Goal: Task Accomplishment & Management: Manage account settings

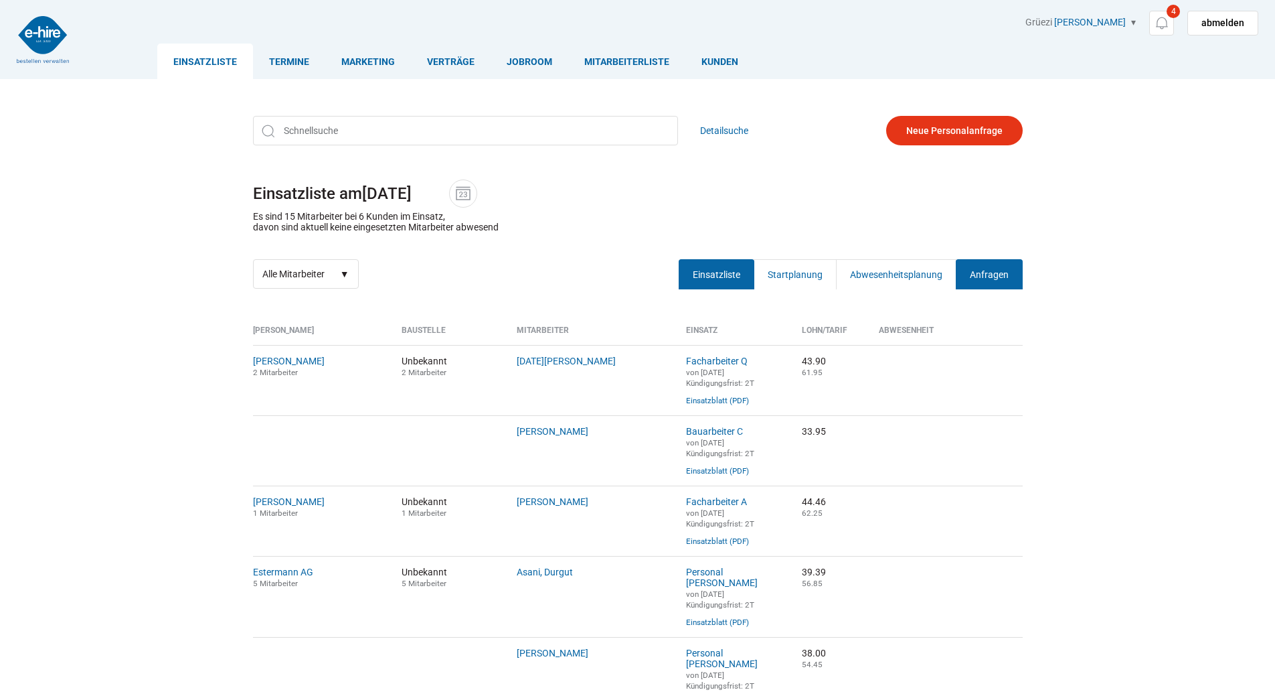
click at [981, 272] on link "Anfragen" at bounding box center [989, 274] width 67 height 30
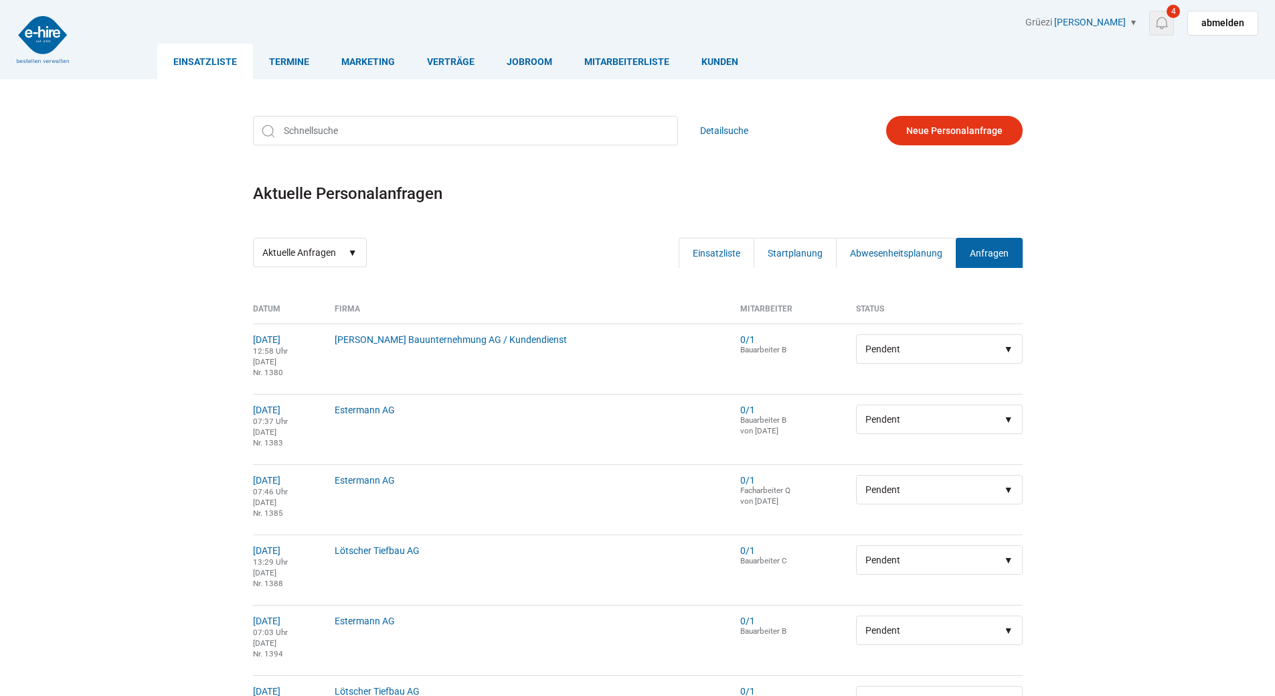
click at [1172, 29] on link "4" at bounding box center [1161, 23] width 25 height 25
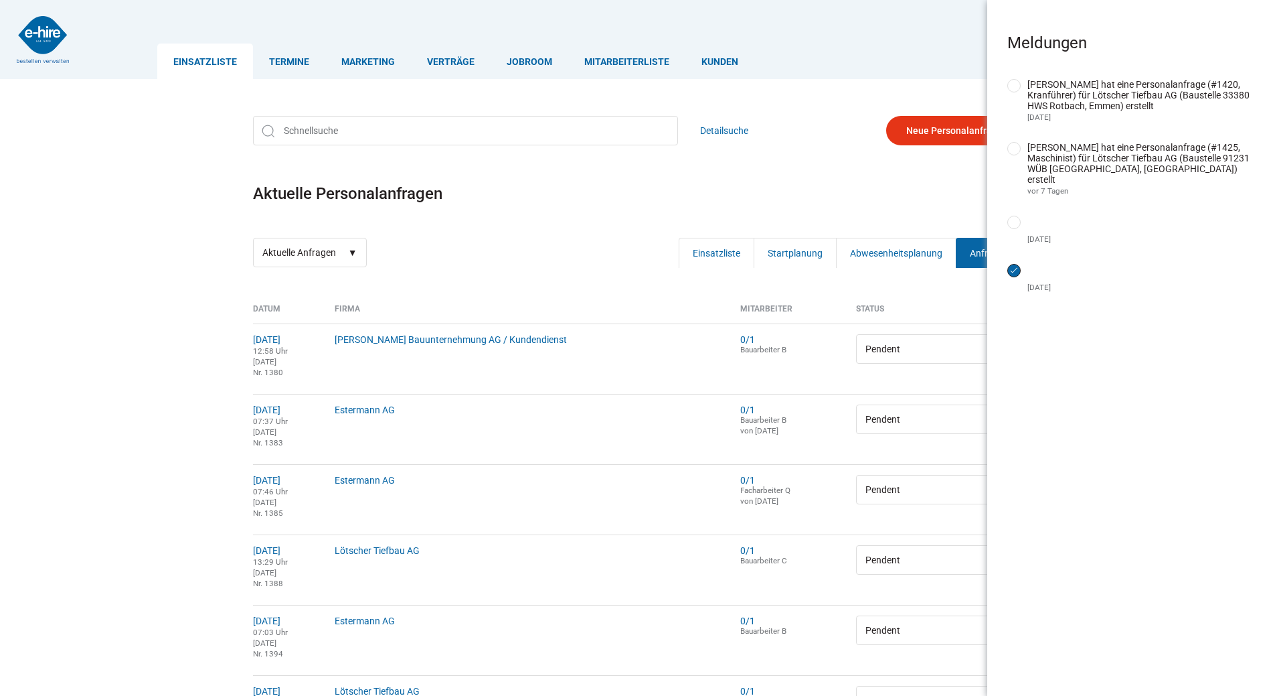
click at [1013, 269] on input "erledigt" at bounding box center [1014, 270] width 13 height 13
click at [1018, 220] on input "erledigt" at bounding box center [1014, 222] width 13 height 13
click at [1018, 149] on input "erledigt" at bounding box center [1014, 148] width 13 height 13
click at [1007, 85] on div "Meldungen erledigt Y. Bucher hat eine Personalanfrage (#1420, Kranführer) für L…" at bounding box center [1131, 348] width 288 height 696
click at [1023, 85] on form "erledigt" at bounding box center [1018, 87] width 20 height 17
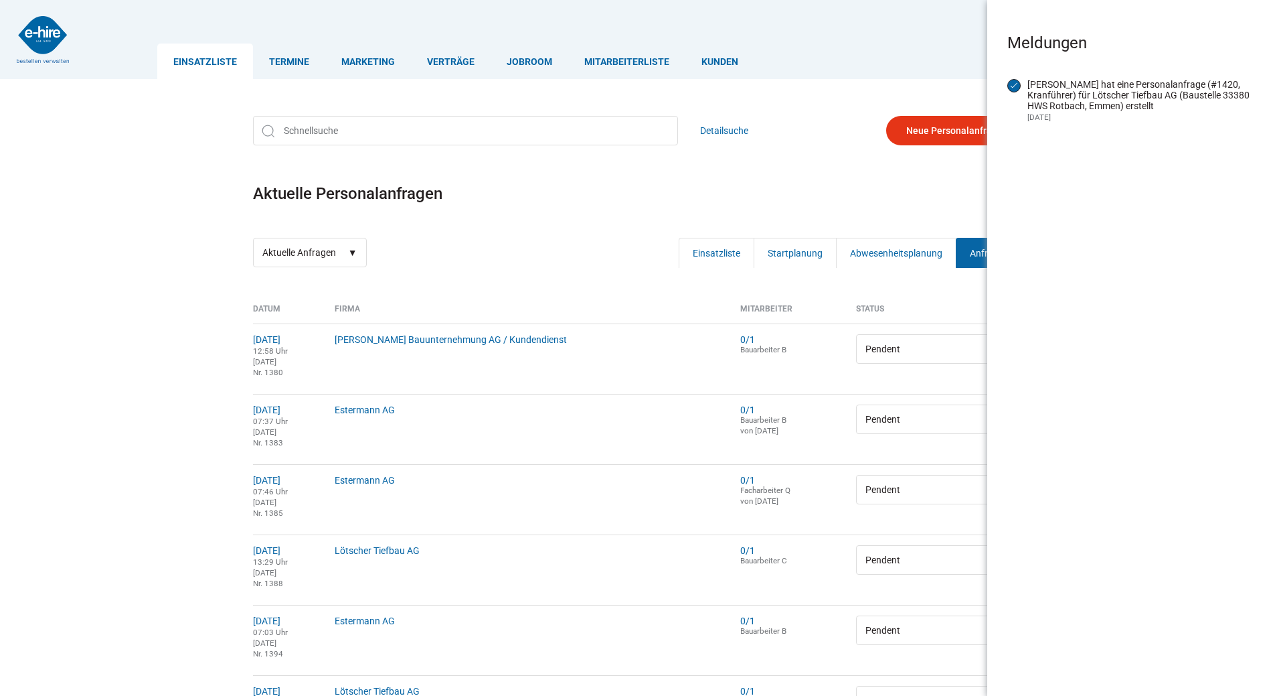
click at [1016, 84] on input "erledigt" at bounding box center [1014, 85] width 13 height 13
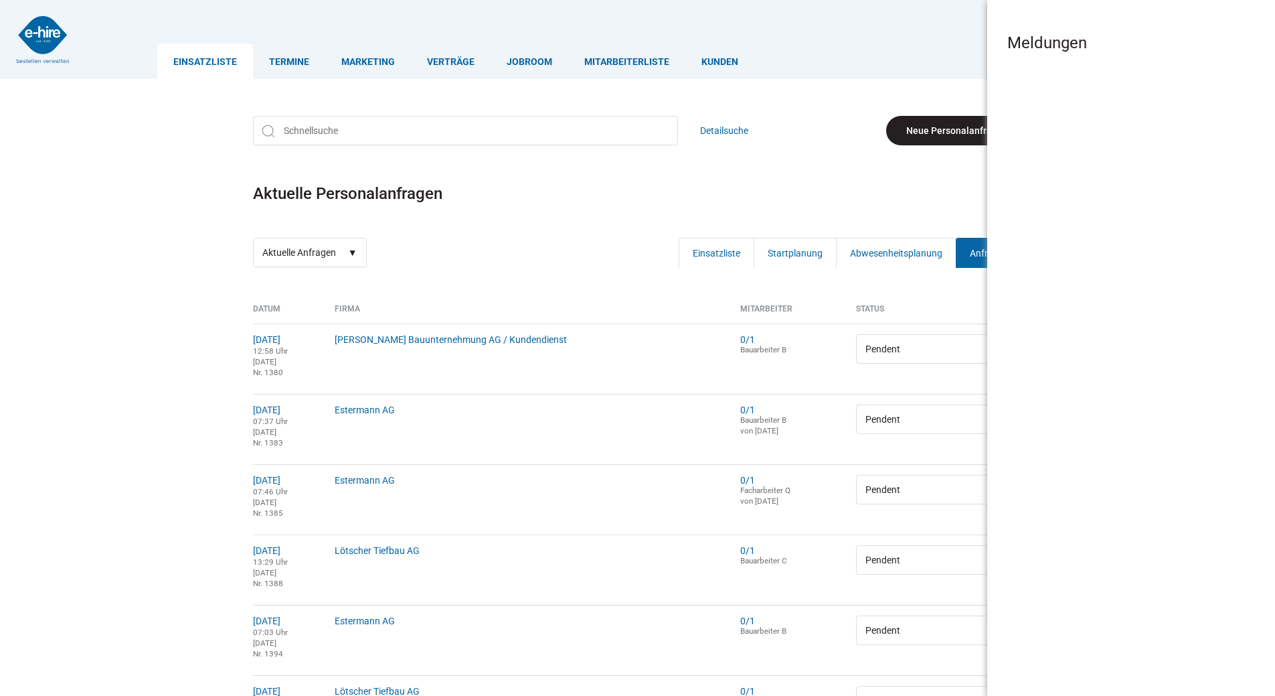
click at [968, 129] on link "Neue Personalanfrage" at bounding box center [954, 130] width 137 height 29
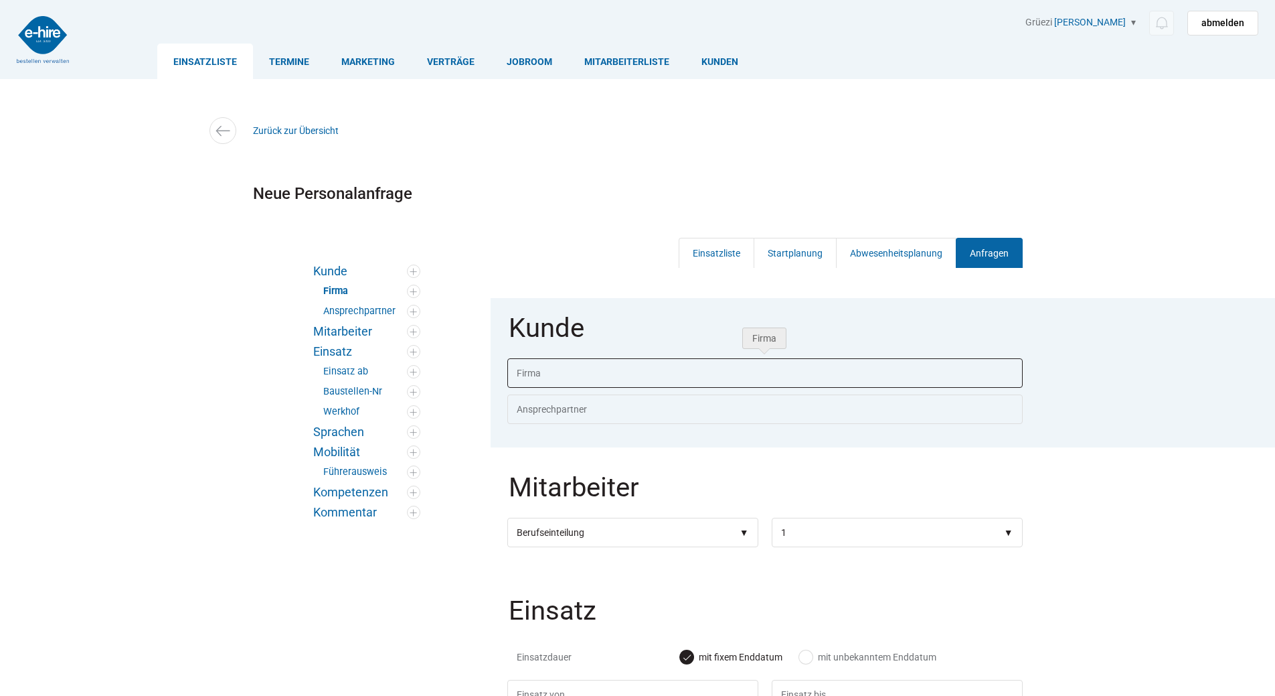
click at [537, 376] on input "text" at bounding box center [764, 372] width 515 height 29
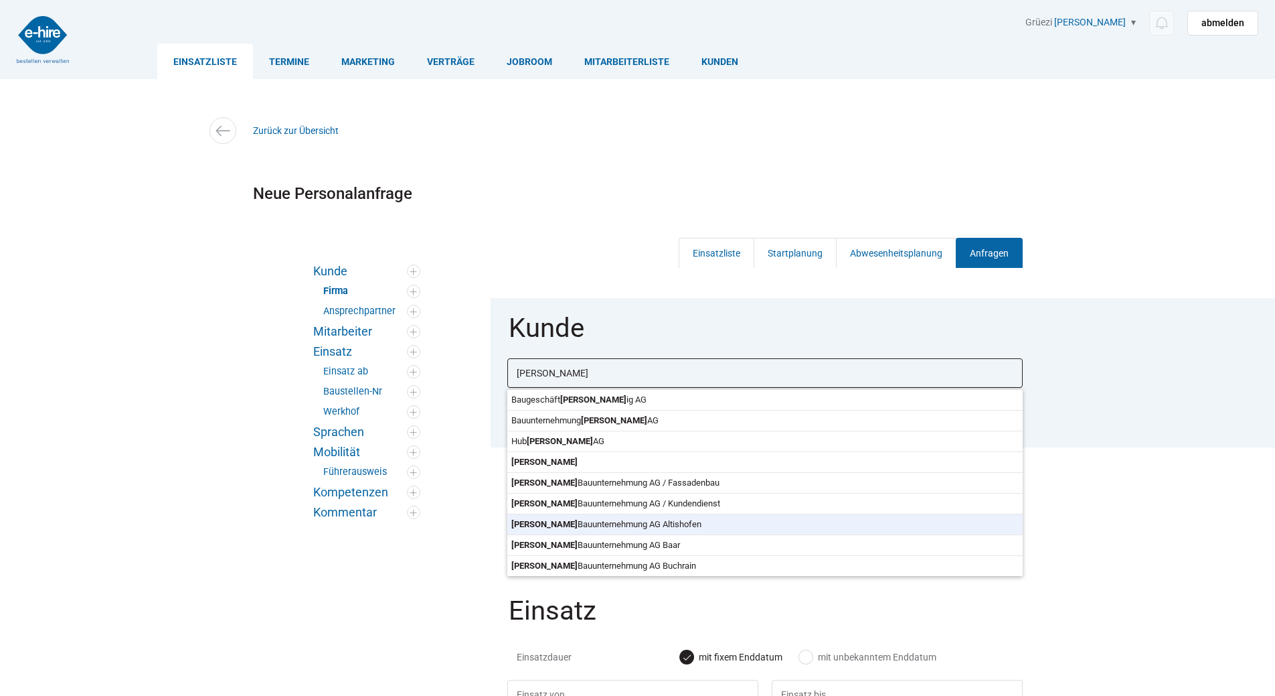
type input "Schmid Bauunternehmung AG Altishofen"
click at [568, 522] on body "Einsatzliste Termine Marketing Verträge Jobroom Mitarbeiterliste Kunden Grüezi …" at bounding box center [637, 348] width 1275 height 696
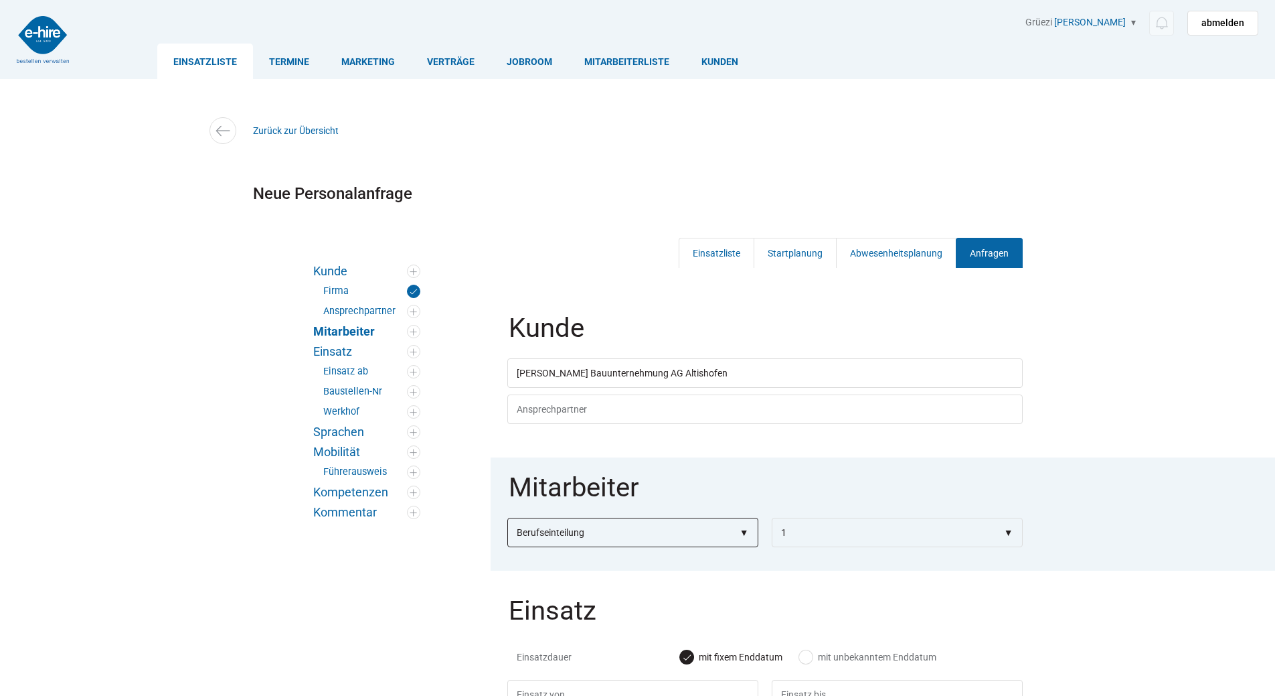
click at [550, 532] on select"] "Berufseinteilung Bauarbeiter C Bauarbeiter B Facharbeiter A Facharbeiter Q Vora…" at bounding box center [632, 531] width 251 height 29
select select"] "Maschinist"
select select"]
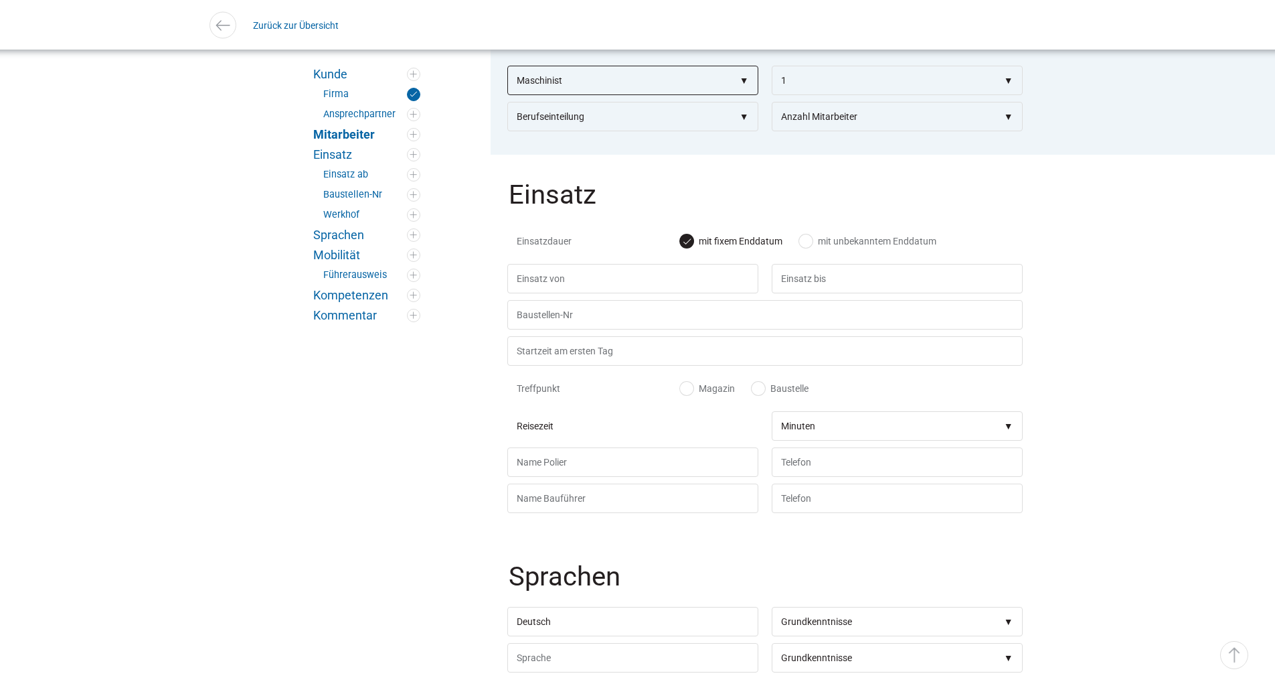
scroll to position [469, 0]
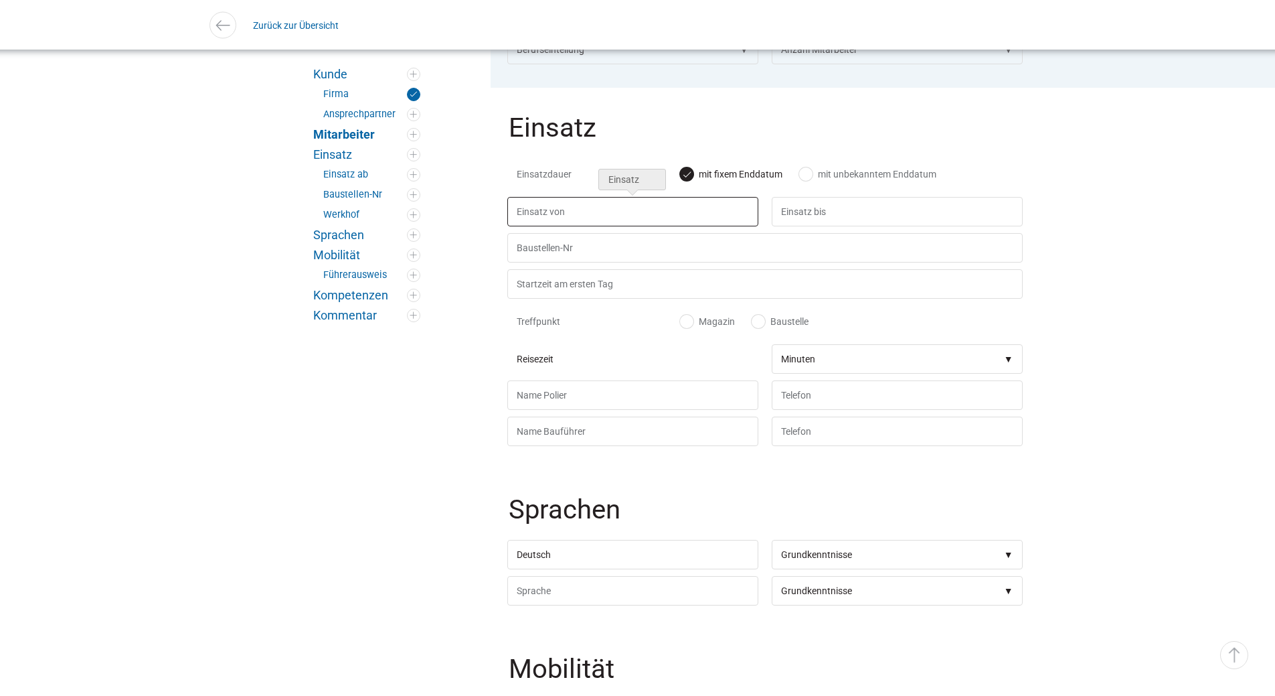
click at [554, 221] on input "text" at bounding box center [632, 211] width 251 height 29
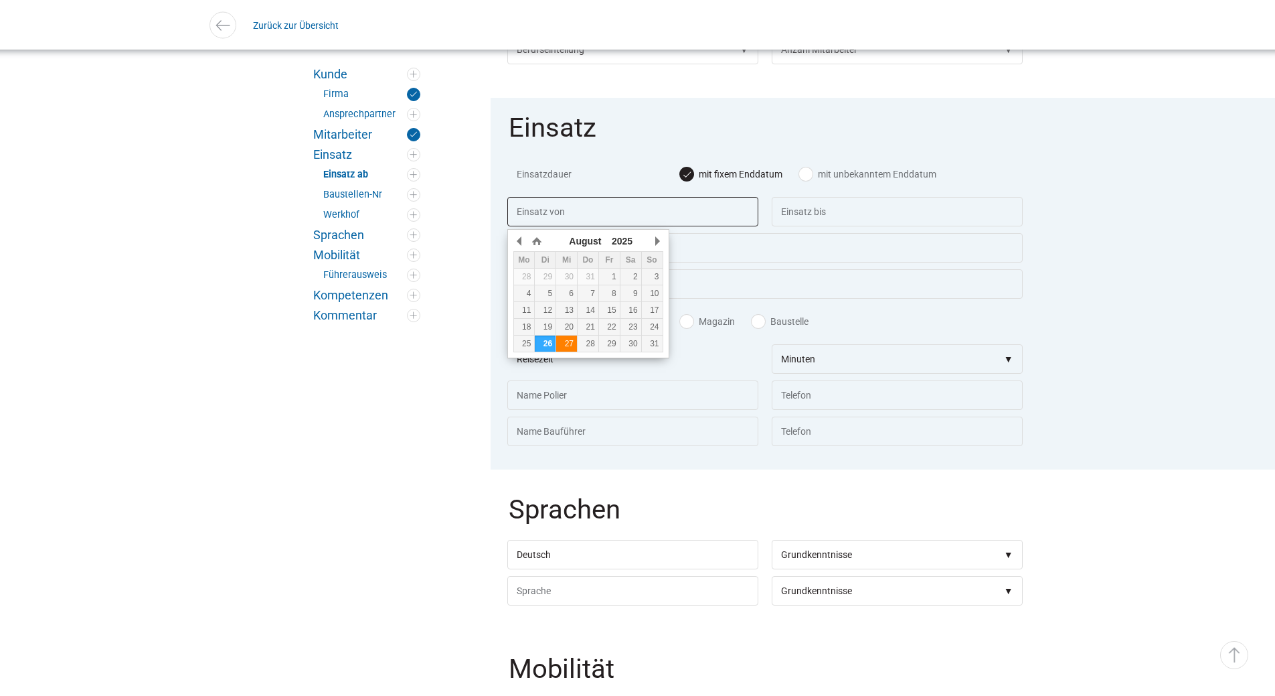
click at [561, 337] on td "27" at bounding box center [566, 343] width 21 height 17
type input "[DATE]"
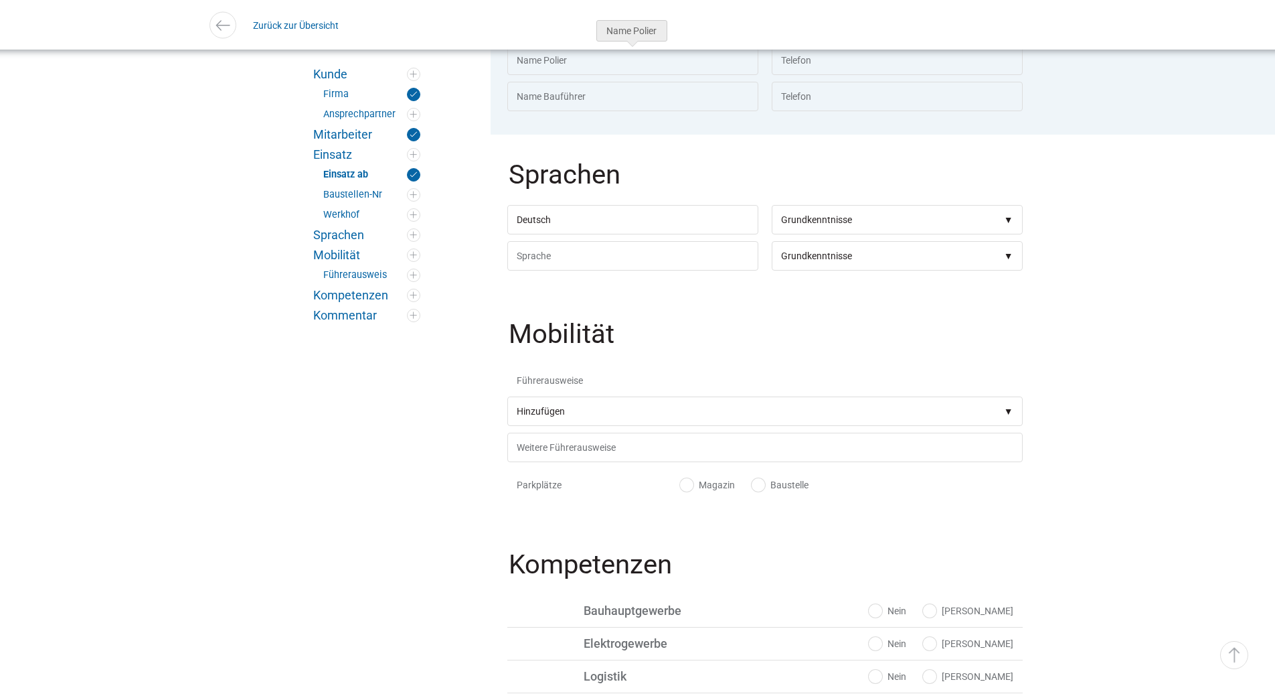
scroll to position [870, 0]
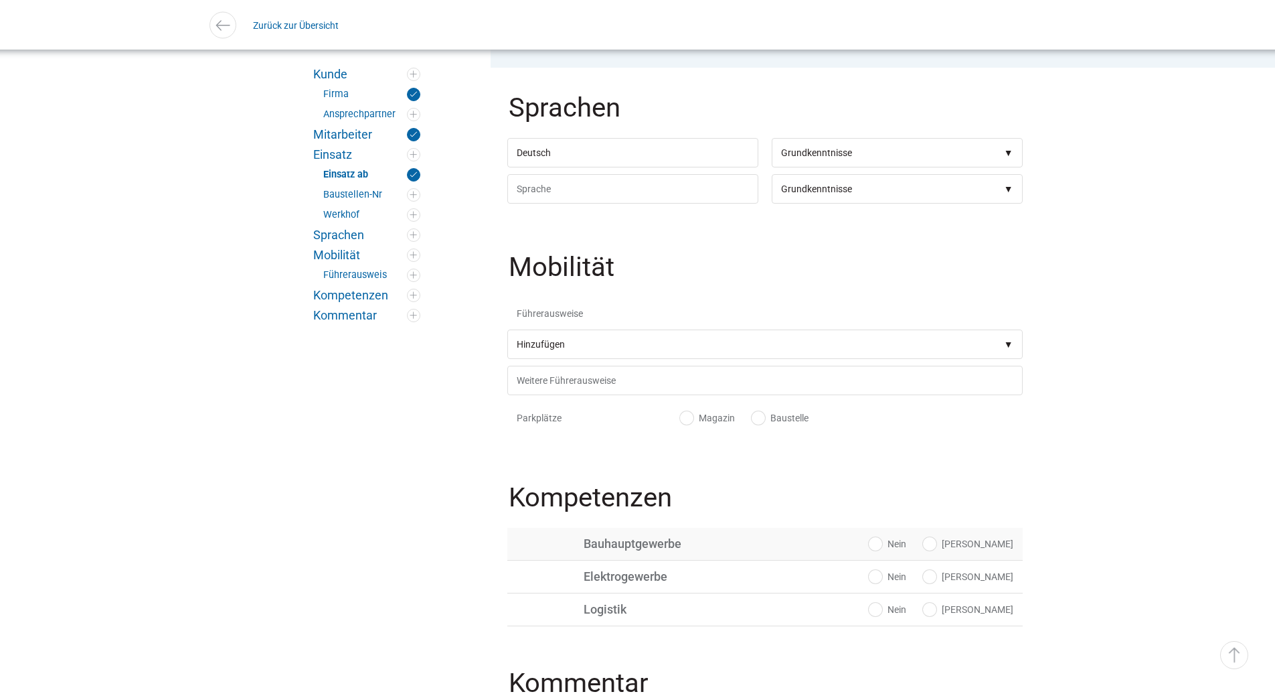
click at [997, 550] on label "Ja" at bounding box center [968, 543] width 90 height 13
radio input "true"
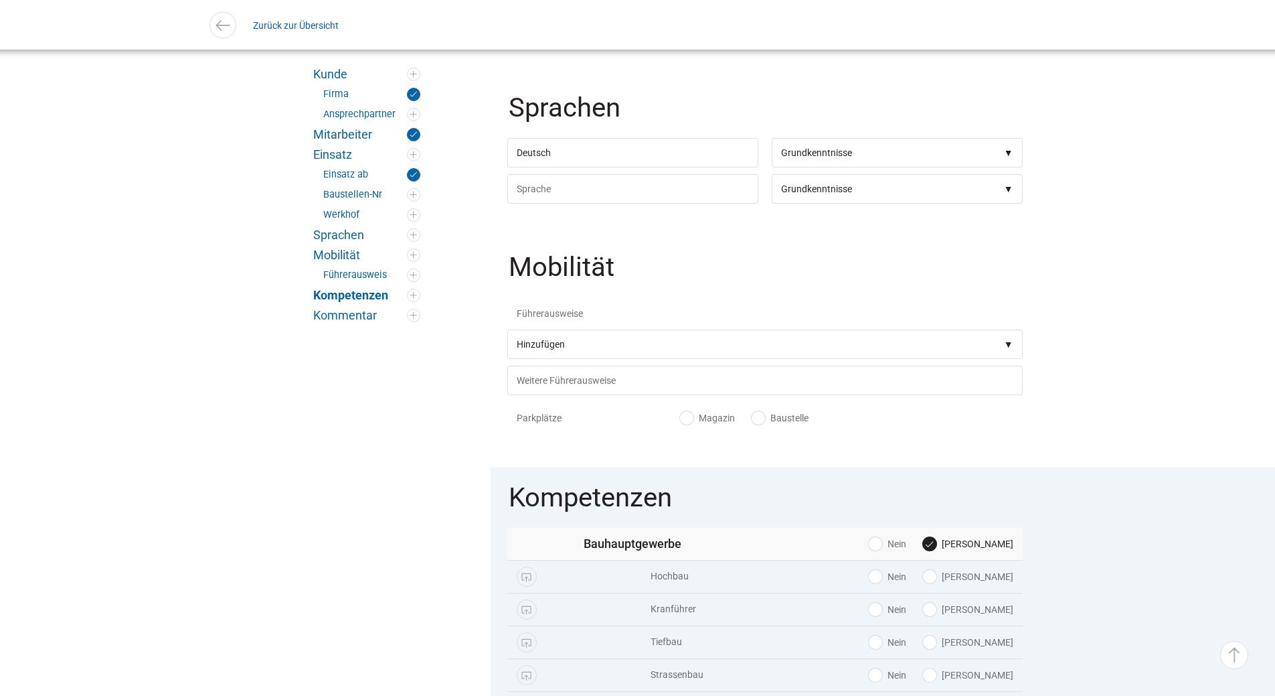
scroll to position [1004, 0]
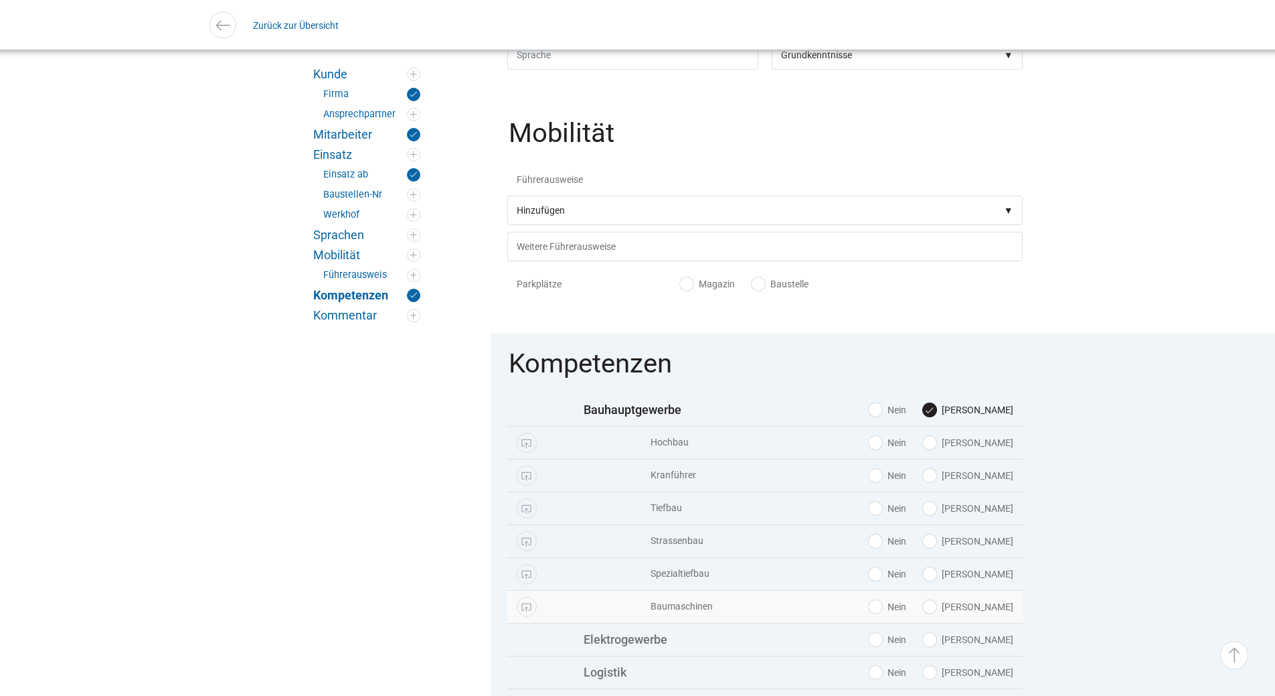
click at [990, 613] on label "Ja" at bounding box center [968, 606] width 90 height 13
radio input "true"
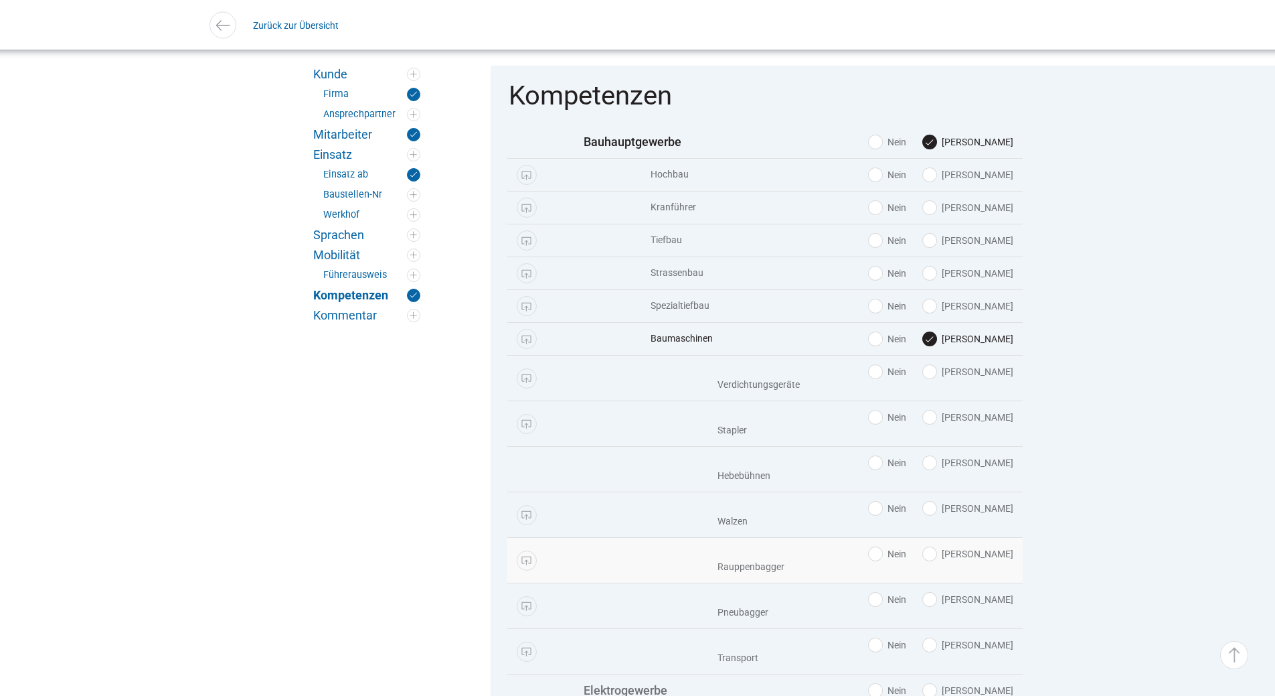
click at [1000, 560] on label "Ja" at bounding box center [968, 553] width 90 height 13
radio input "true"
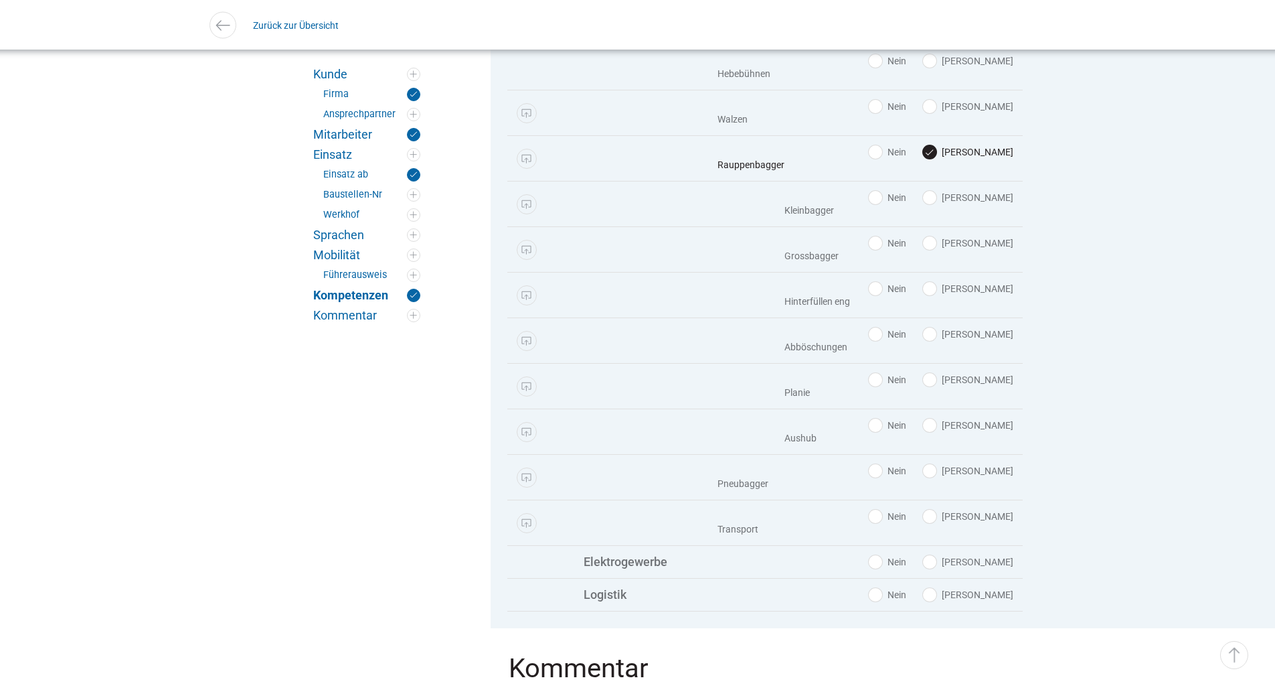
scroll to position [1879, 0]
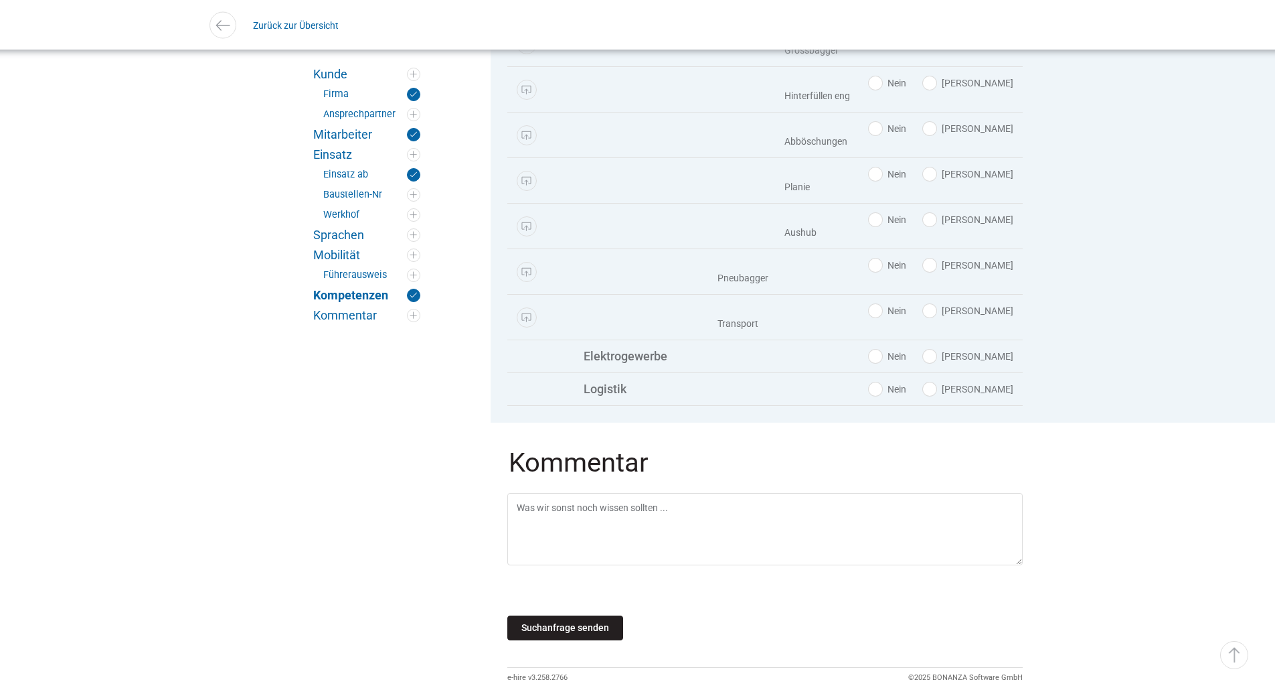
click at [572, 615] on input "Suchanfrage senden" at bounding box center [565, 627] width 116 height 25
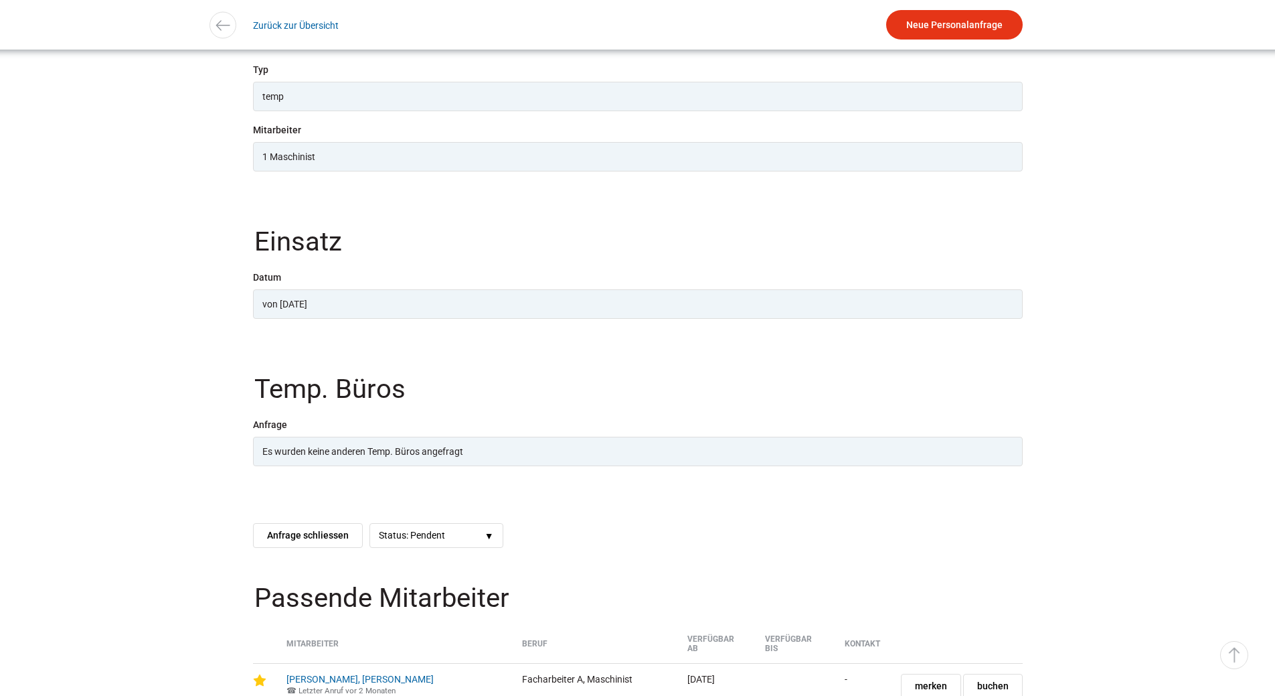
scroll to position [1004, 0]
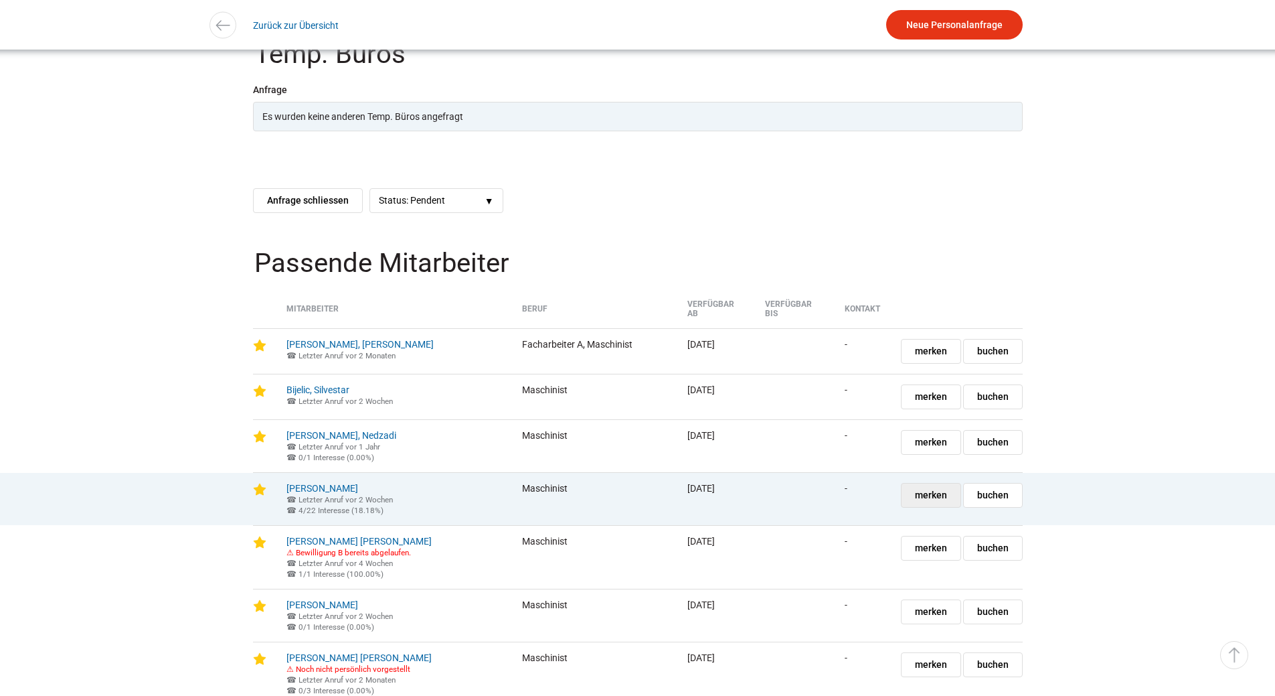
click at [925, 497] on span "merken" at bounding box center [931, 494] width 32 height 23
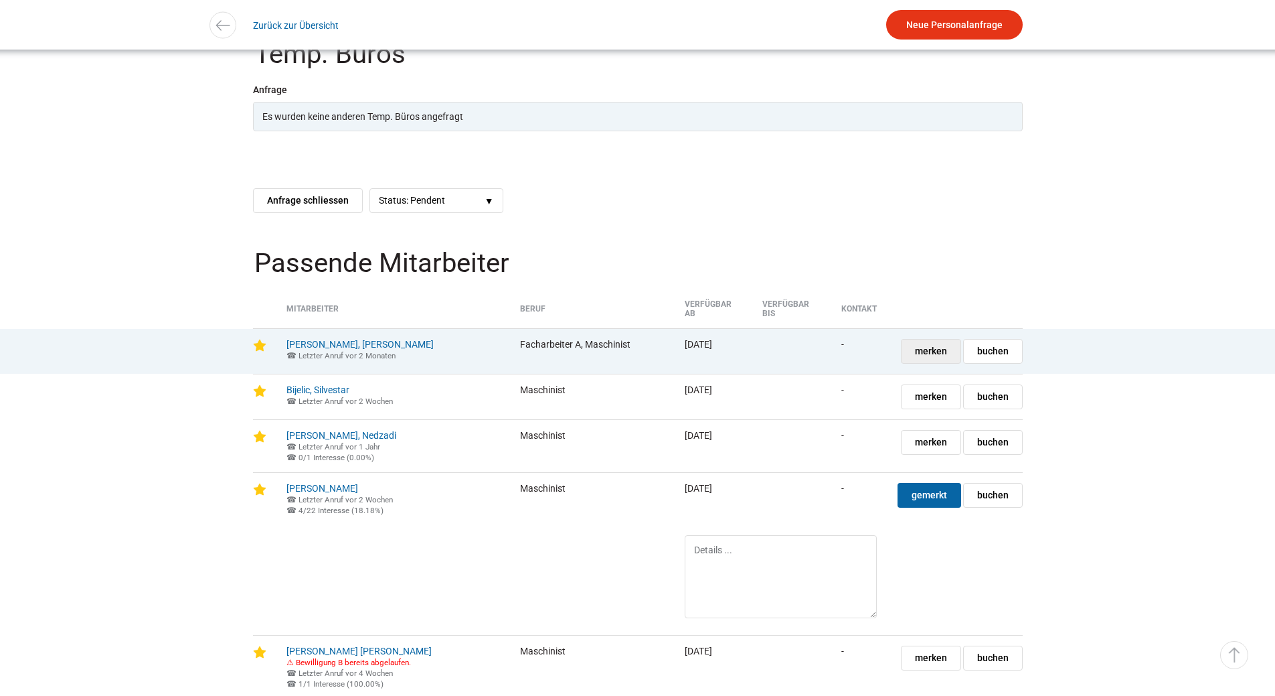
click at [933, 352] on span "merken" at bounding box center [931, 350] width 32 height 23
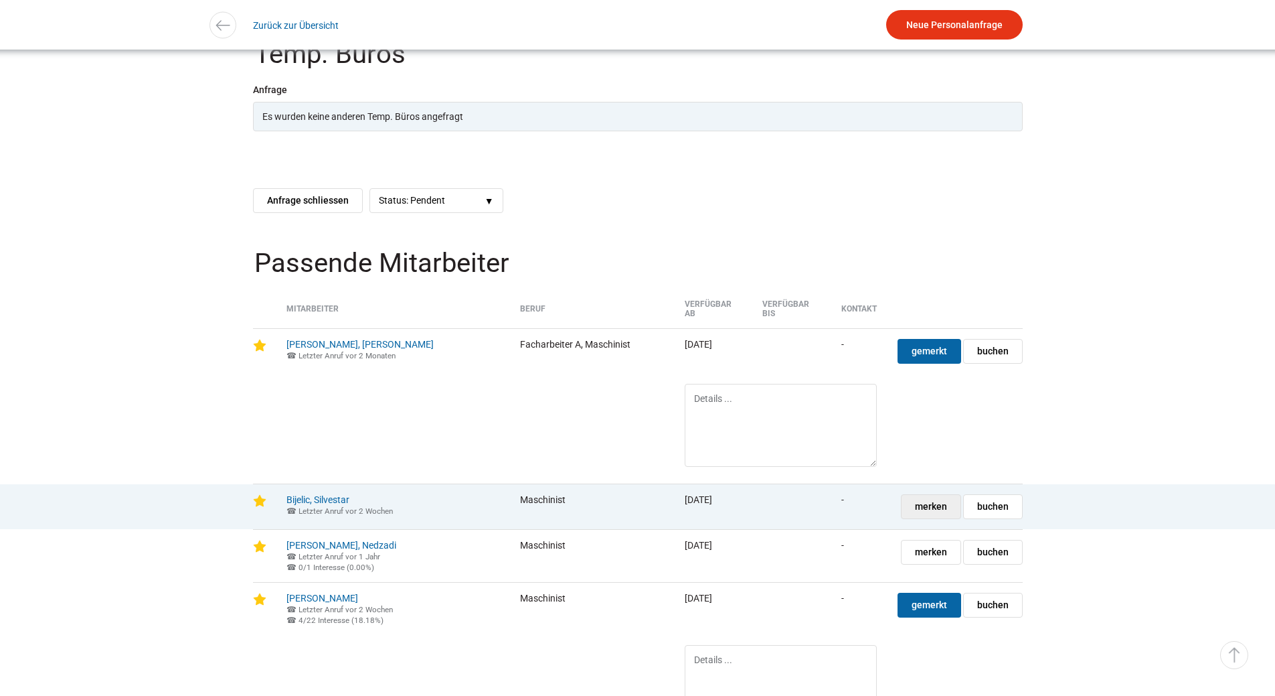
click at [930, 509] on span "merken" at bounding box center [931, 506] width 32 height 23
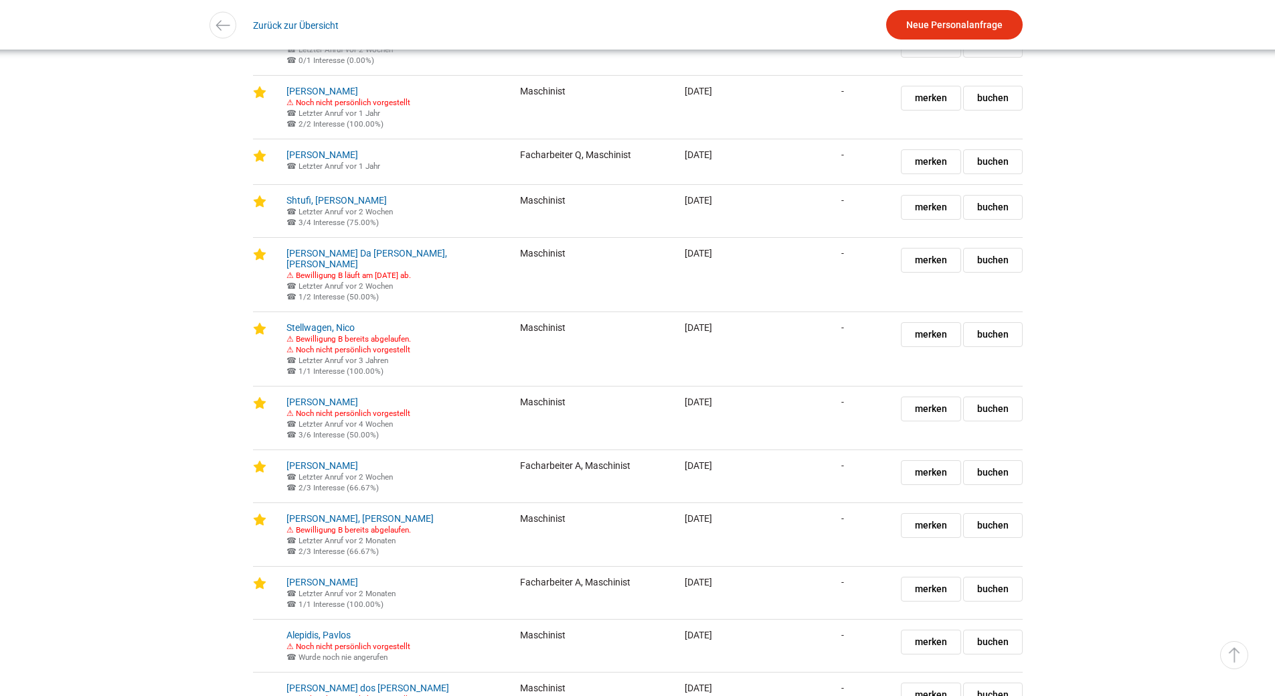
scroll to position [2544, 0]
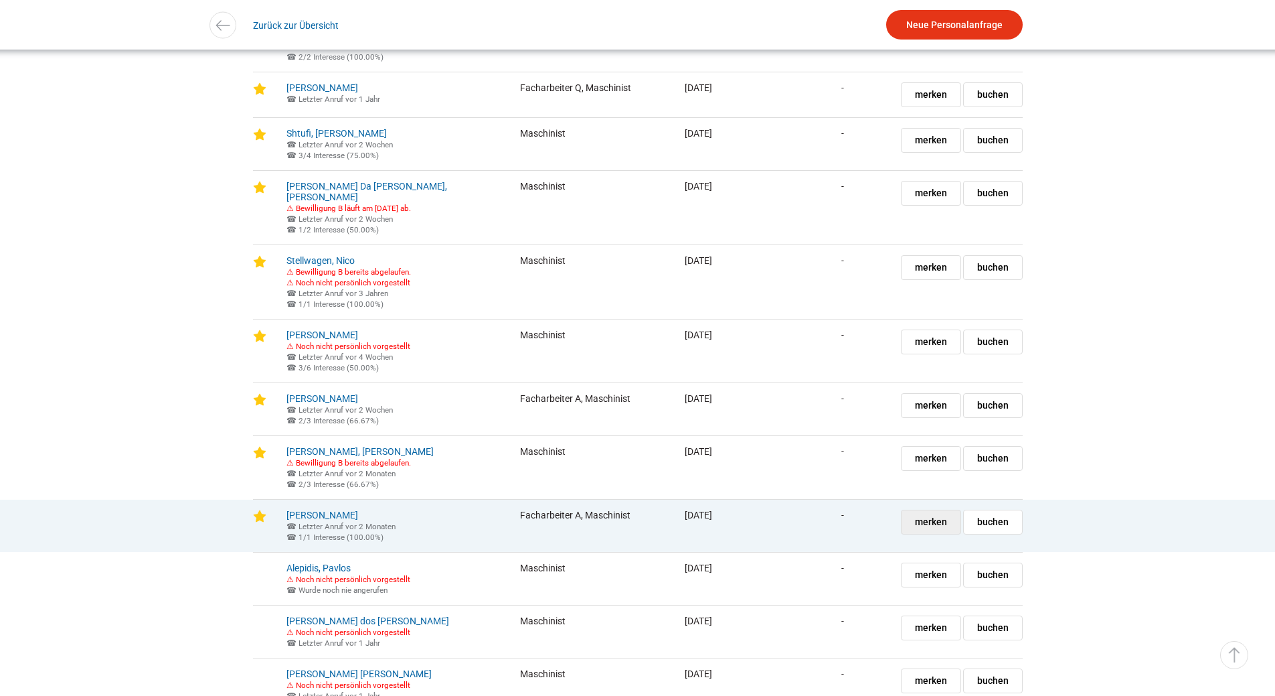
click at [916, 534] on span "merken" at bounding box center [931, 521] width 32 height 23
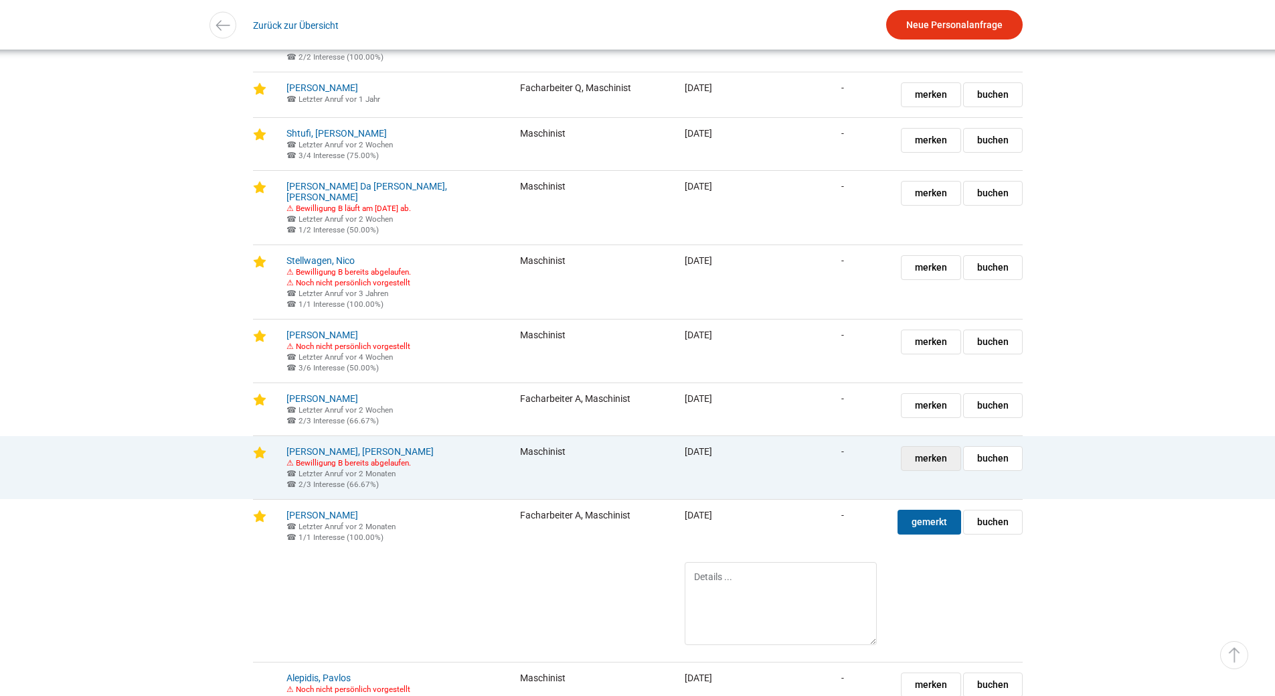
click at [931, 470] on span "merken" at bounding box center [931, 458] width 32 height 23
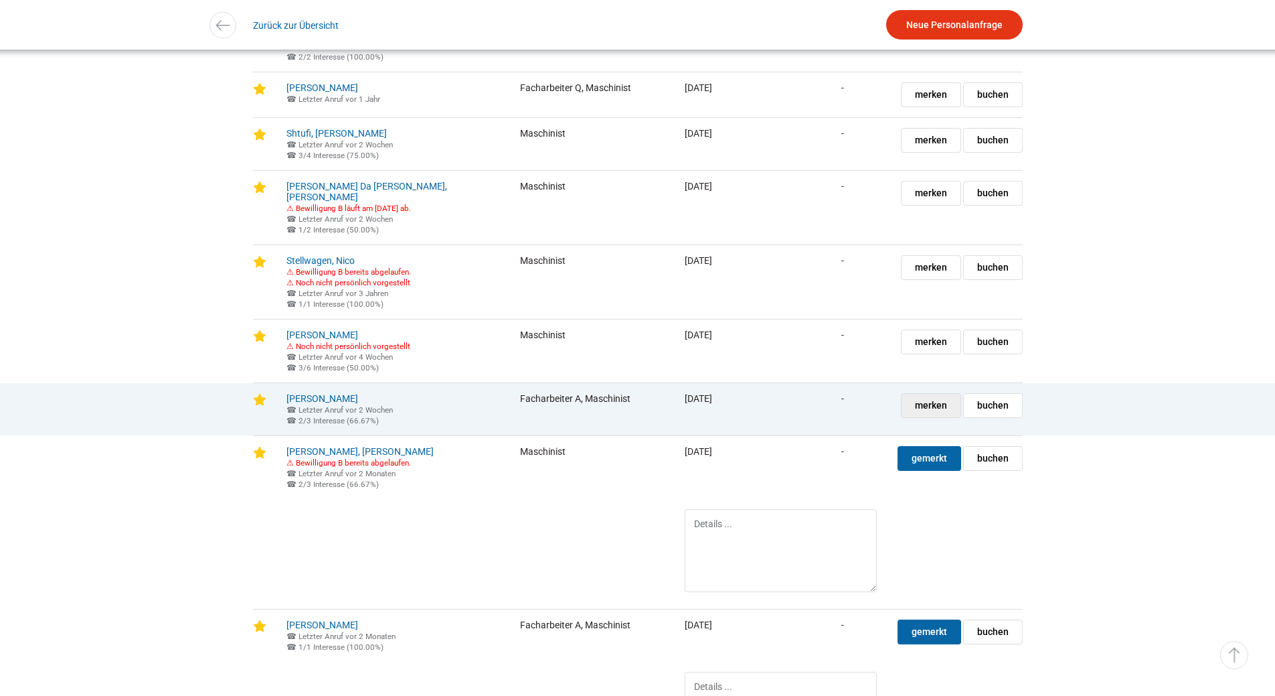
click at [929, 417] on span "merken" at bounding box center [931, 405] width 32 height 23
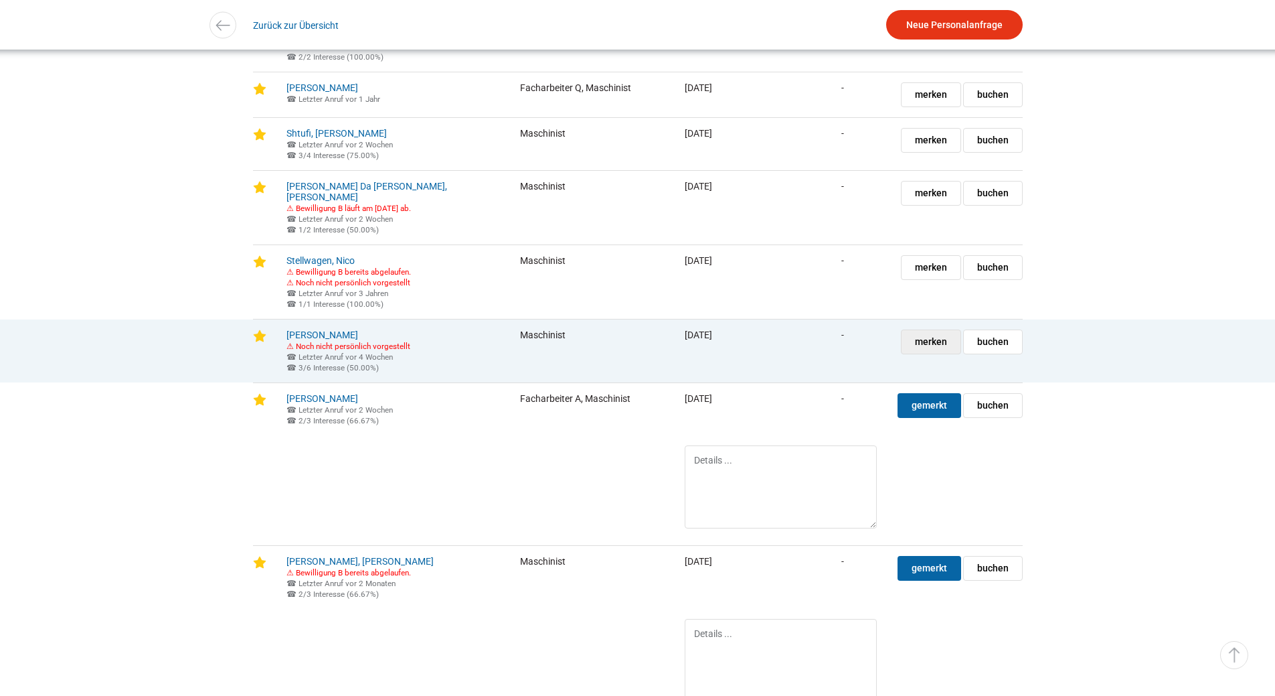
click at [932, 353] on span "merken" at bounding box center [931, 341] width 32 height 23
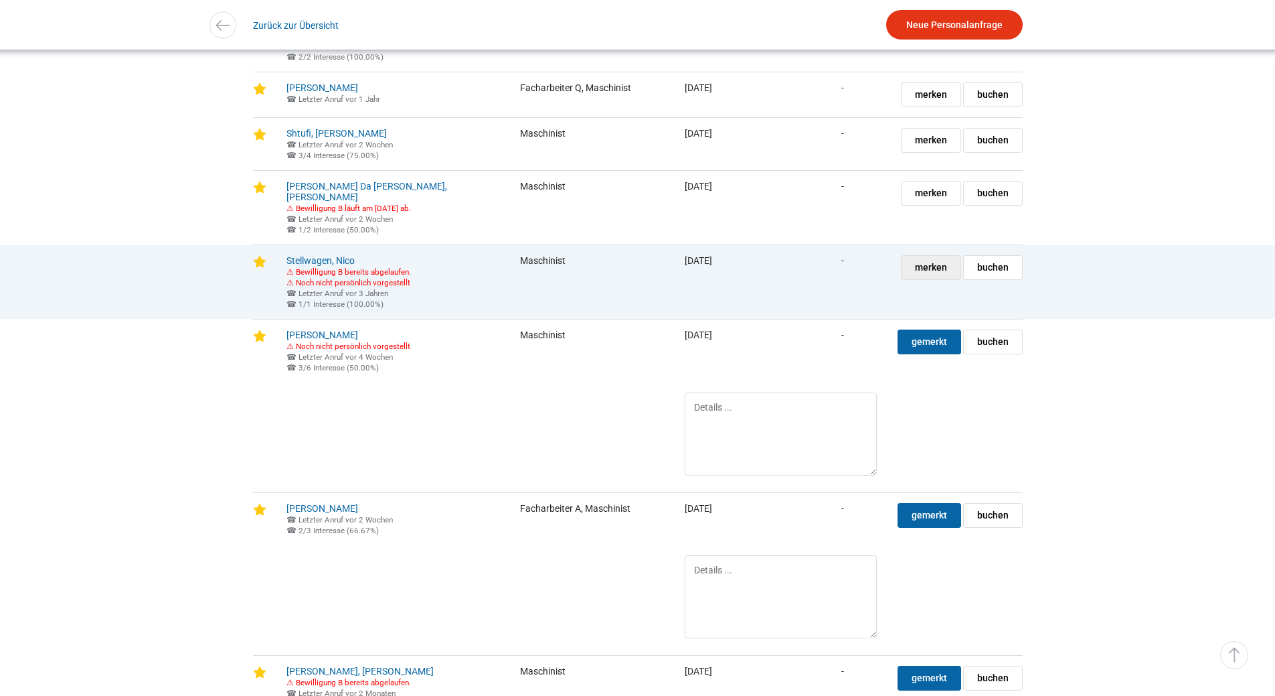
click at [934, 279] on span "merken" at bounding box center [931, 267] width 32 height 23
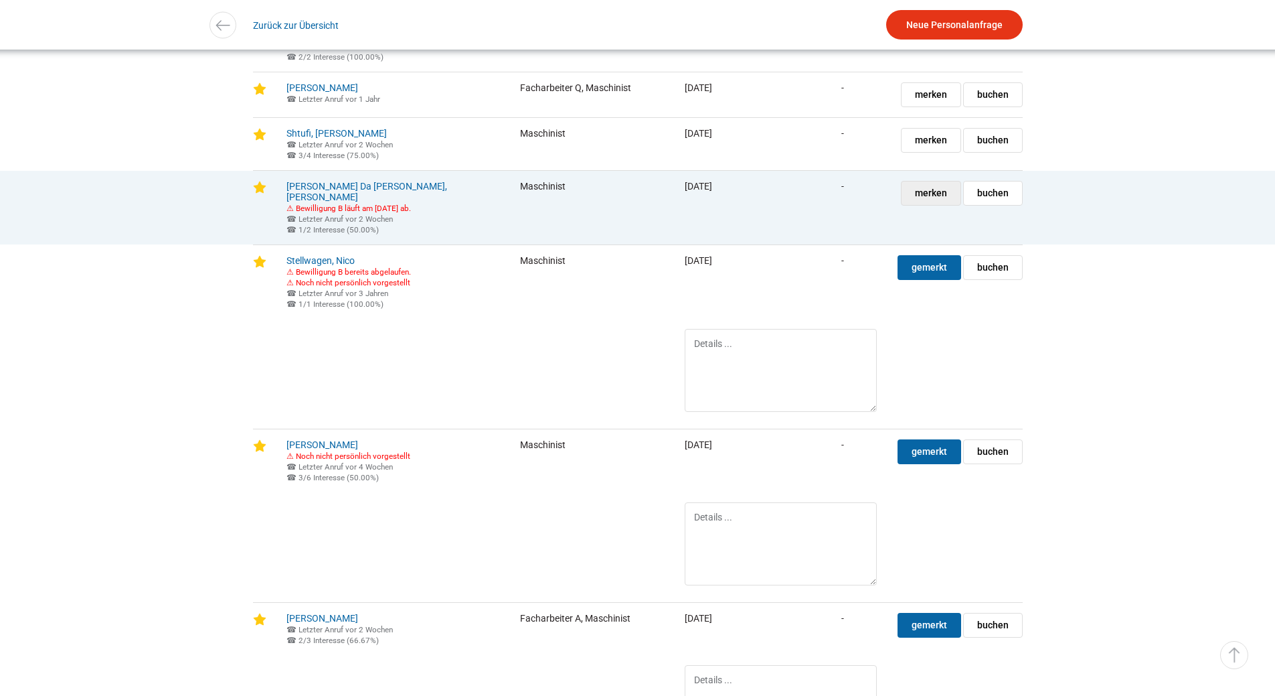
click at [933, 205] on span "merken" at bounding box center [931, 192] width 32 height 23
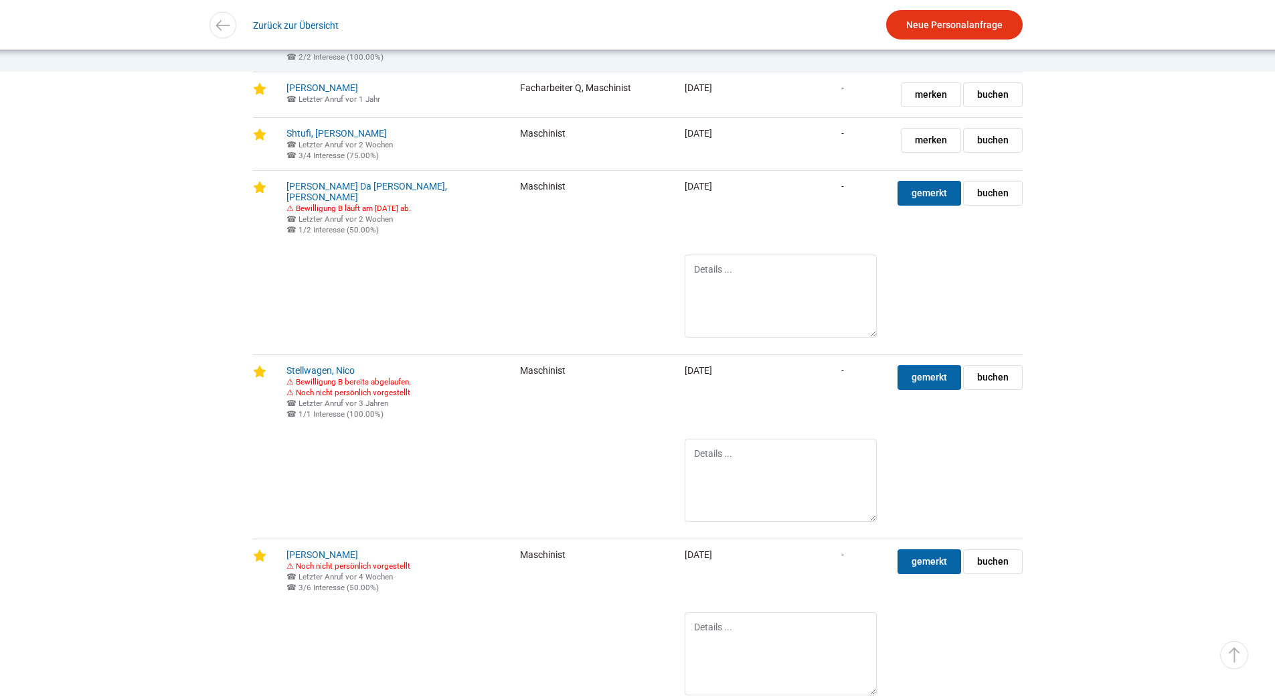
click at [933, 43] on span "merken" at bounding box center [931, 30] width 32 height 23
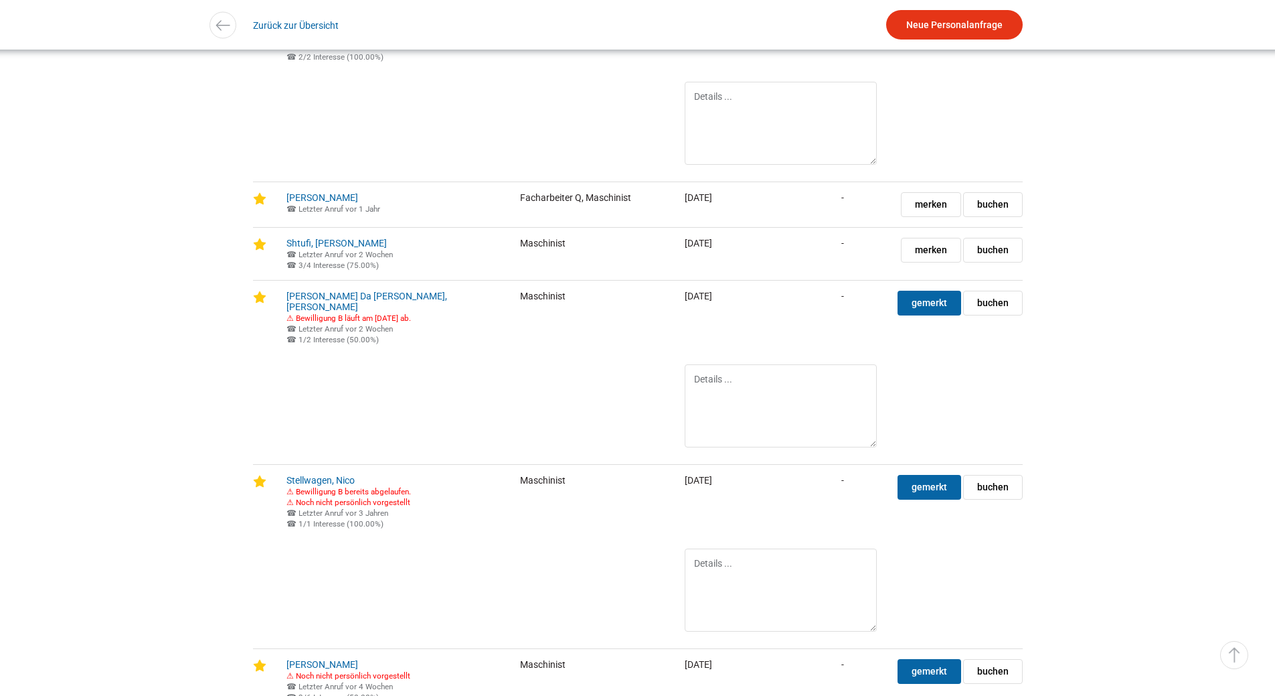
scroll to position [2343, 0]
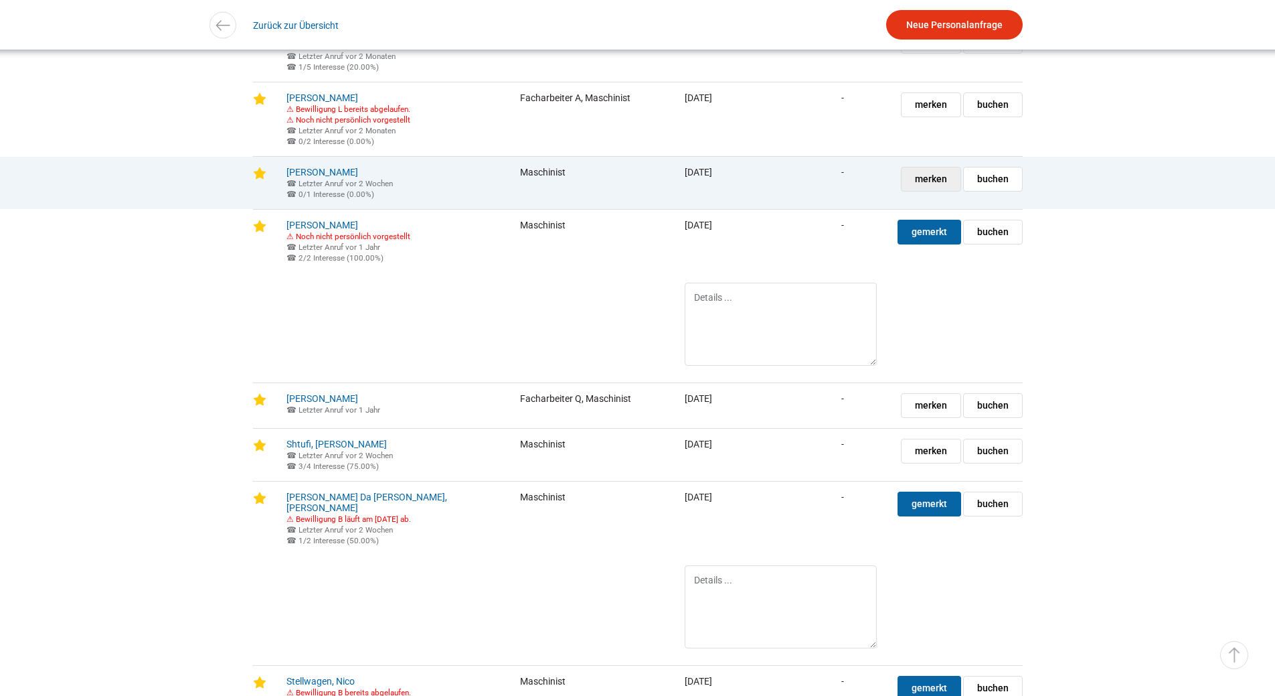
click at [921, 191] on span "merken" at bounding box center [931, 178] width 32 height 23
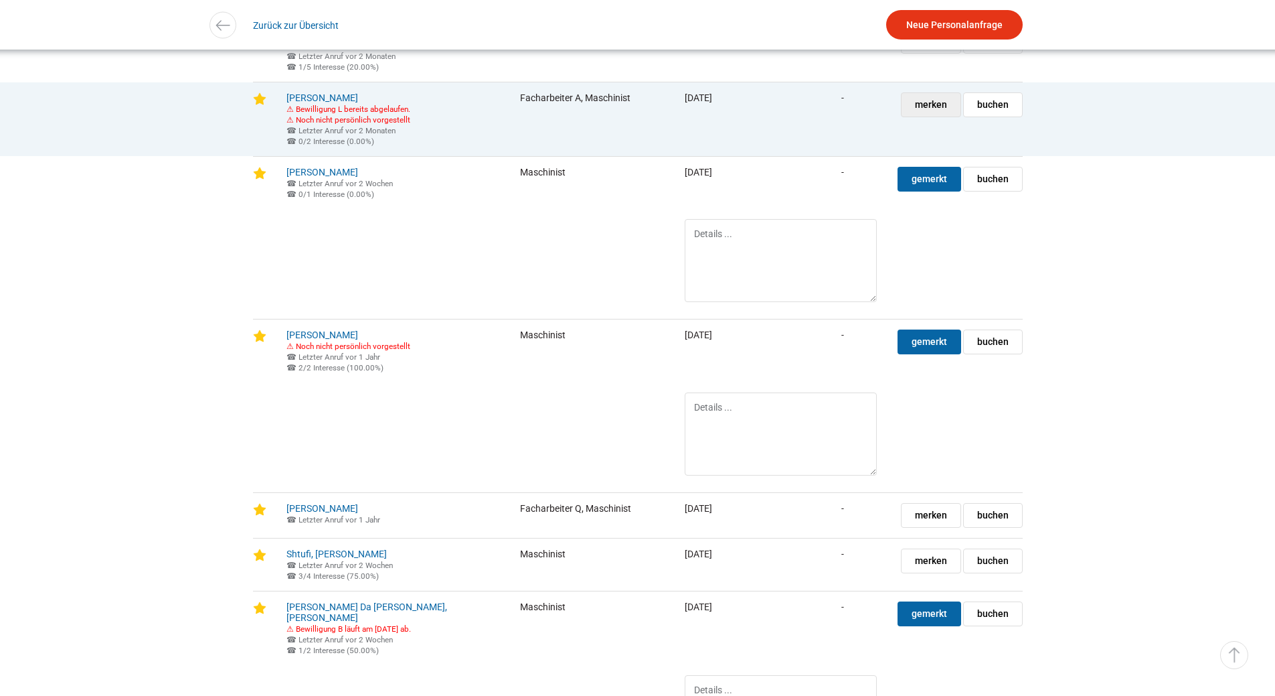
click at [941, 116] on span "merken" at bounding box center [931, 104] width 32 height 23
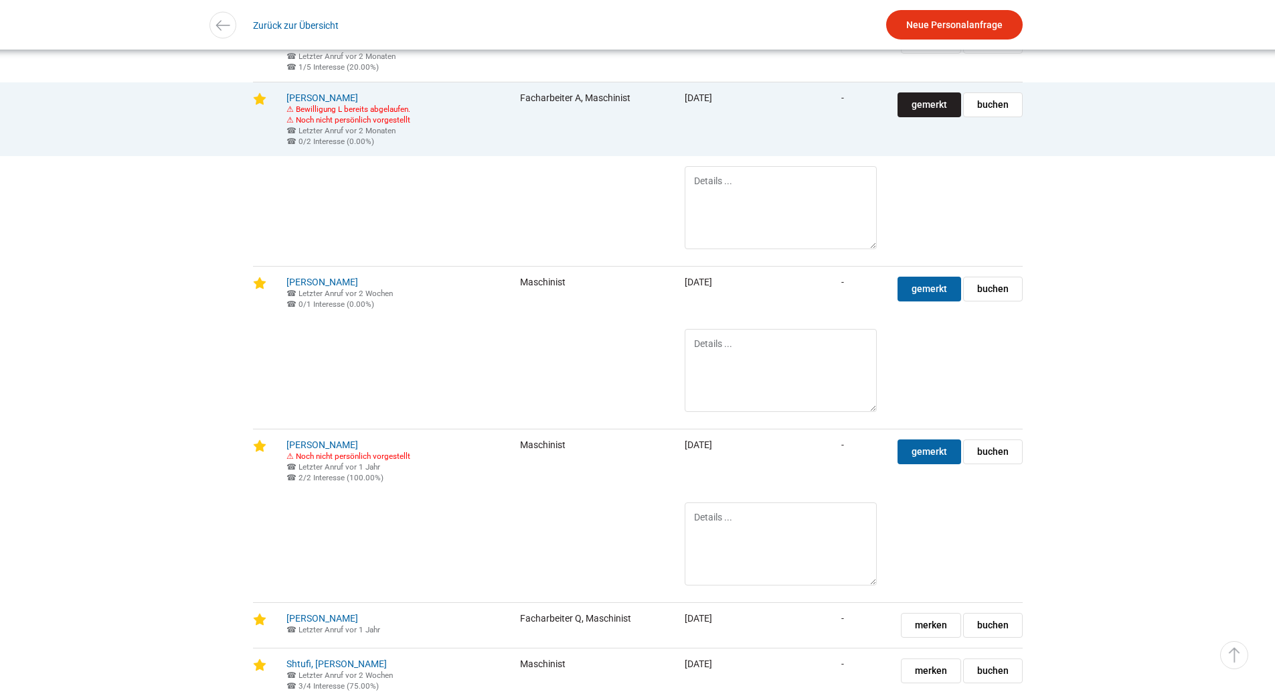
scroll to position [2209, 0]
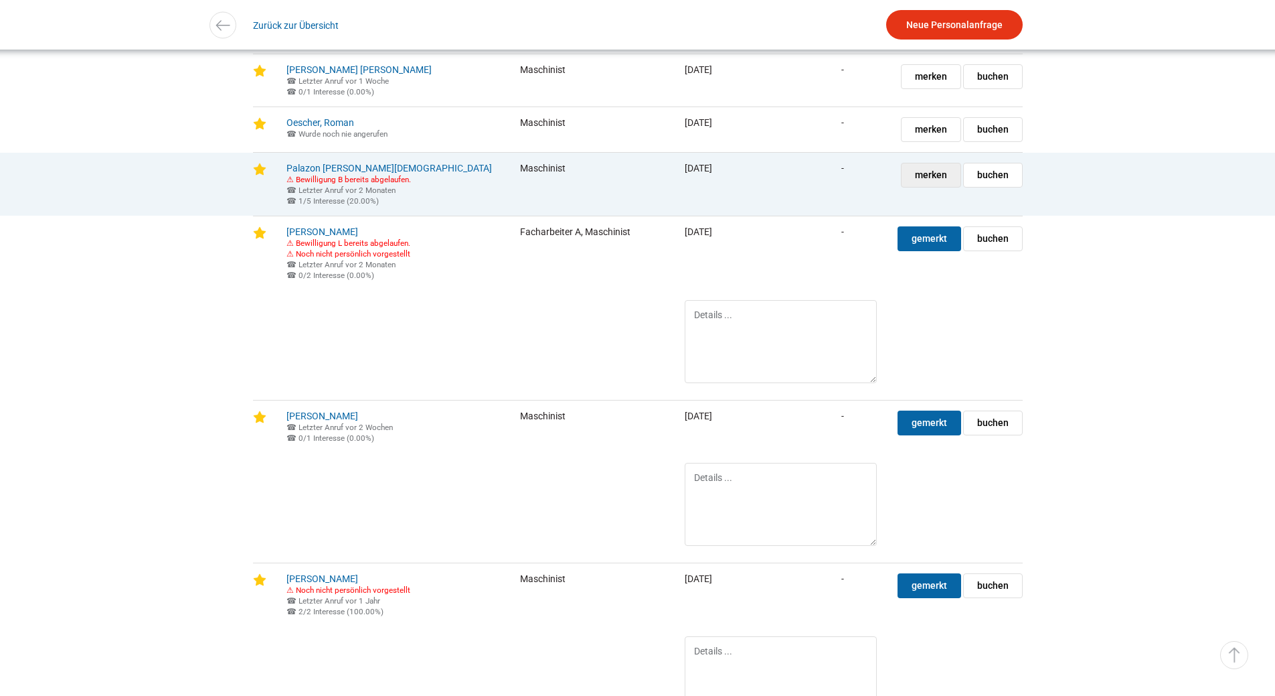
click at [927, 187] on span "merken" at bounding box center [931, 174] width 32 height 23
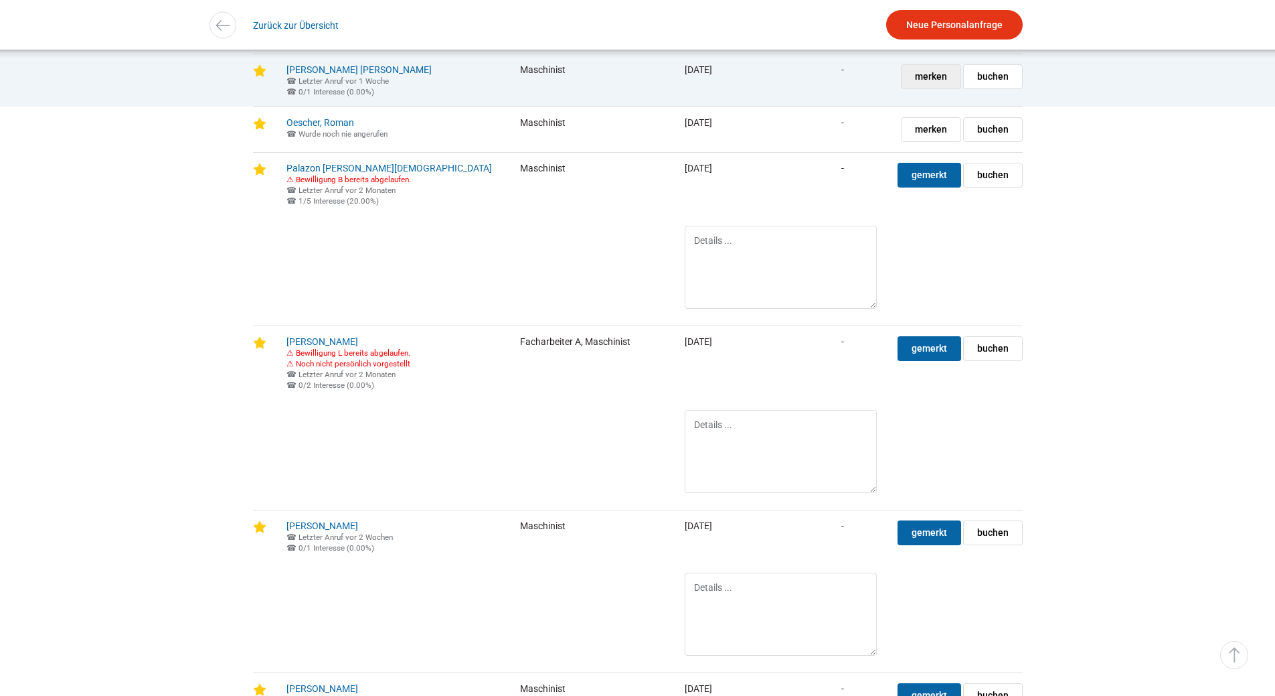
click at [931, 88] on span "merken" at bounding box center [931, 76] width 32 height 23
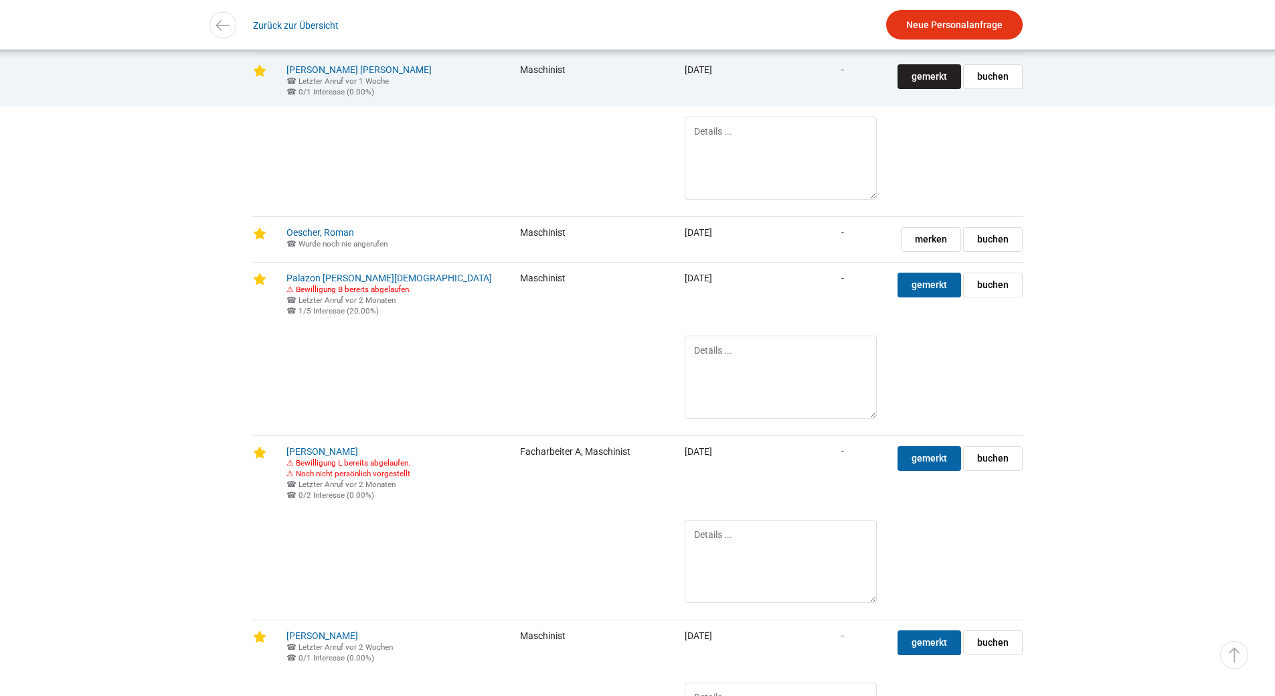
scroll to position [2008, 0]
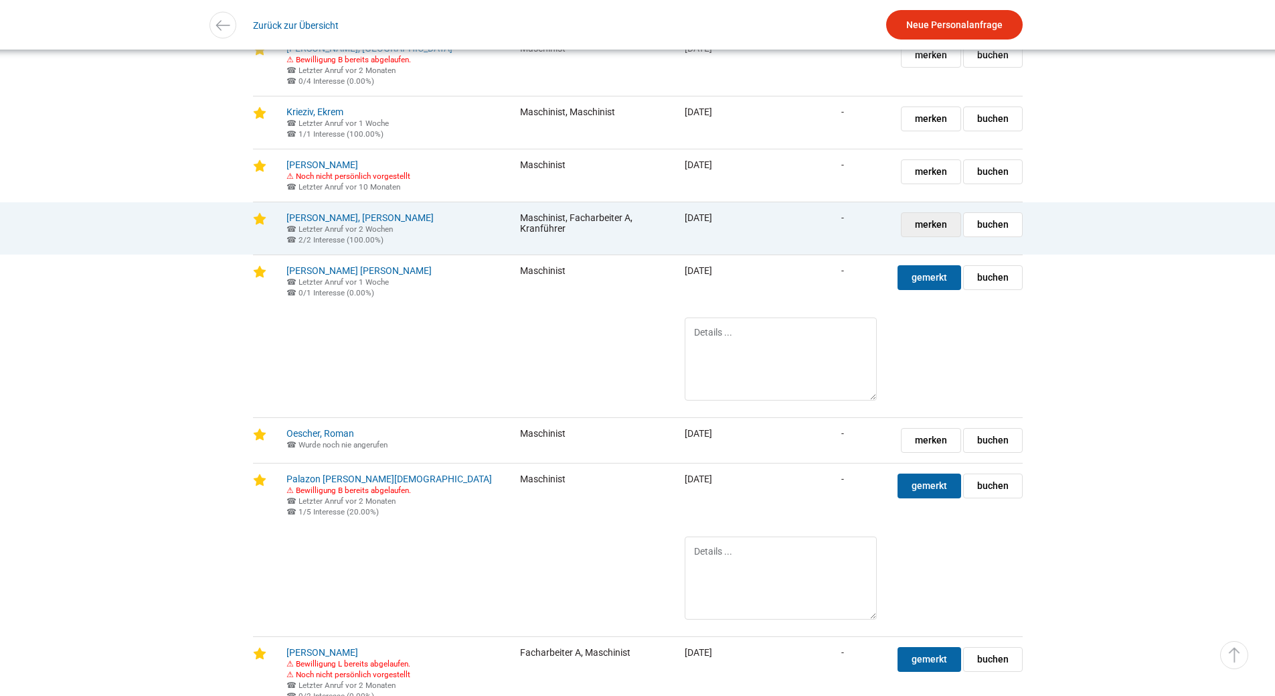
click at [922, 236] on span "merken" at bounding box center [931, 224] width 32 height 23
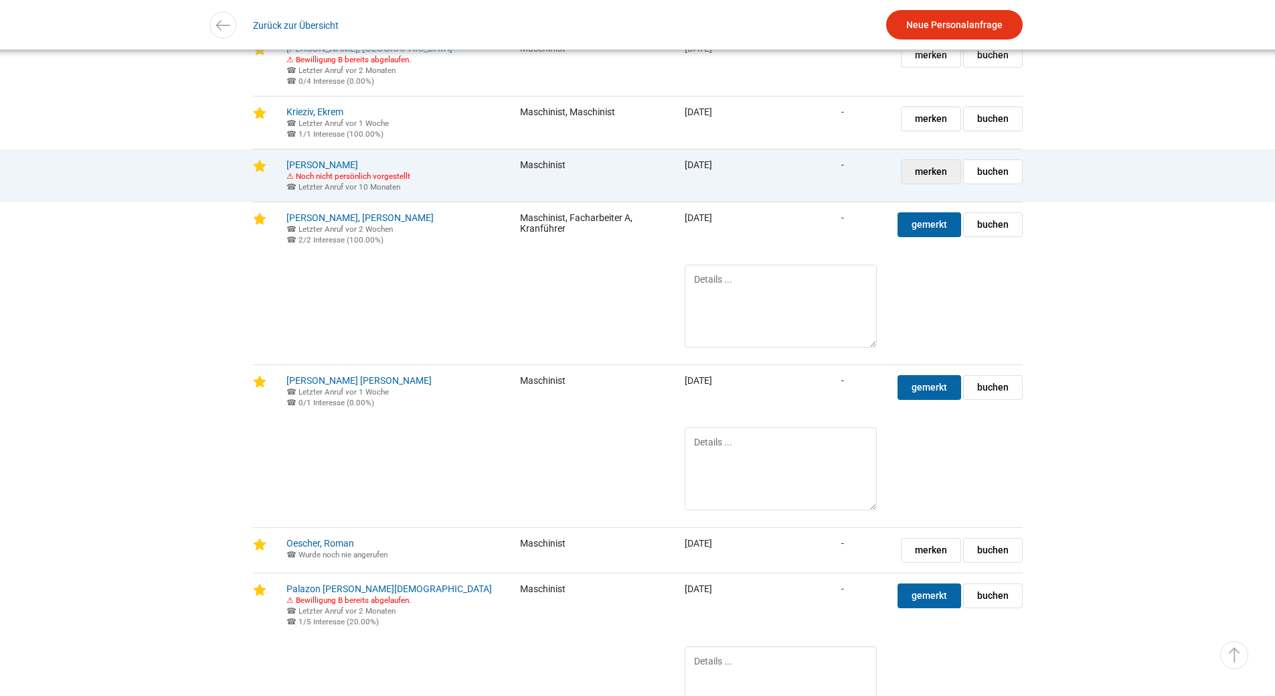
click at [927, 183] on span "merken" at bounding box center [931, 171] width 32 height 23
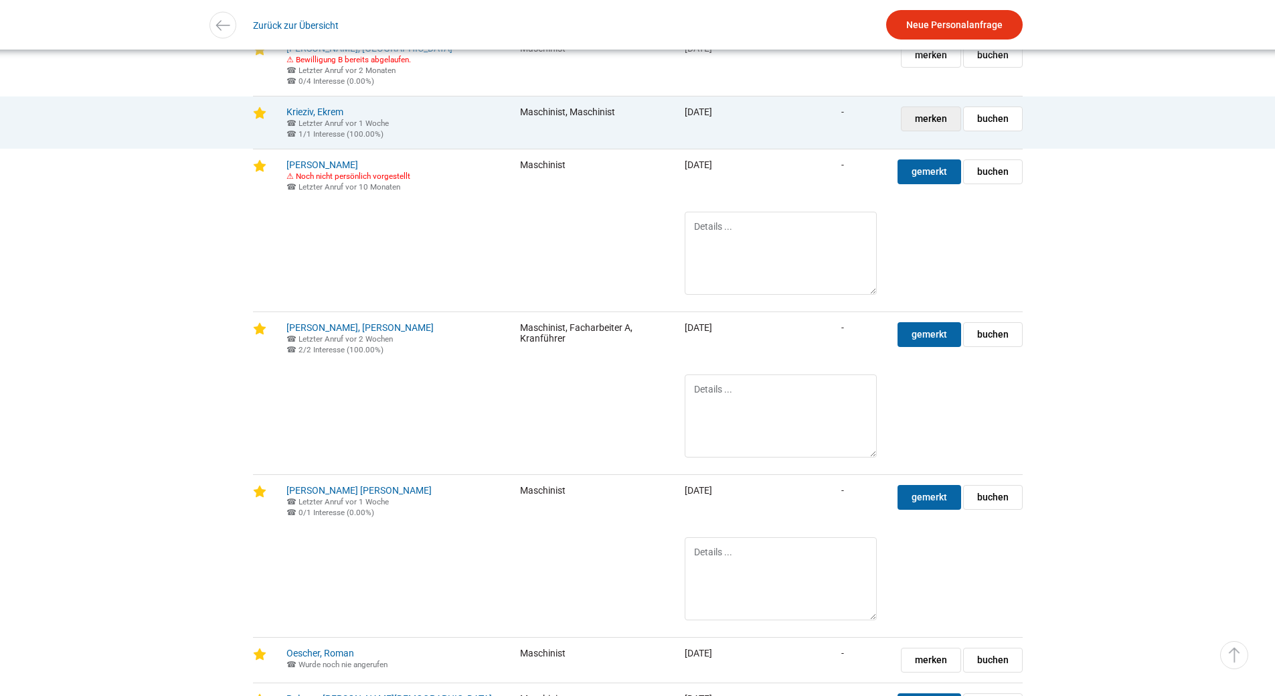
click at [927, 131] on span "merken" at bounding box center [931, 118] width 32 height 23
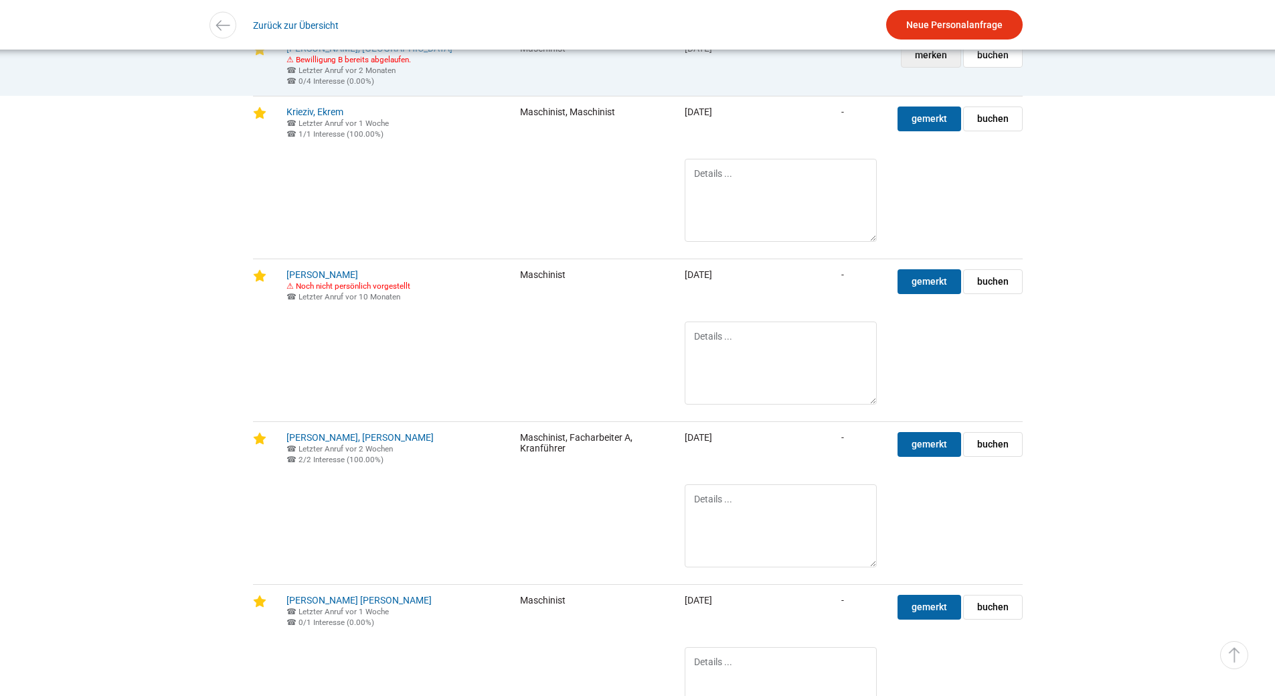
click at [935, 67] on span "merken" at bounding box center [931, 55] width 32 height 23
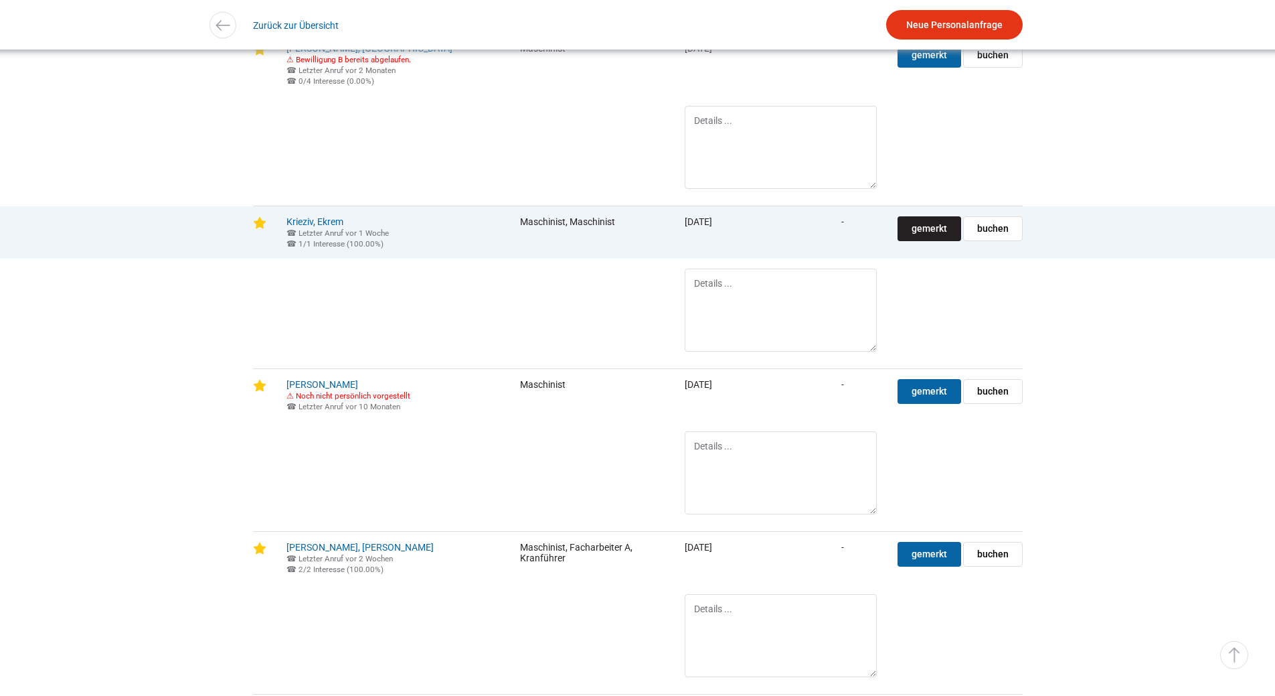
scroll to position [1808, 0]
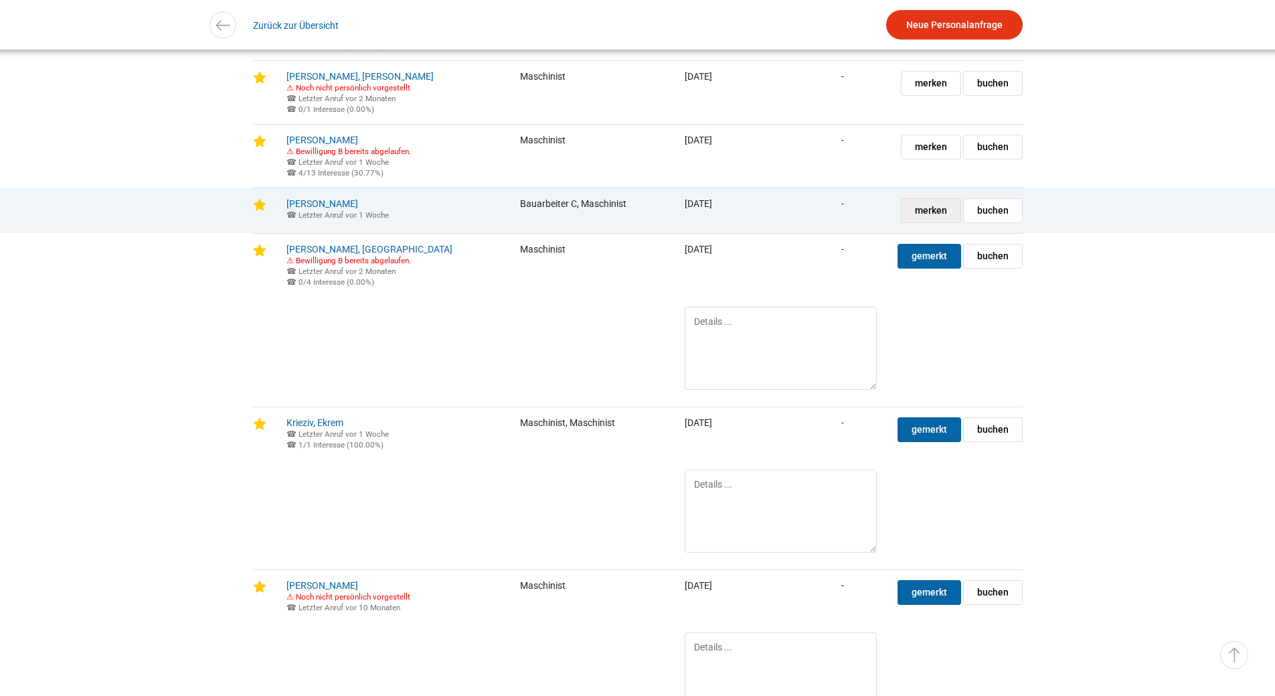
click at [922, 222] on span "merken" at bounding box center [931, 210] width 32 height 23
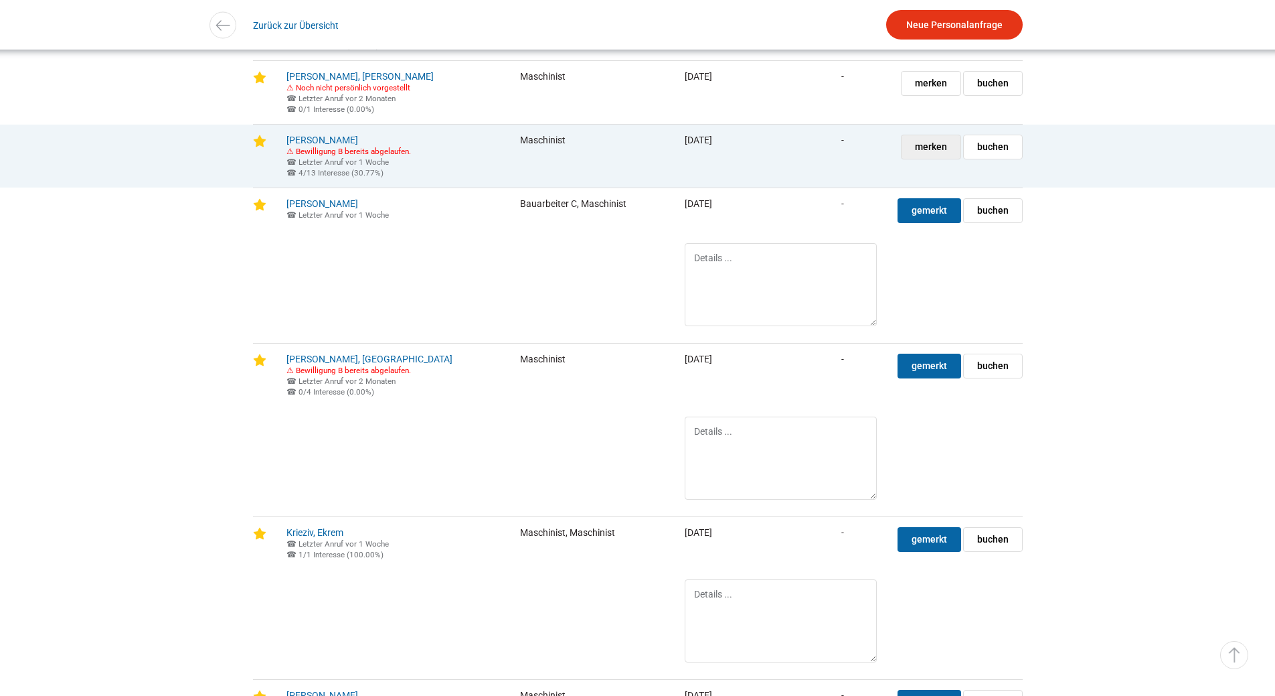
click at [923, 159] on span "merken" at bounding box center [931, 146] width 32 height 23
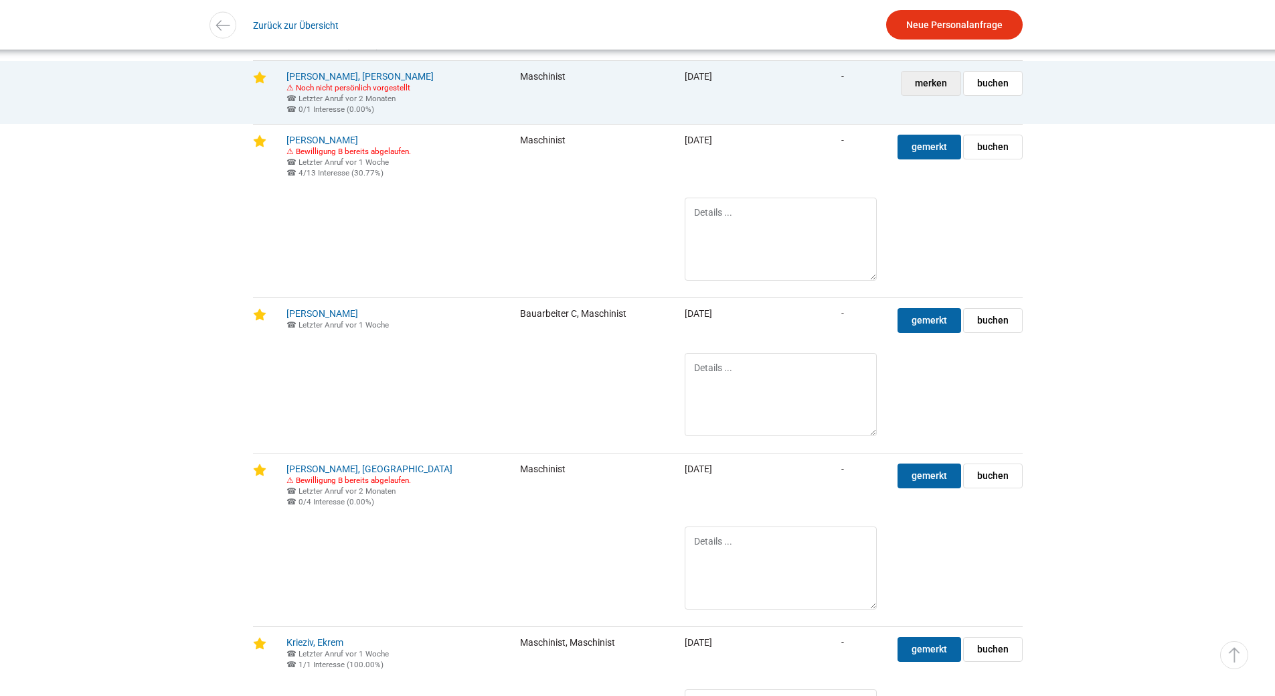
click at [935, 95] on span "merken" at bounding box center [931, 83] width 32 height 23
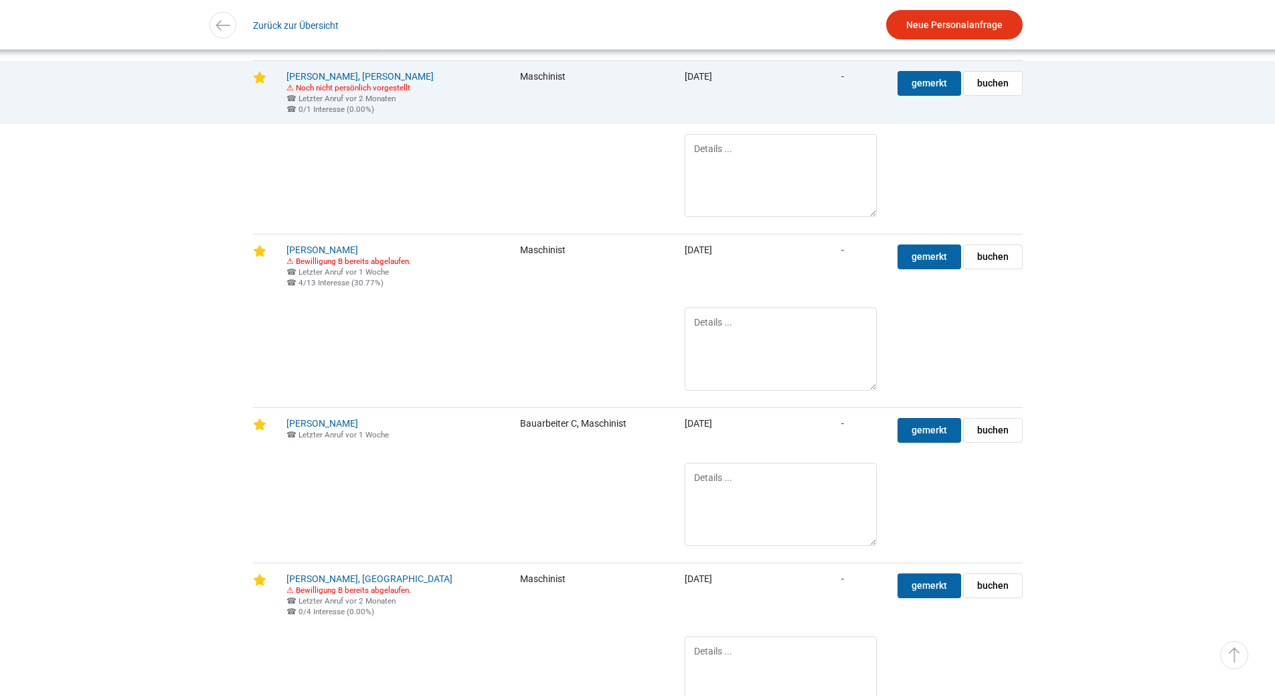
scroll to position [1607, 0]
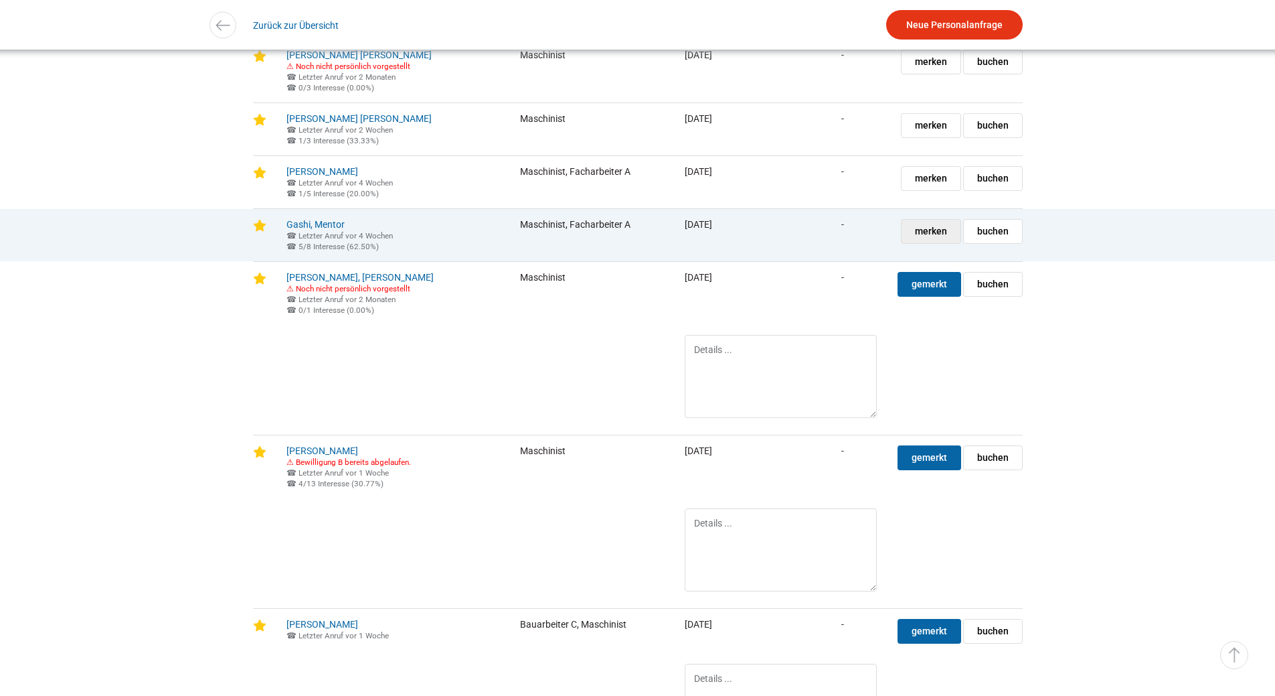
click at [943, 244] on link "merken gemerkt" at bounding box center [931, 231] width 60 height 25
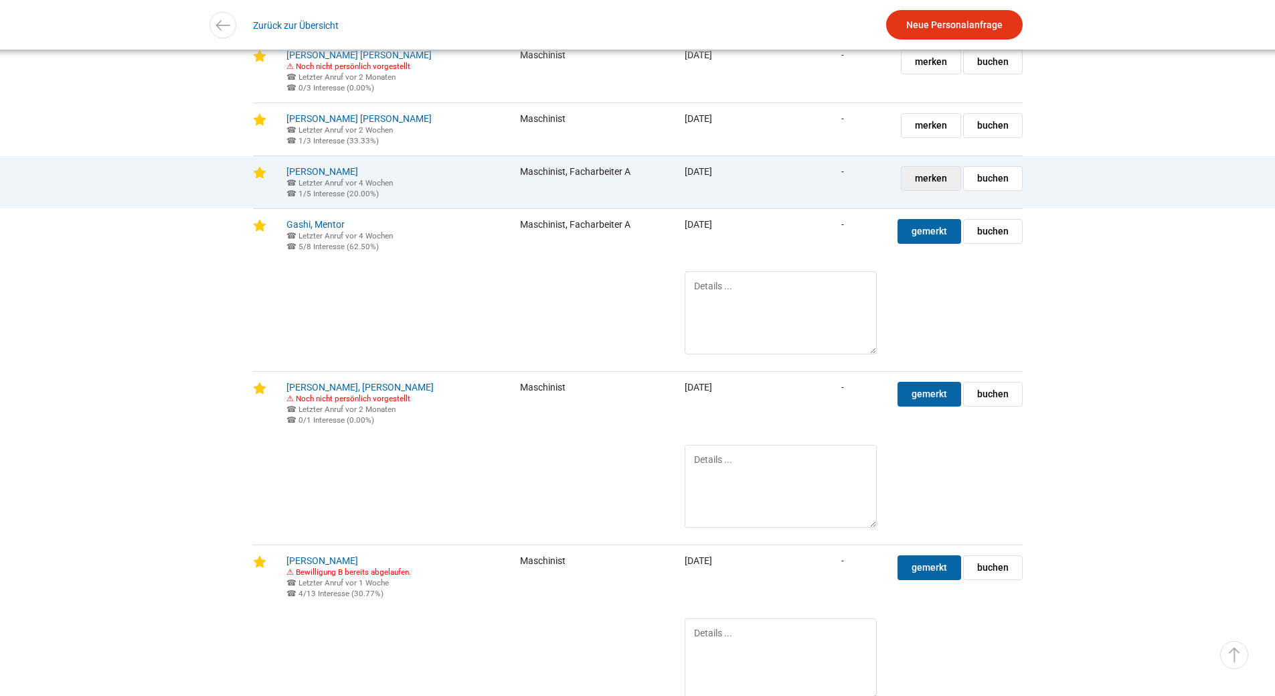
click at [934, 190] on span "merken" at bounding box center [931, 178] width 32 height 23
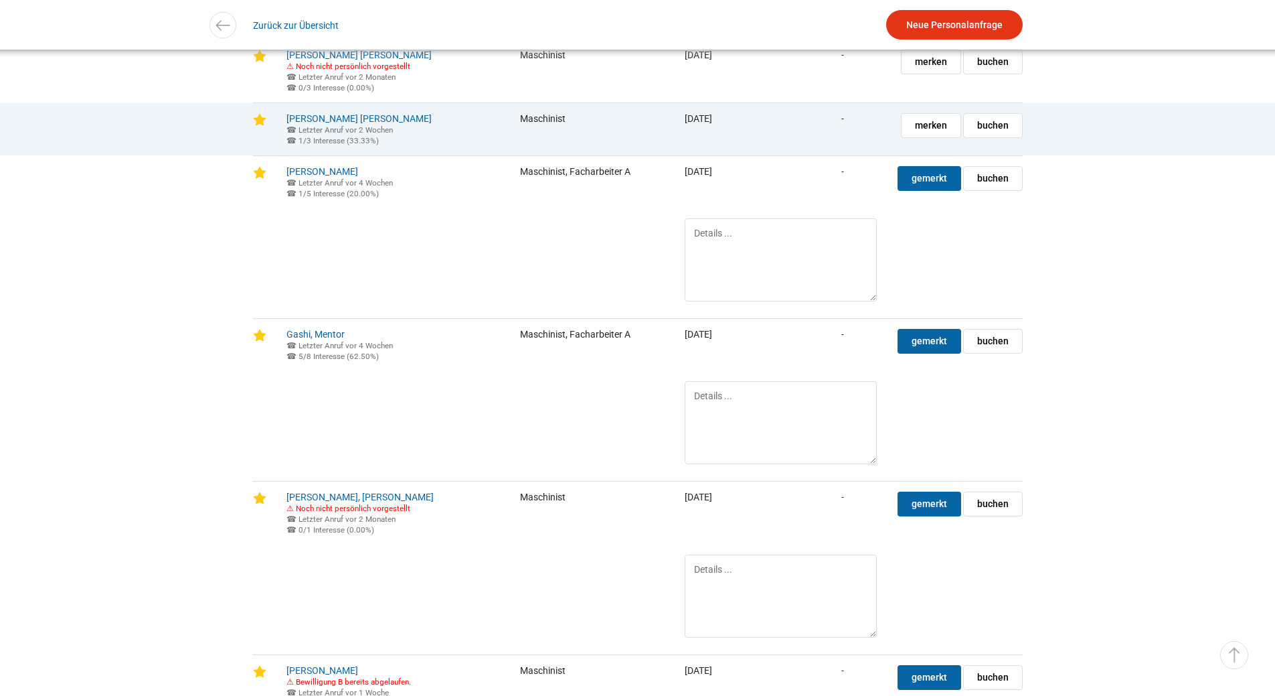
click at [937, 125] on td "merken gemerkt buchen" at bounding box center [954, 128] width 135 height 53
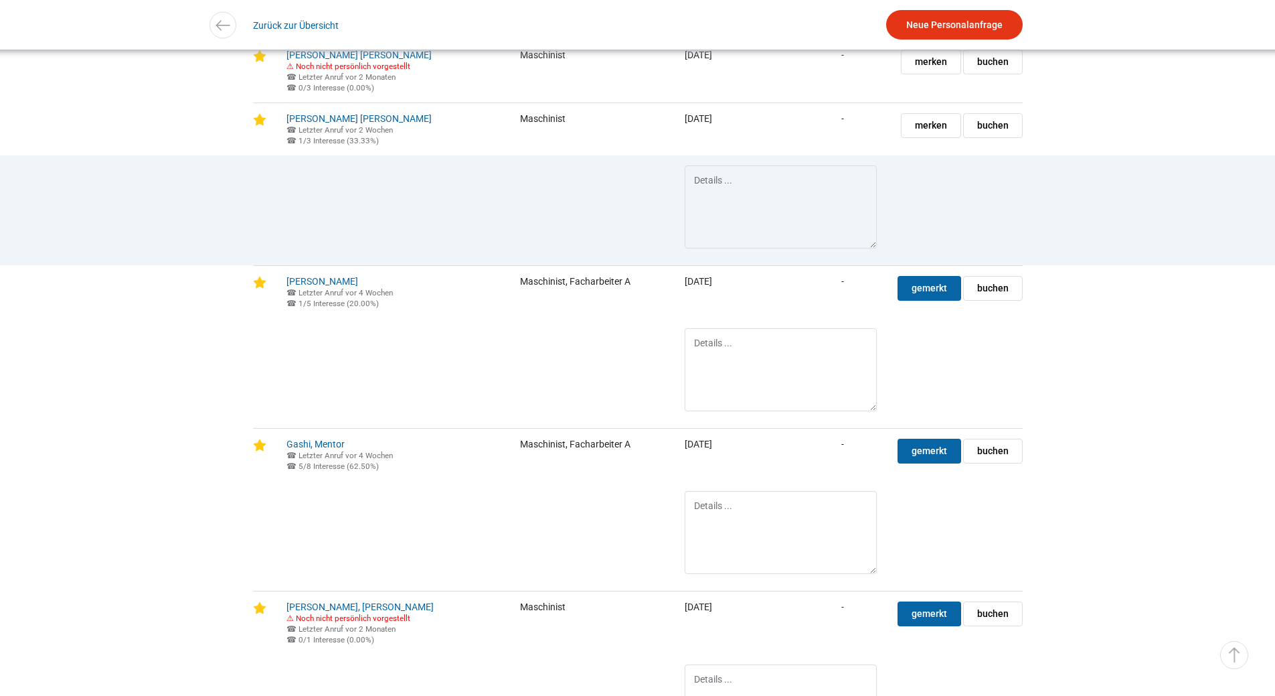
scroll to position [1406, 0]
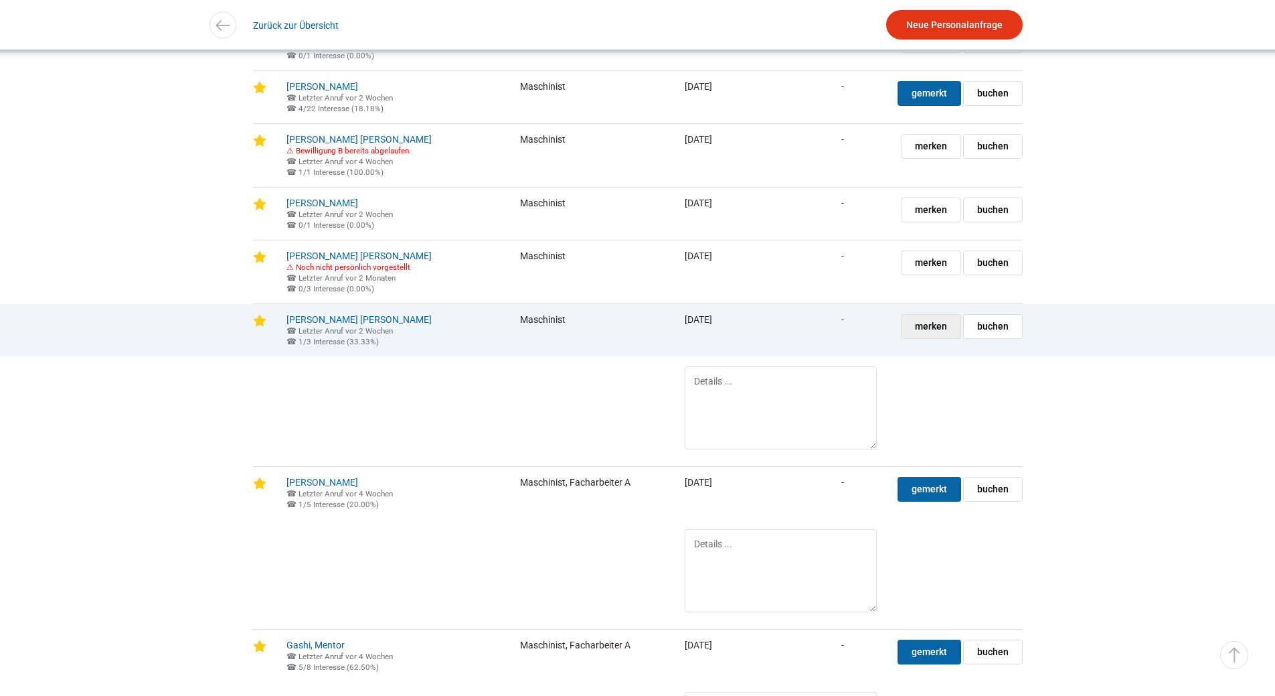
click at [925, 338] on span "merken" at bounding box center [931, 326] width 32 height 23
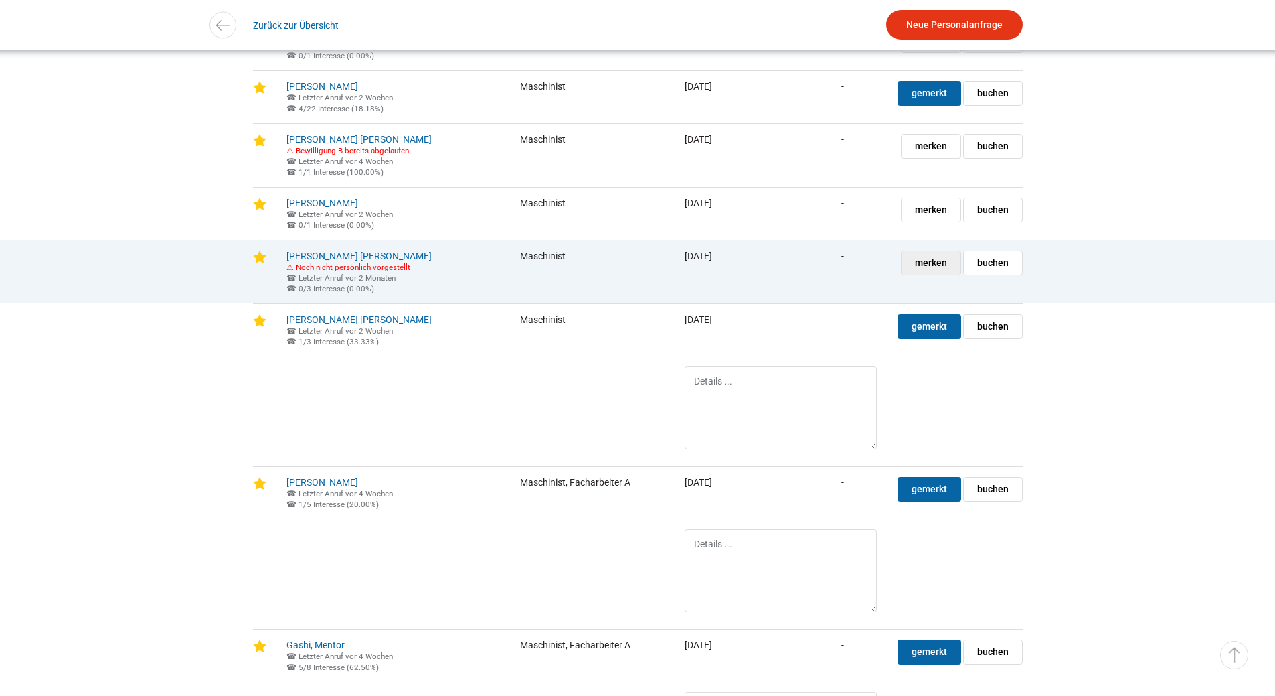
click at [926, 264] on span "merken" at bounding box center [931, 262] width 32 height 23
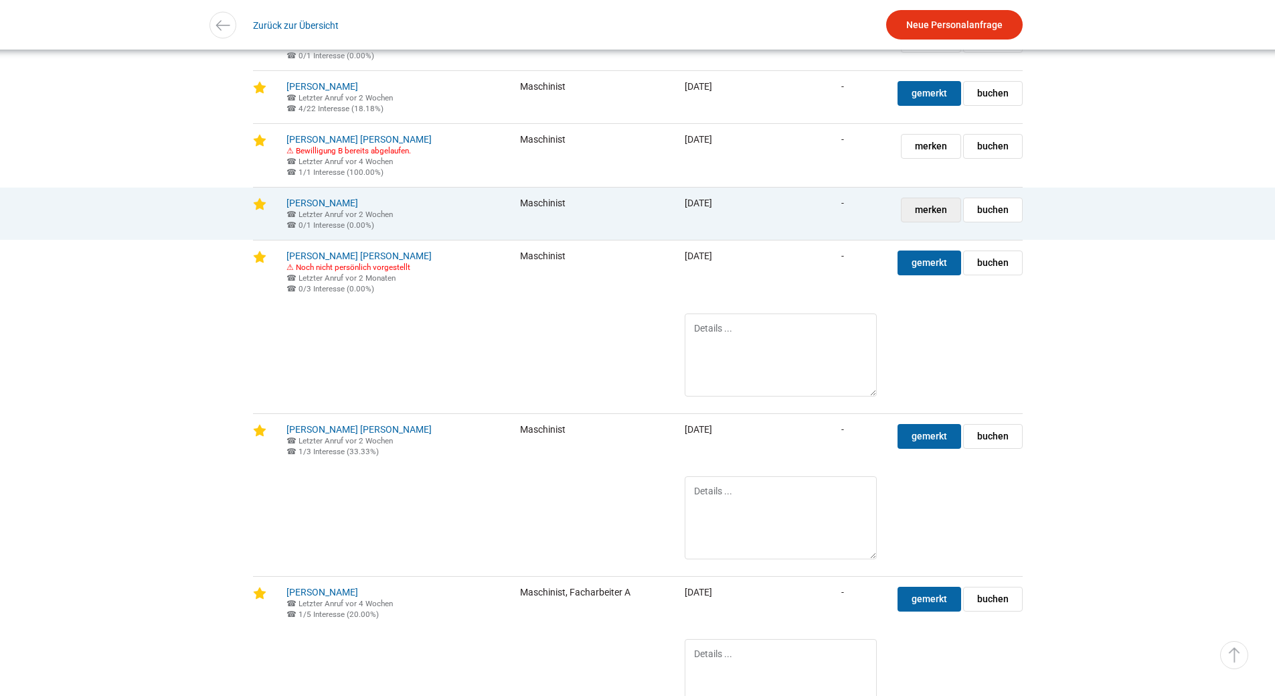
click at [937, 215] on span "merken" at bounding box center [931, 209] width 32 height 23
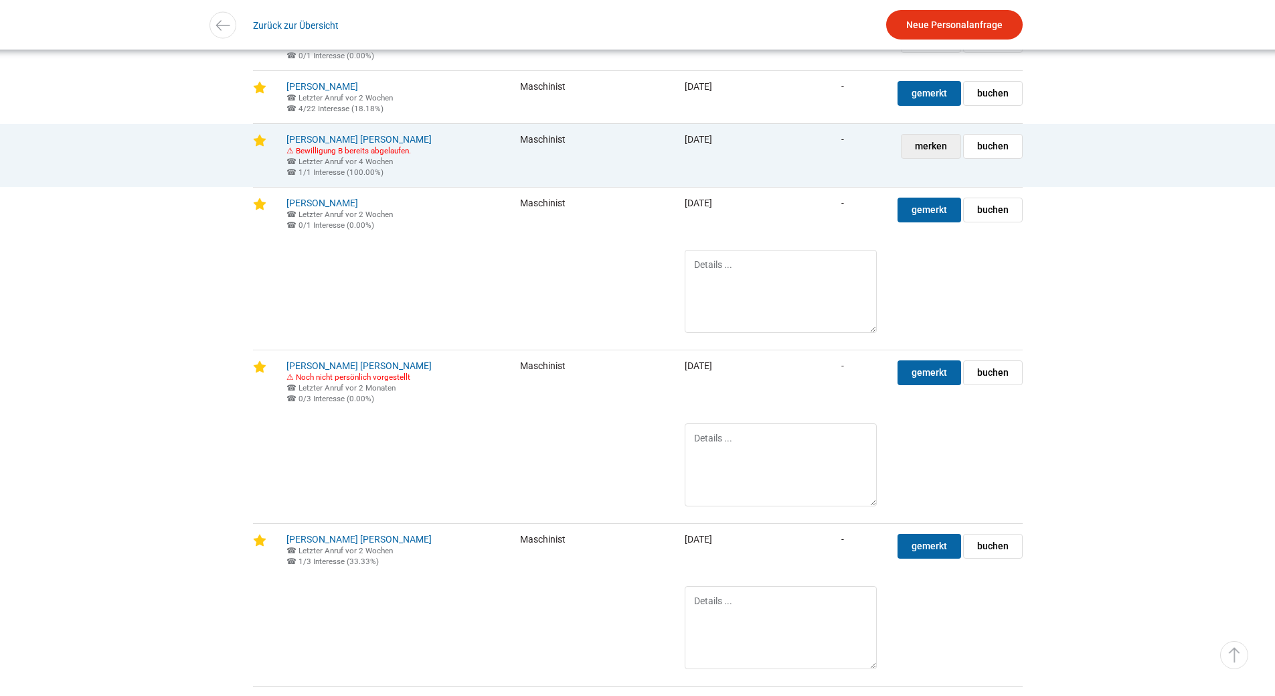
click at [933, 155] on span "merken" at bounding box center [931, 146] width 32 height 23
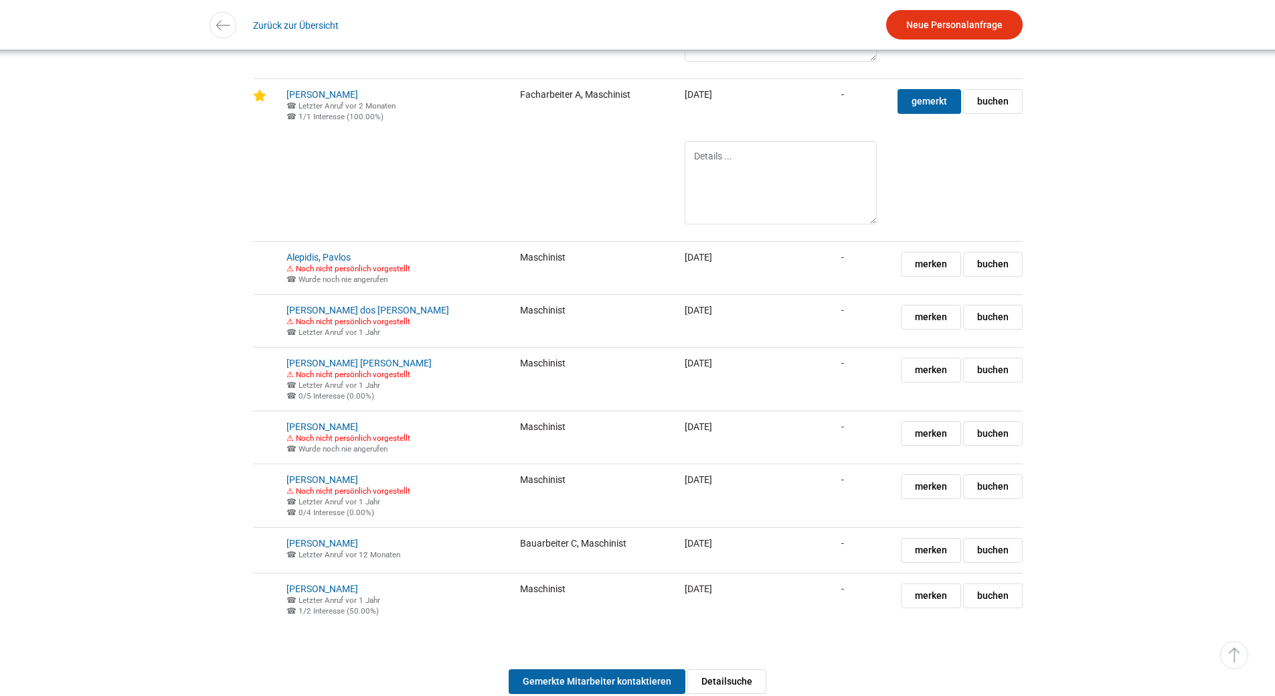
scroll to position [5769, 0]
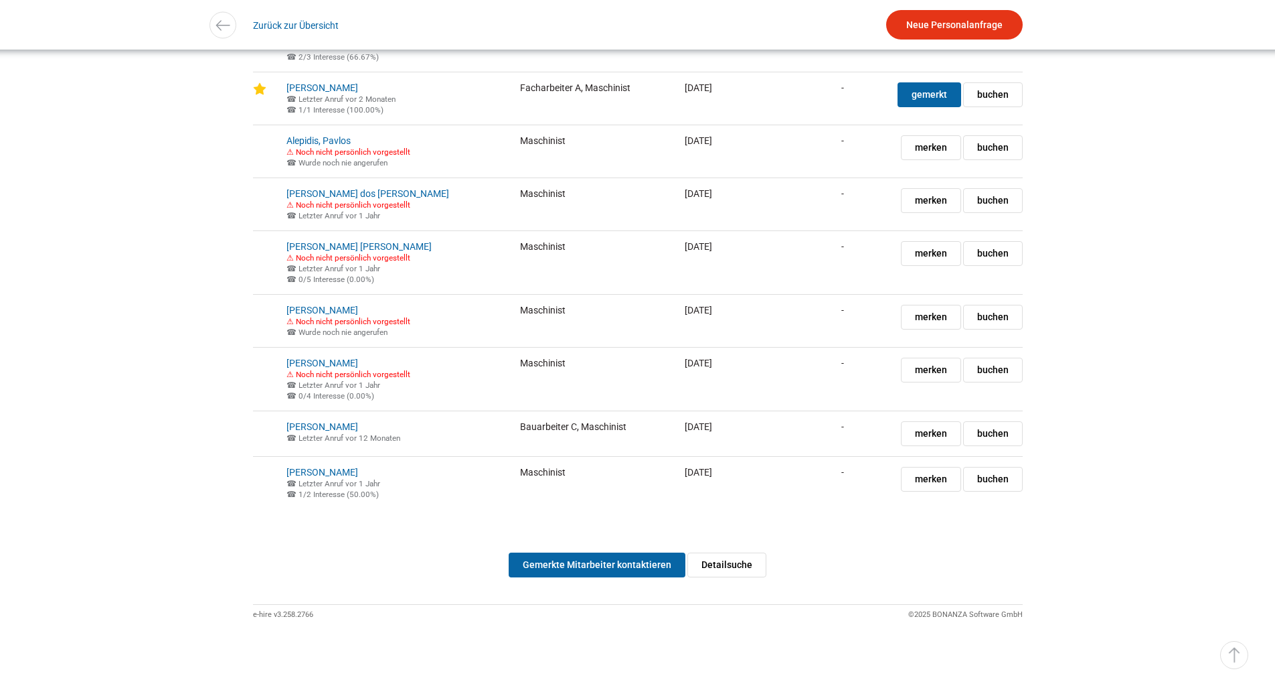
click at [619, 560] on link "Gemerkte Mitarbeiter kontaktieren" at bounding box center [597, 564] width 177 height 25
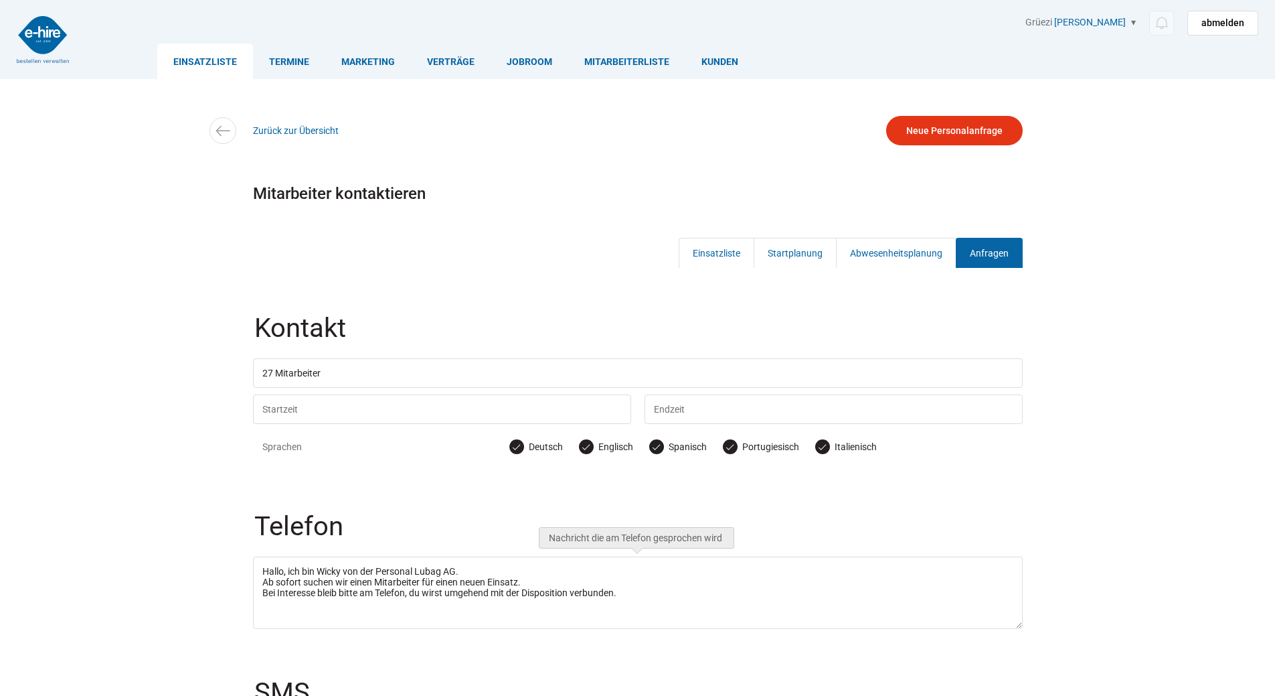
scroll to position [251, 0]
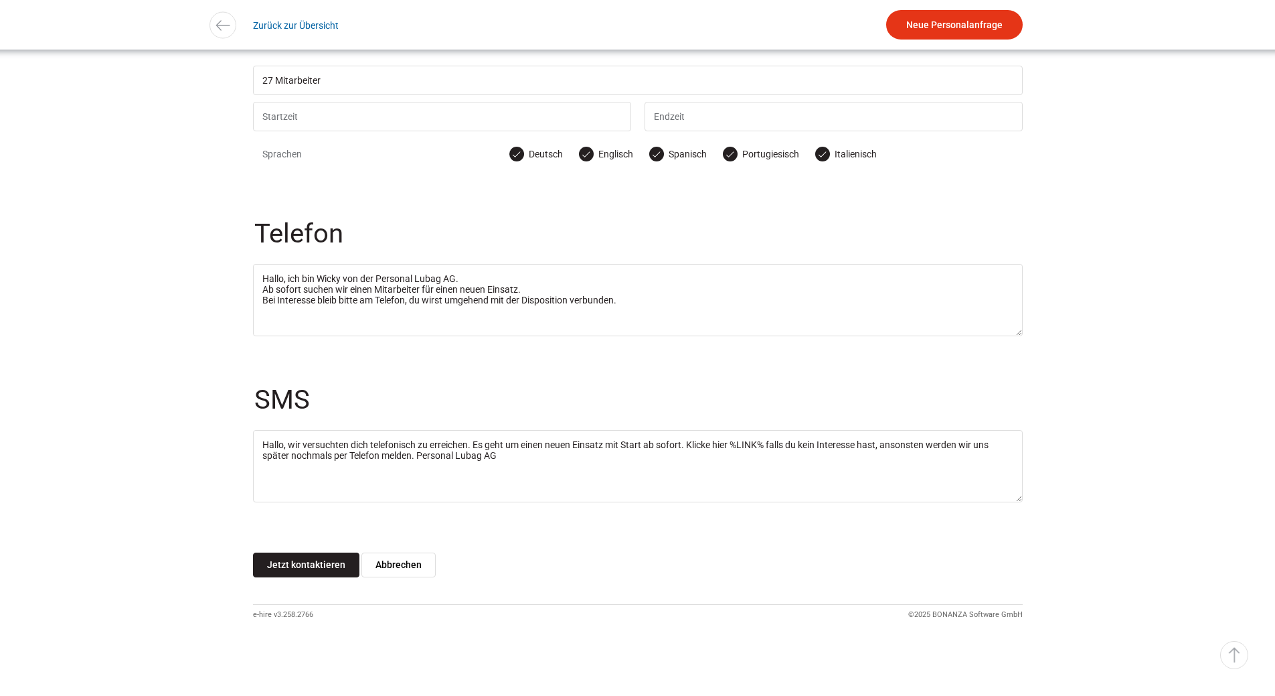
click at [316, 562] on input "Jetzt kontaktieren" at bounding box center [306, 564] width 106 height 25
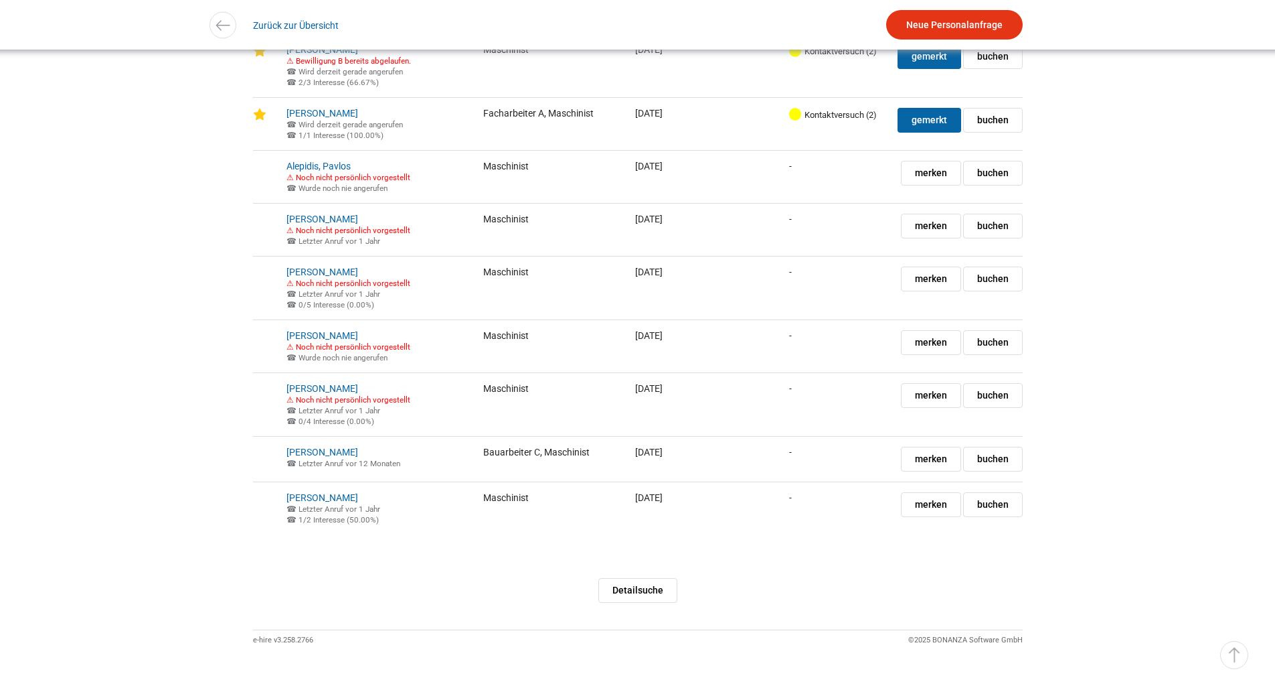
scroll to position [3013, 0]
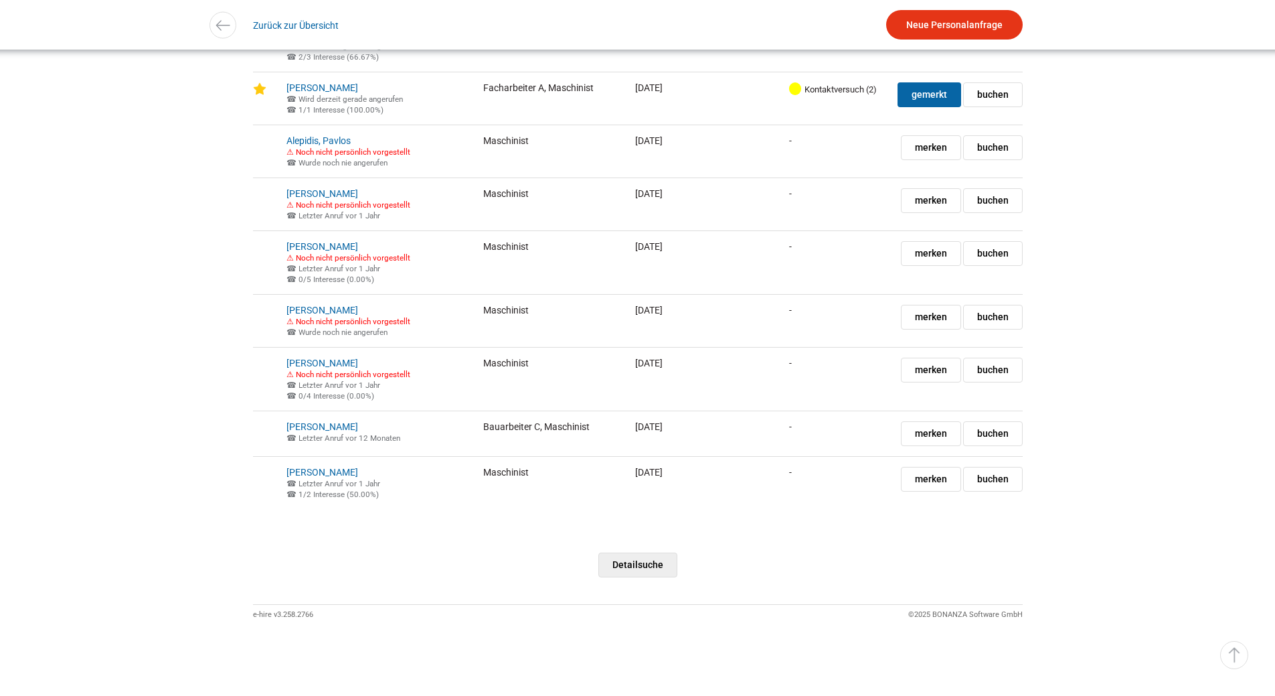
click at [625, 577] on link "Detailsuche" at bounding box center [637, 564] width 79 height 25
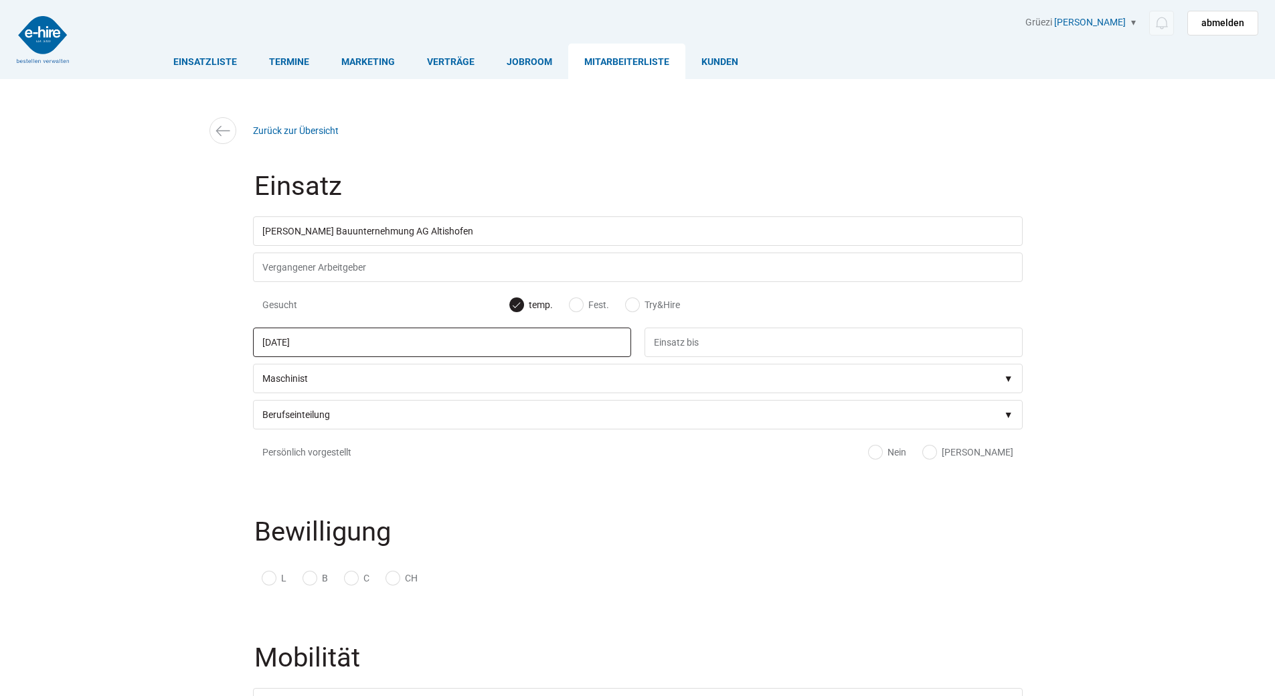
drag, startPoint x: 352, startPoint y: 349, endPoint x: 151, endPoint y: 328, distance: 201.9
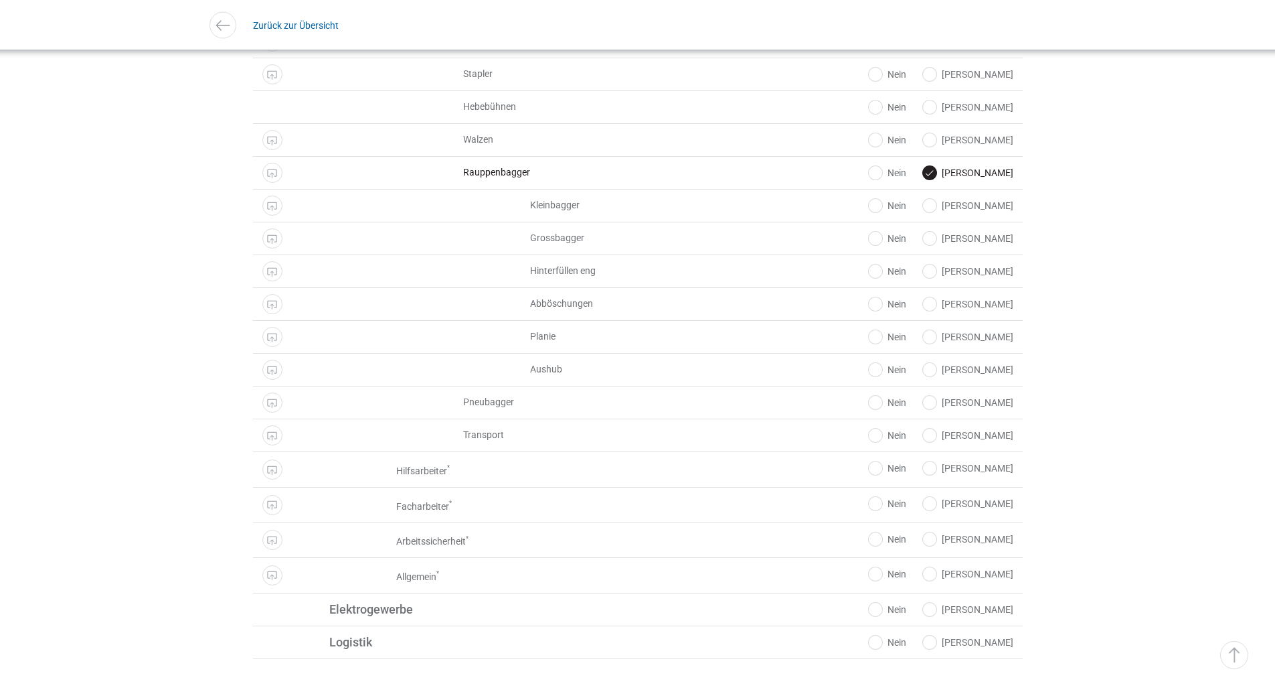
scroll to position [1674, 0]
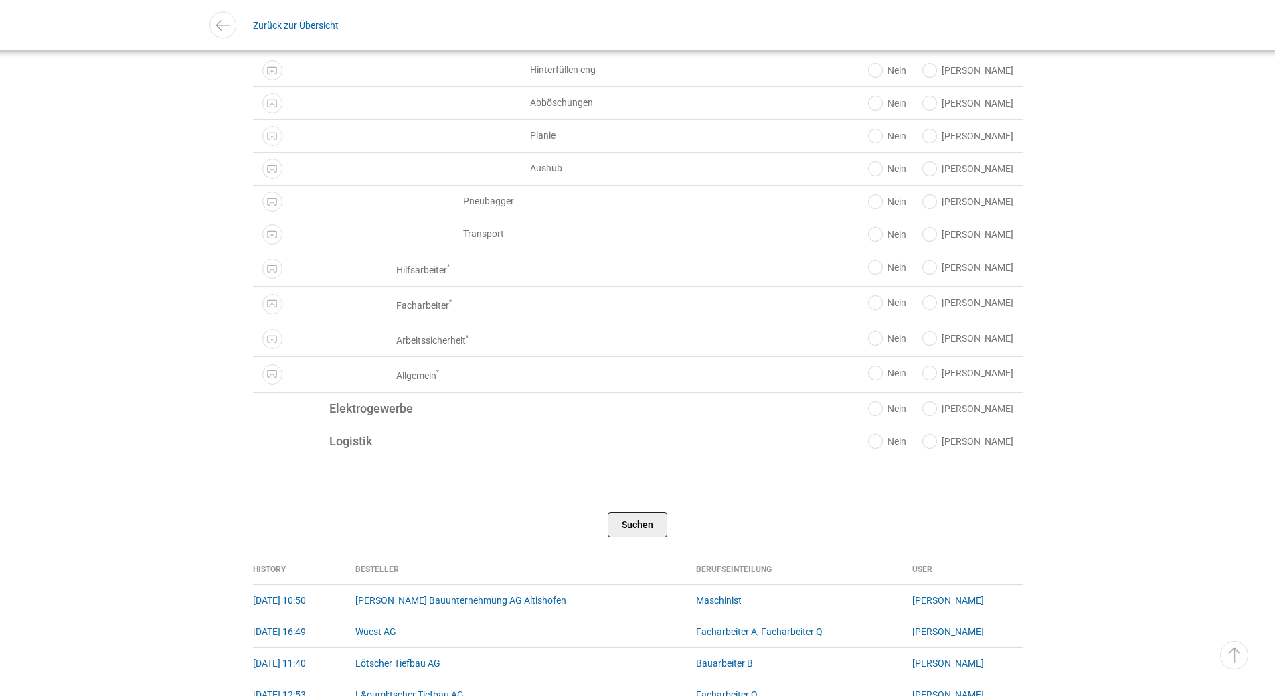
click at [642, 535] on input "Suchen" at bounding box center [638, 524] width 60 height 25
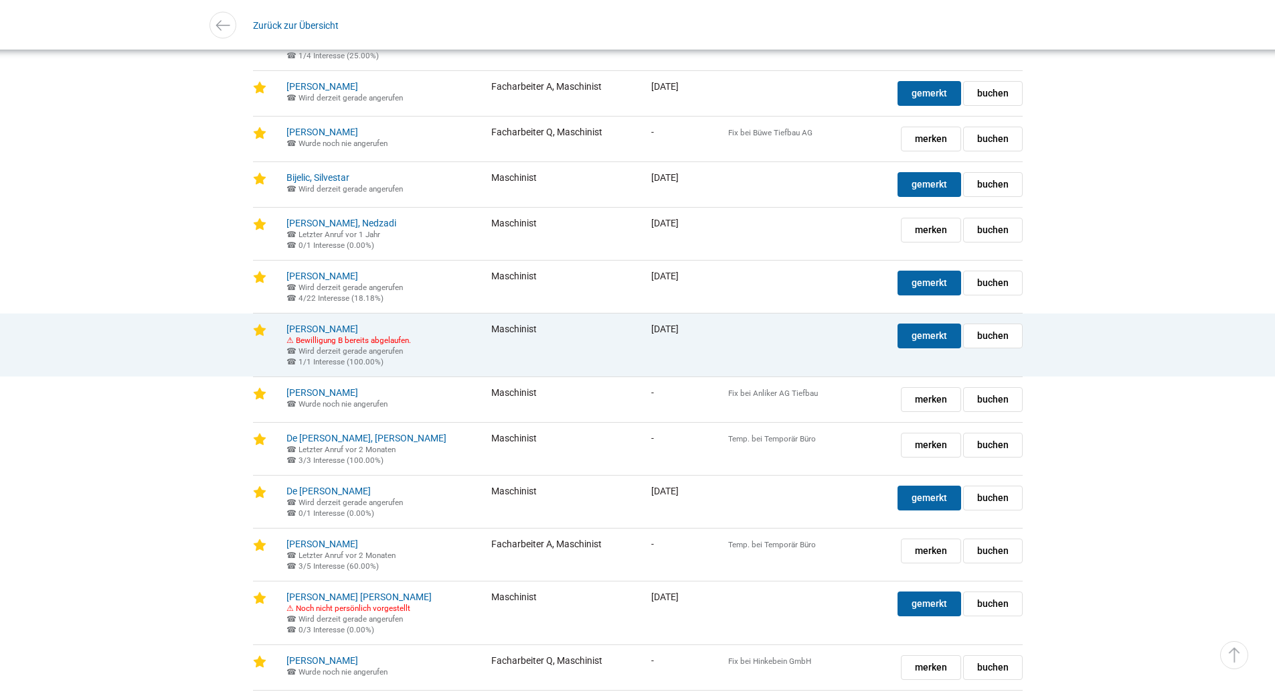
scroll to position [268, 0]
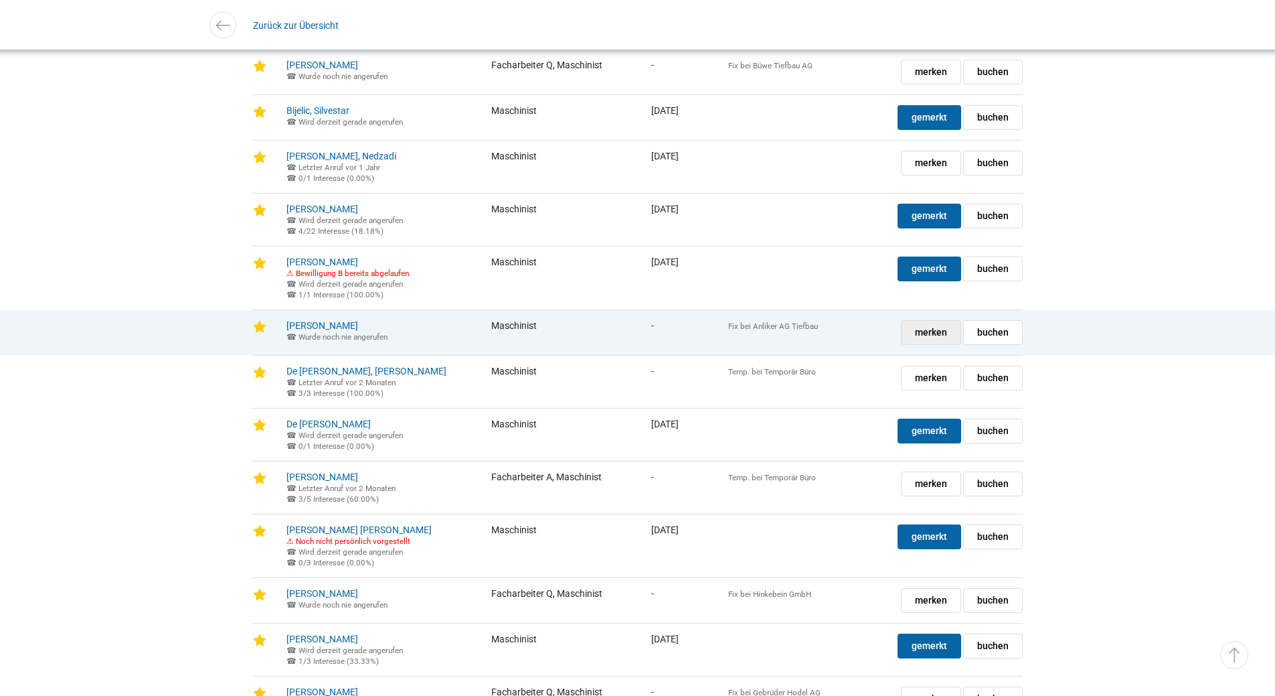
click at [910, 343] on link "merken gemerkt" at bounding box center [931, 332] width 60 height 25
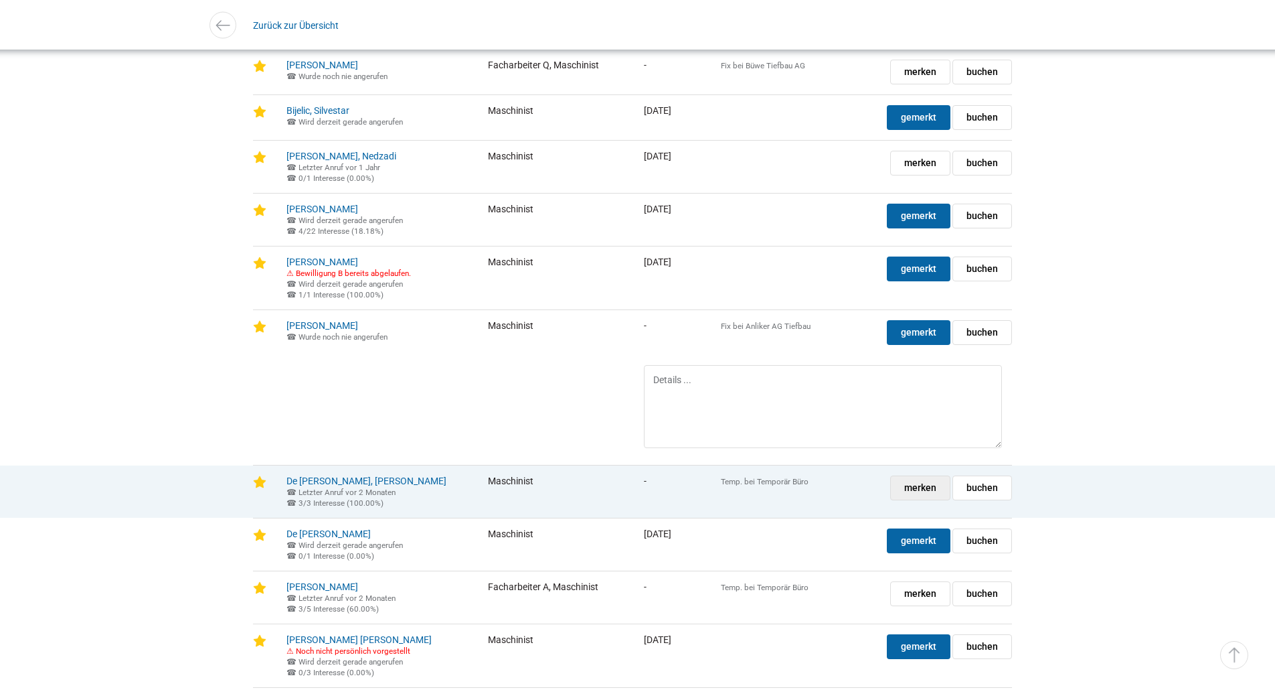
click at [919, 499] on span "merken" at bounding box center [920, 487] width 32 height 23
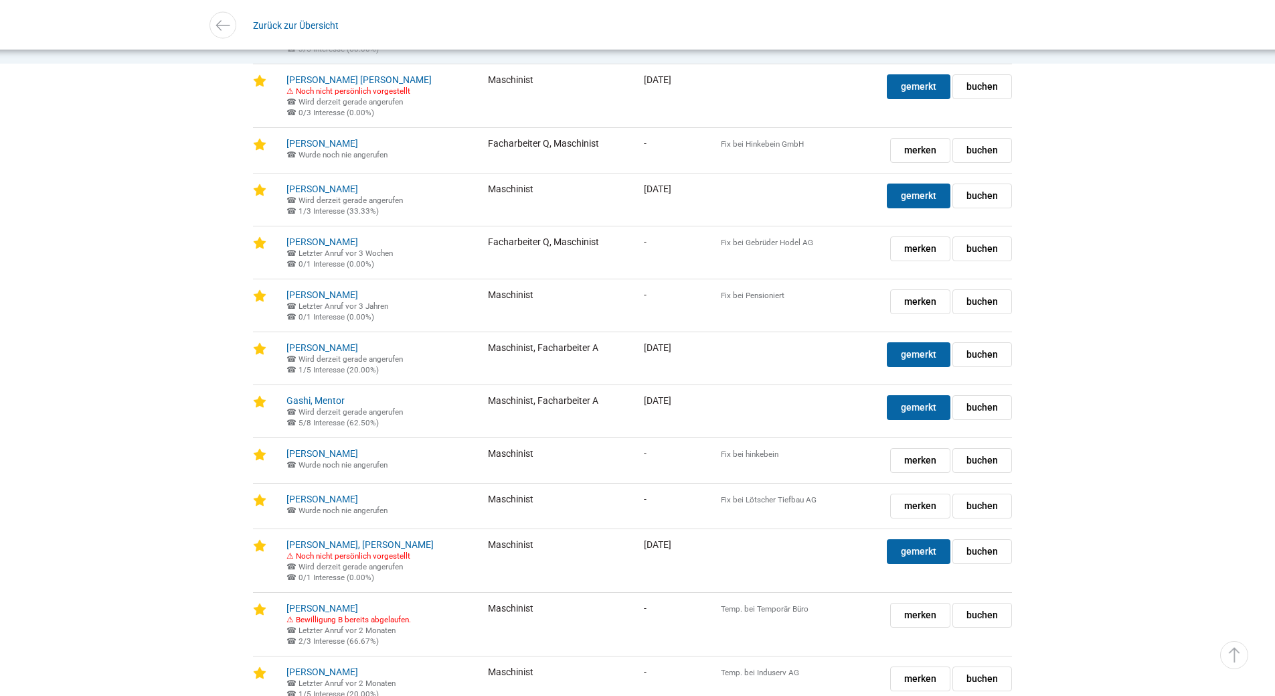
scroll to position [1071, 0]
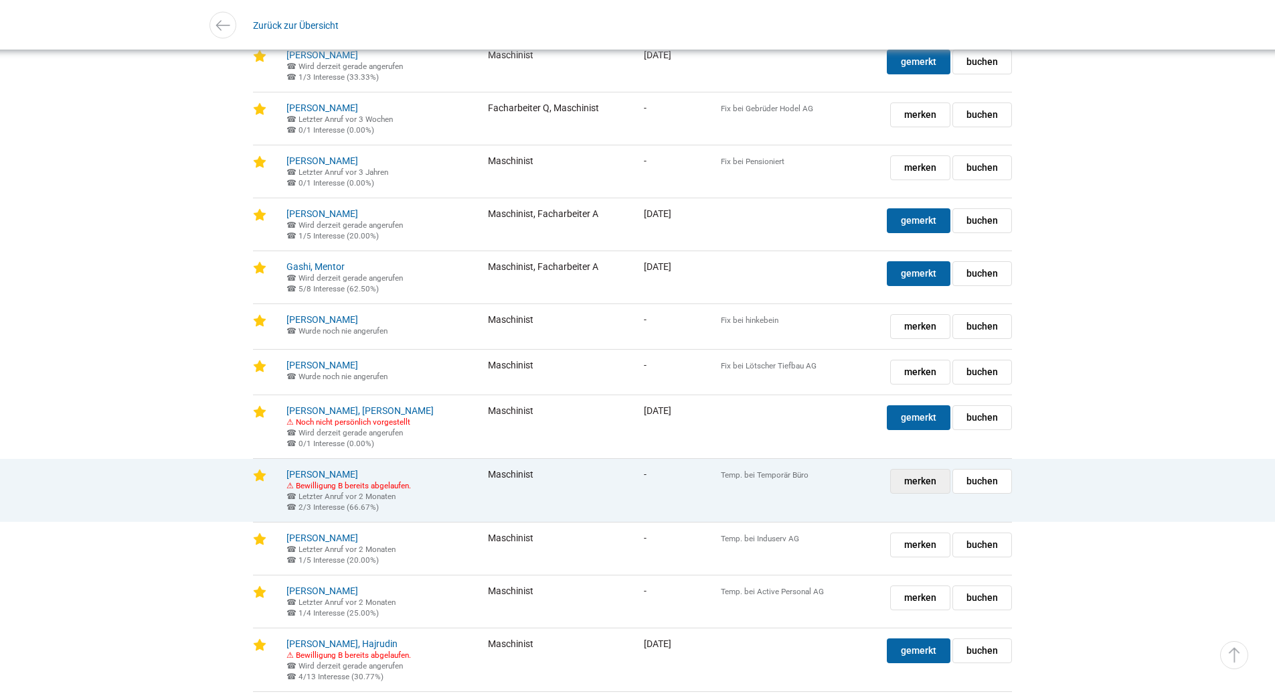
click at [916, 493] on span "merken" at bounding box center [920, 480] width 32 height 23
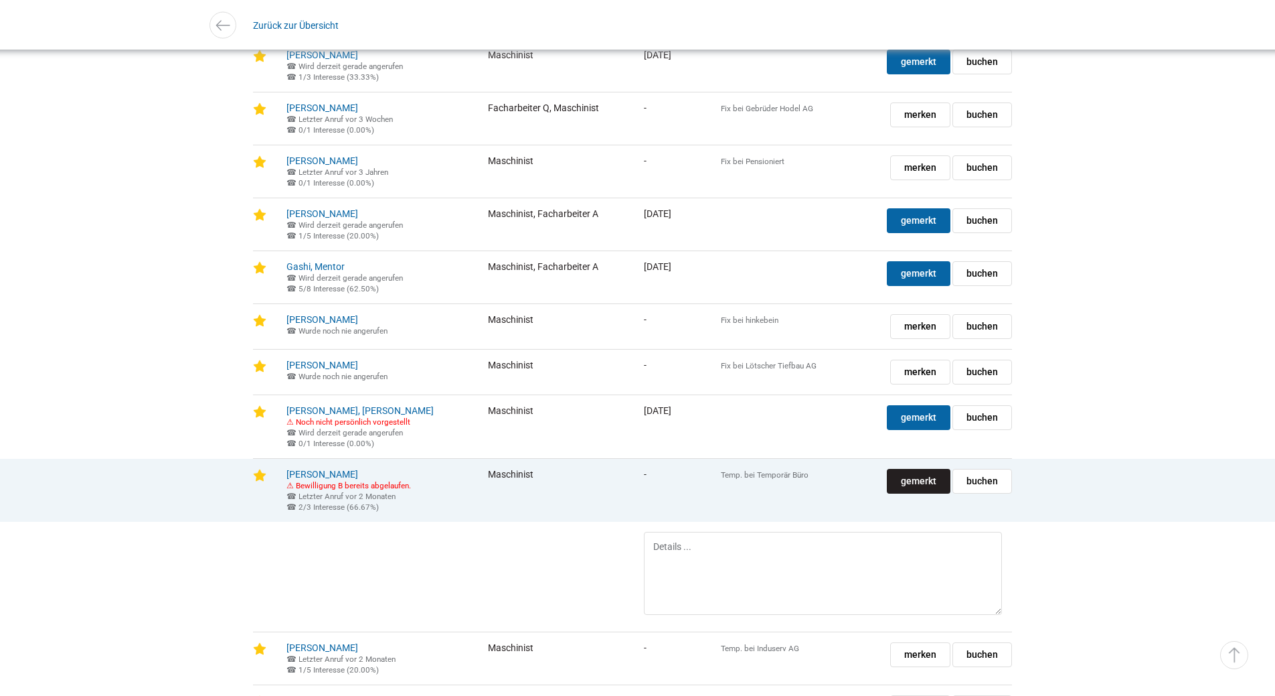
scroll to position [1205, 0]
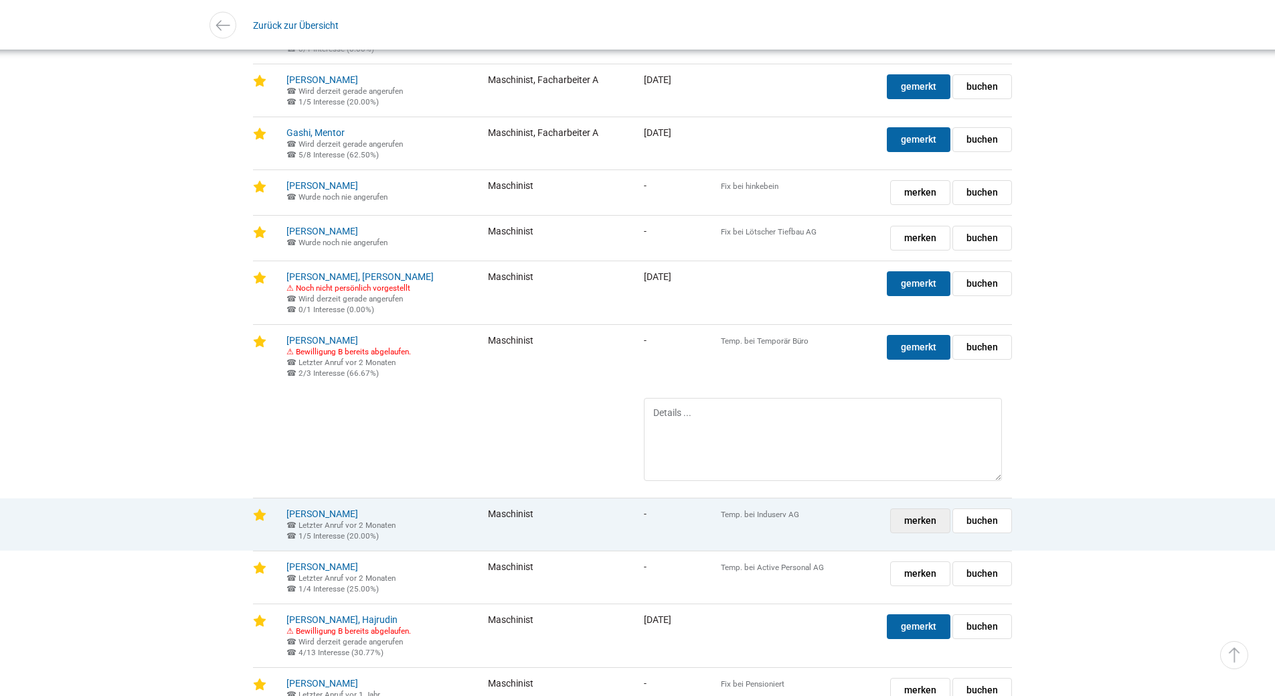
click at [927, 532] on span "merken" at bounding box center [920, 520] width 32 height 23
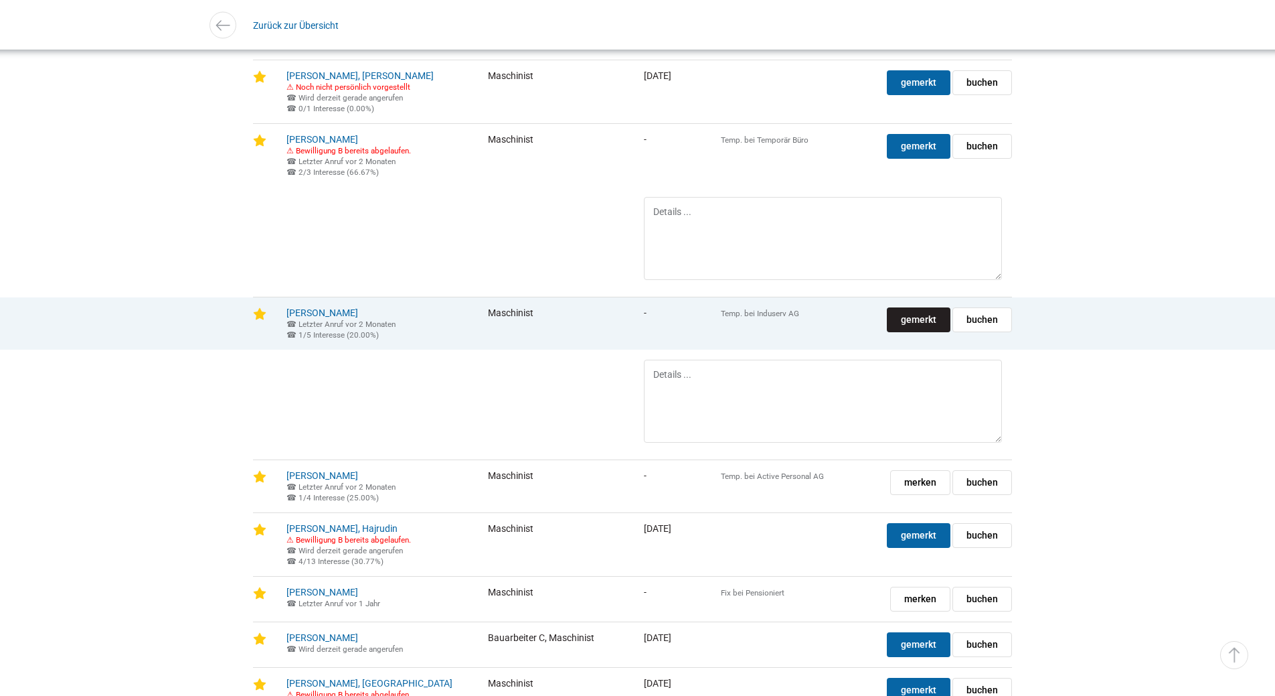
scroll to position [1607, 0]
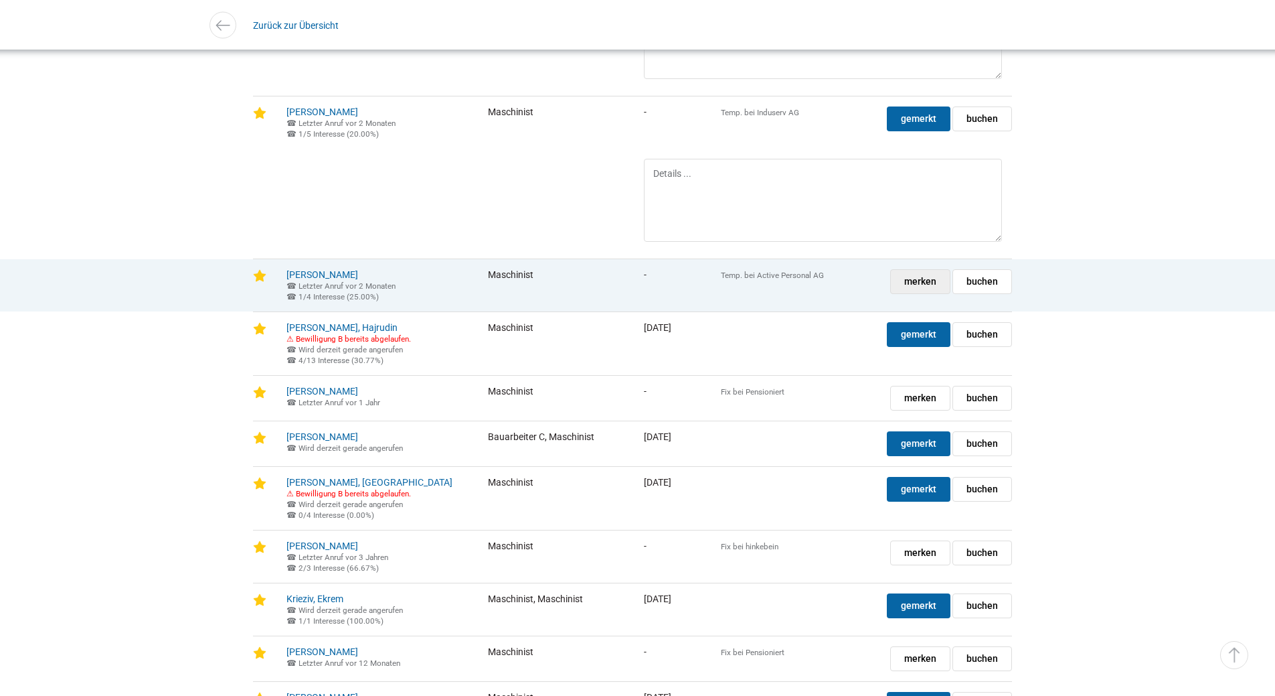
click at [914, 293] on span "merken" at bounding box center [920, 281] width 32 height 23
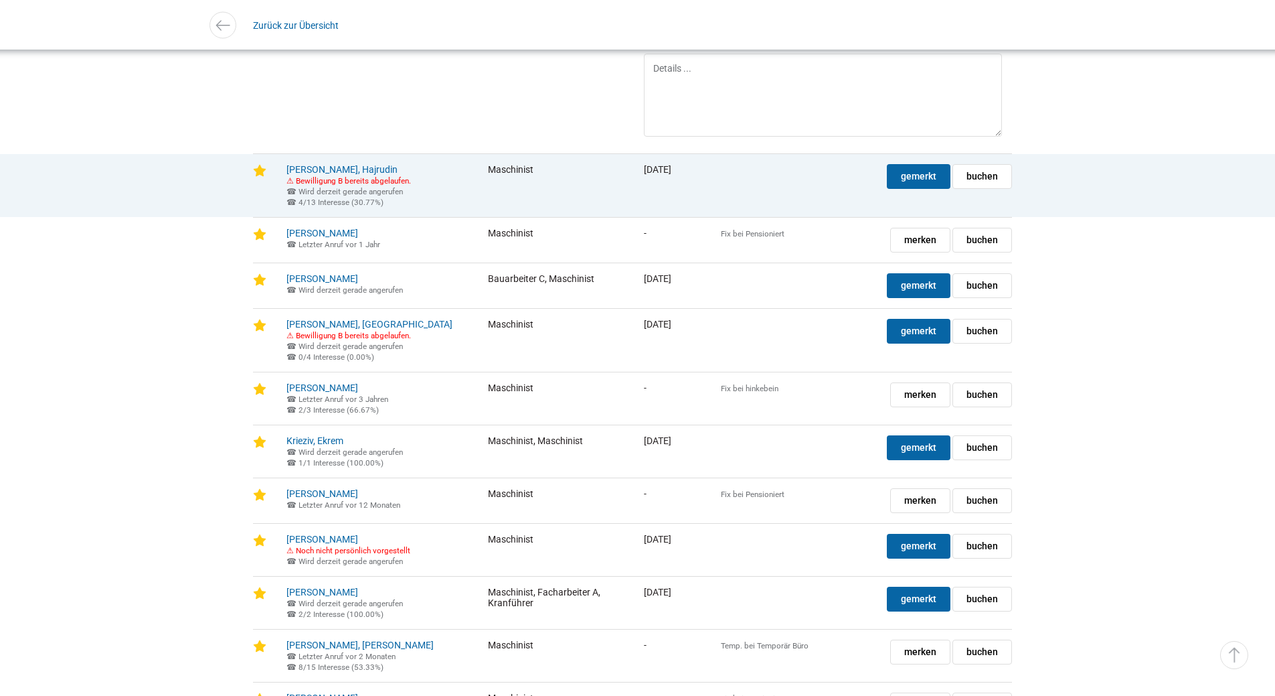
scroll to position [2075, 0]
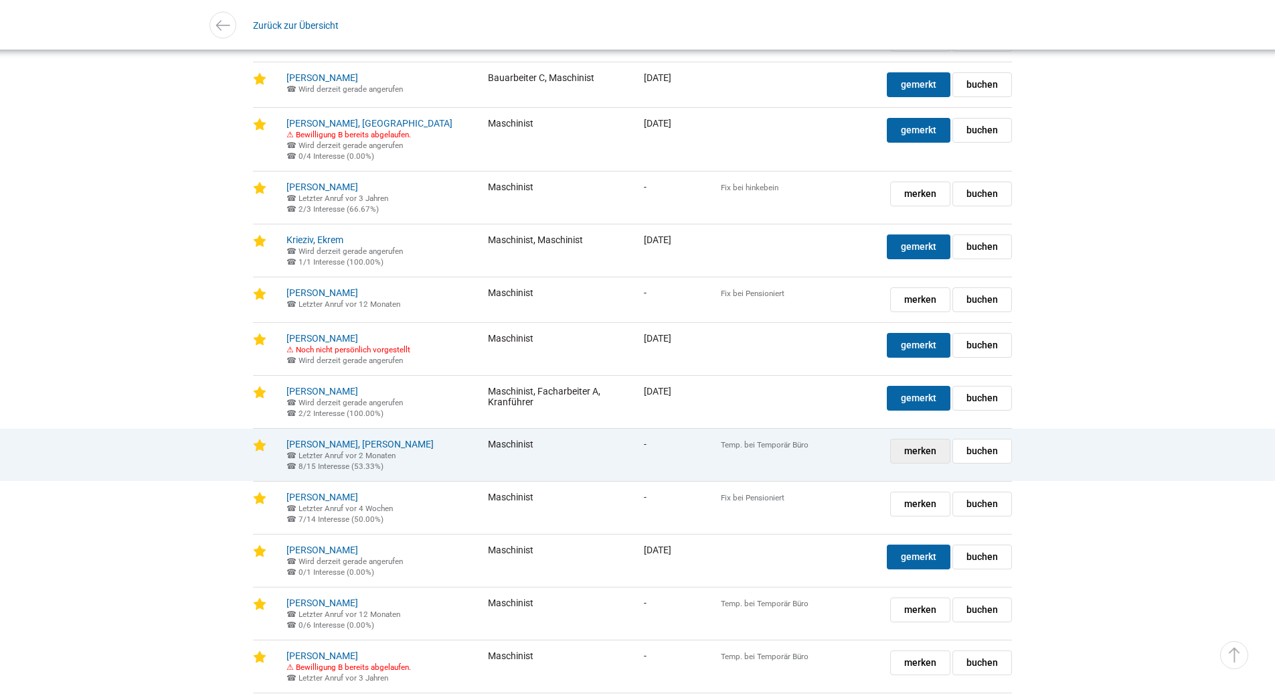
click at [923, 463] on span "merken" at bounding box center [920, 450] width 32 height 23
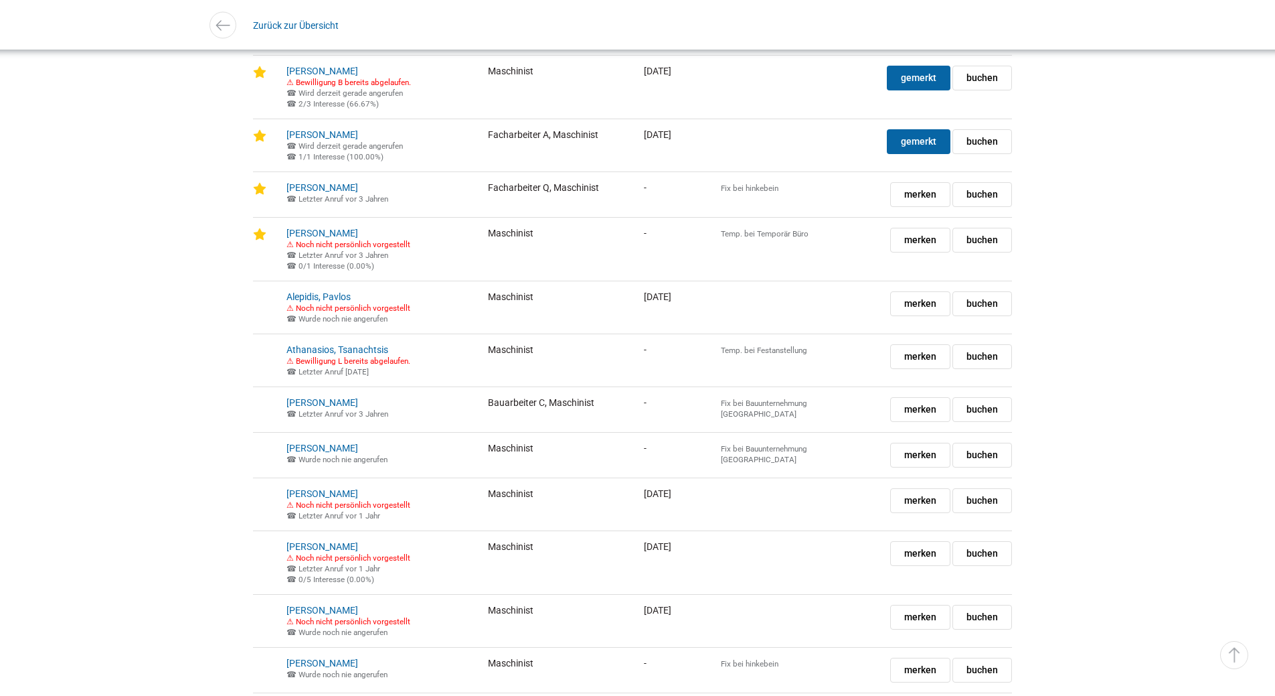
scroll to position [4084, 0]
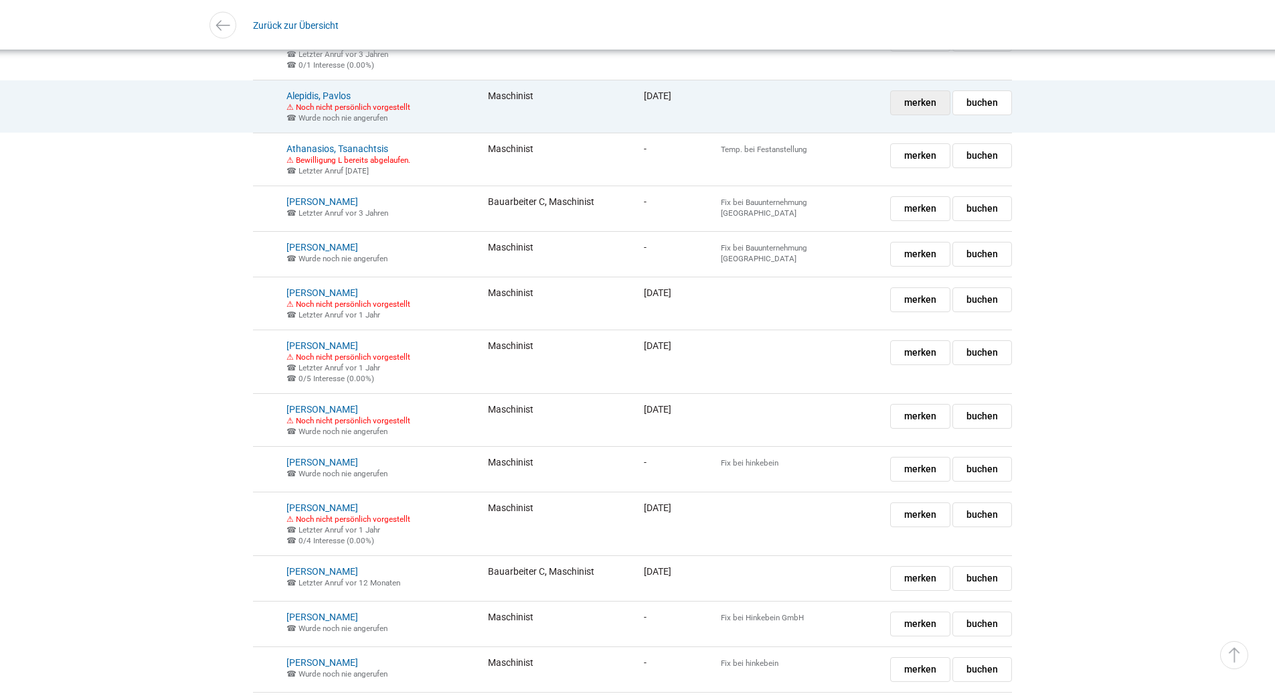
click at [928, 114] on span "merken" at bounding box center [920, 102] width 32 height 23
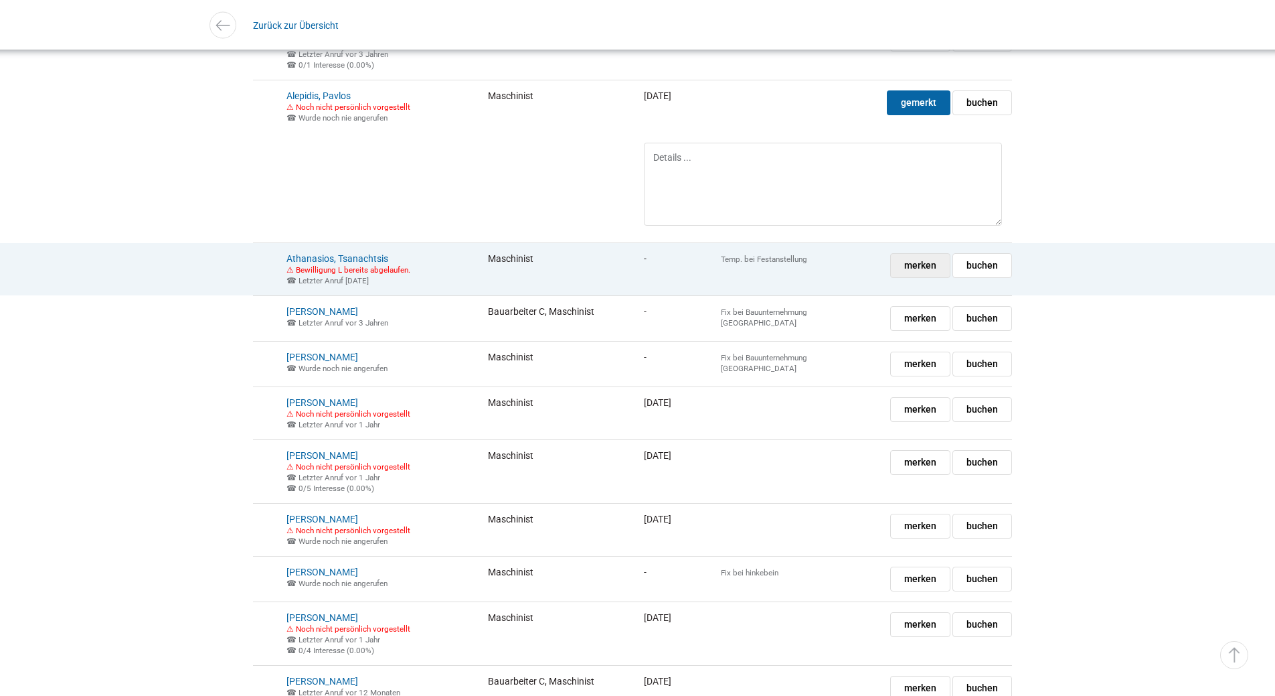
click at [914, 277] on span "merken" at bounding box center [920, 265] width 32 height 23
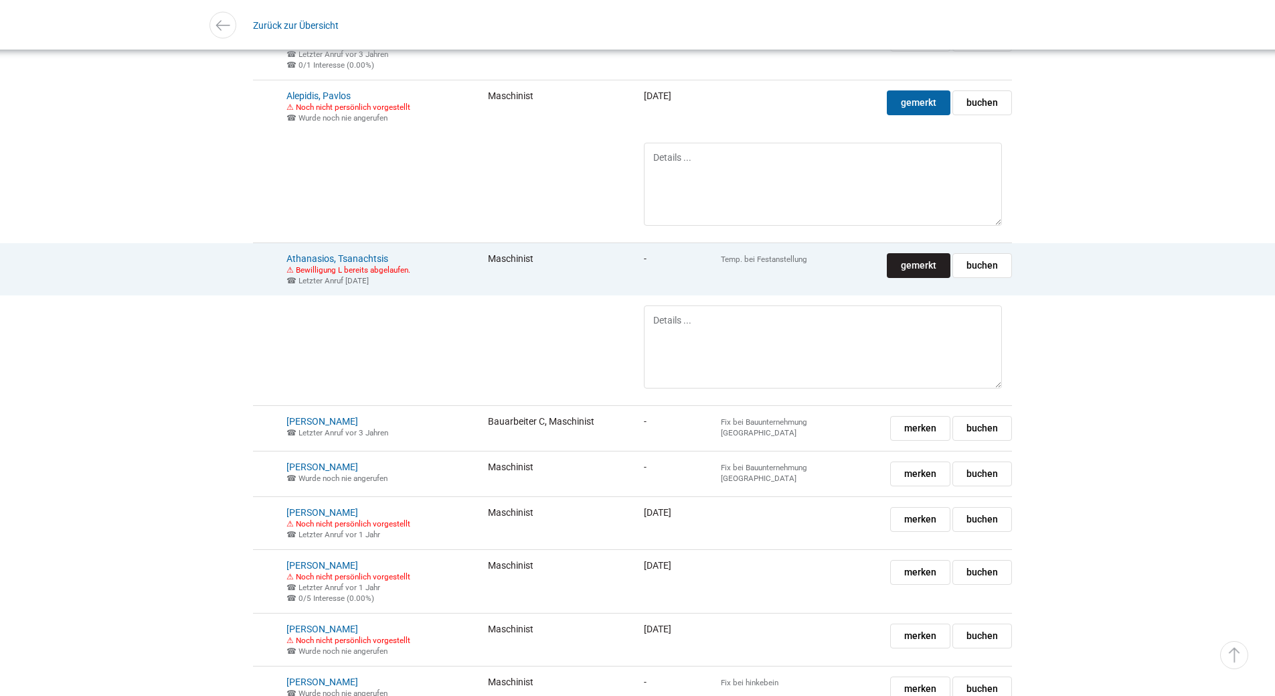
scroll to position [4285, 0]
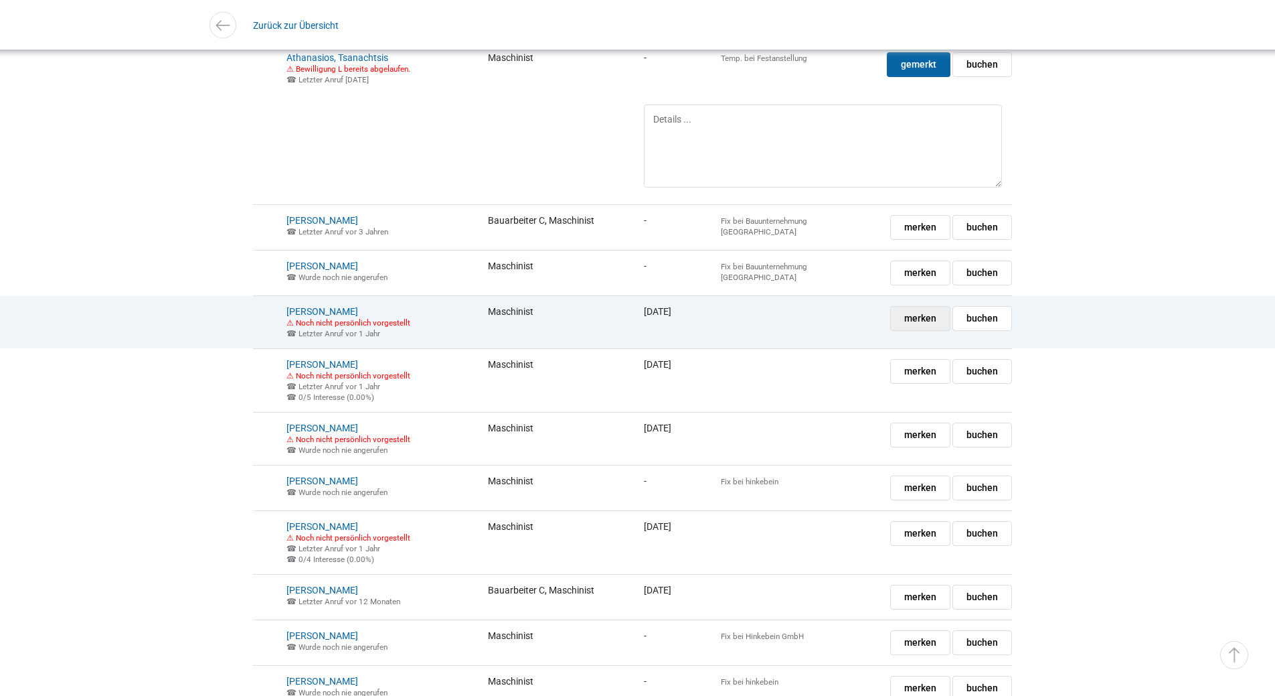
click at [931, 330] on span "merken" at bounding box center [920, 318] width 32 height 23
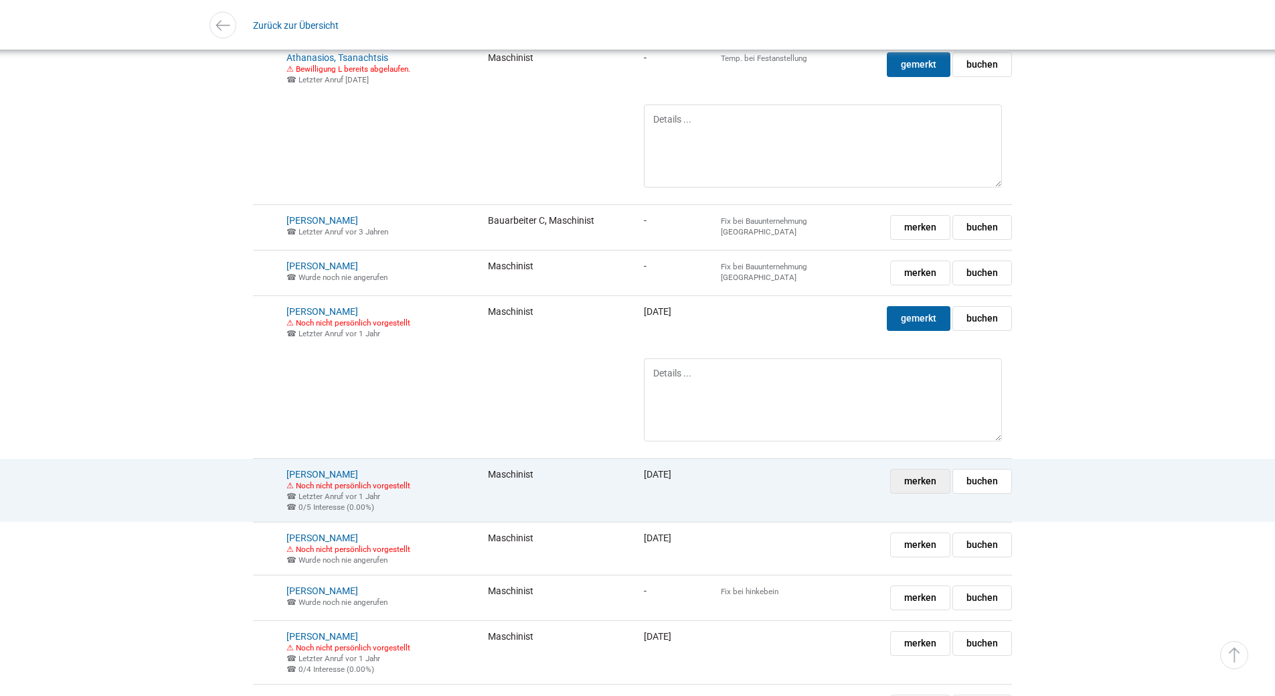
click at [927, 493] on span "merken" at bounding box center [920, 480] width 32 height 23
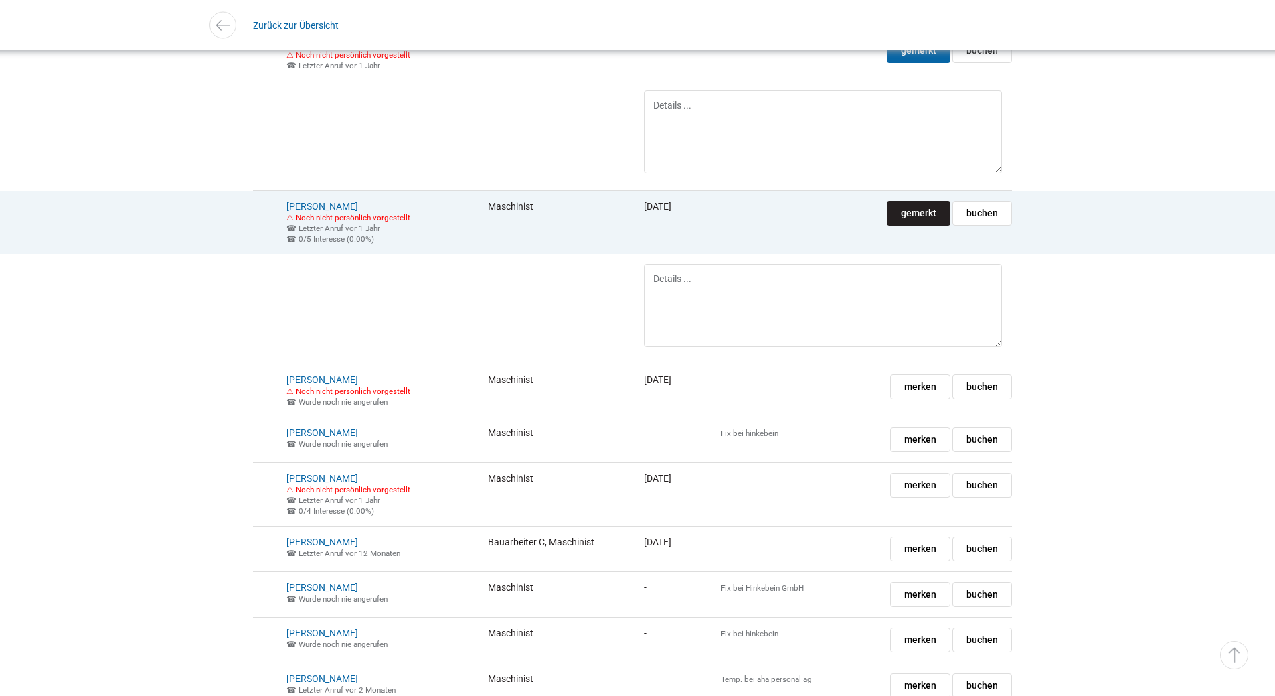
scroll to position [4619, 0]
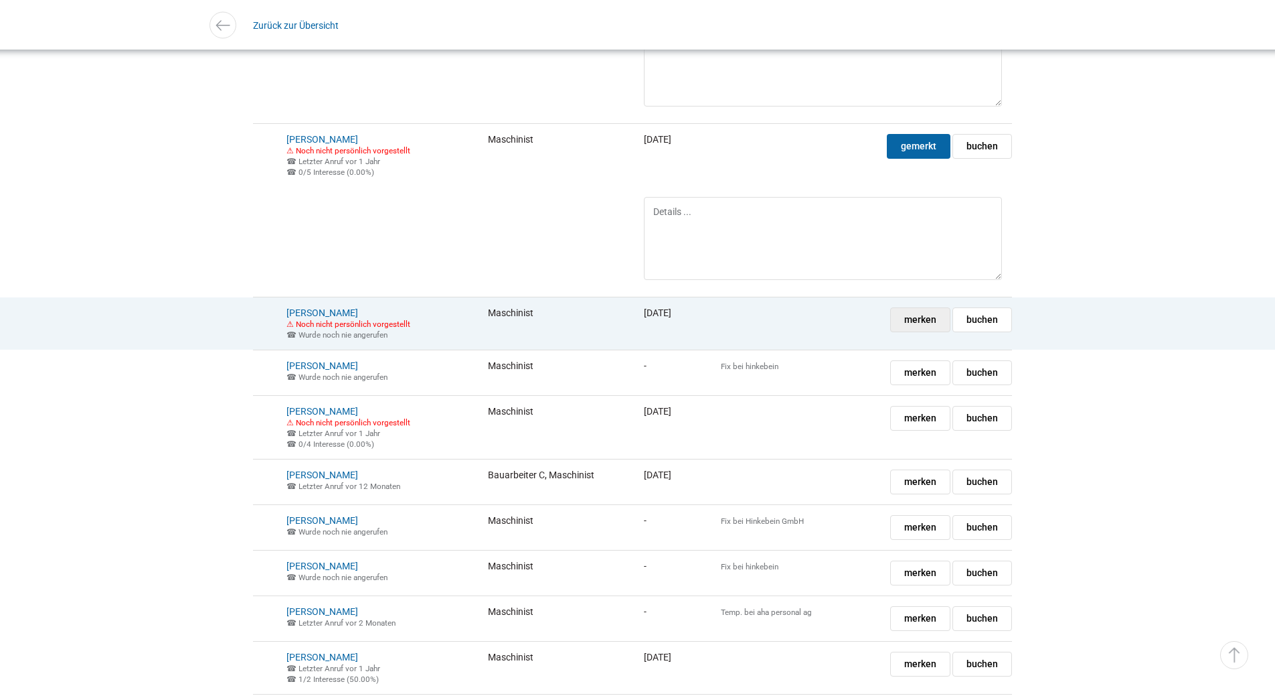
click at [928, 331] on span "merken" at bounding box center [920, 319] width 32 height 23
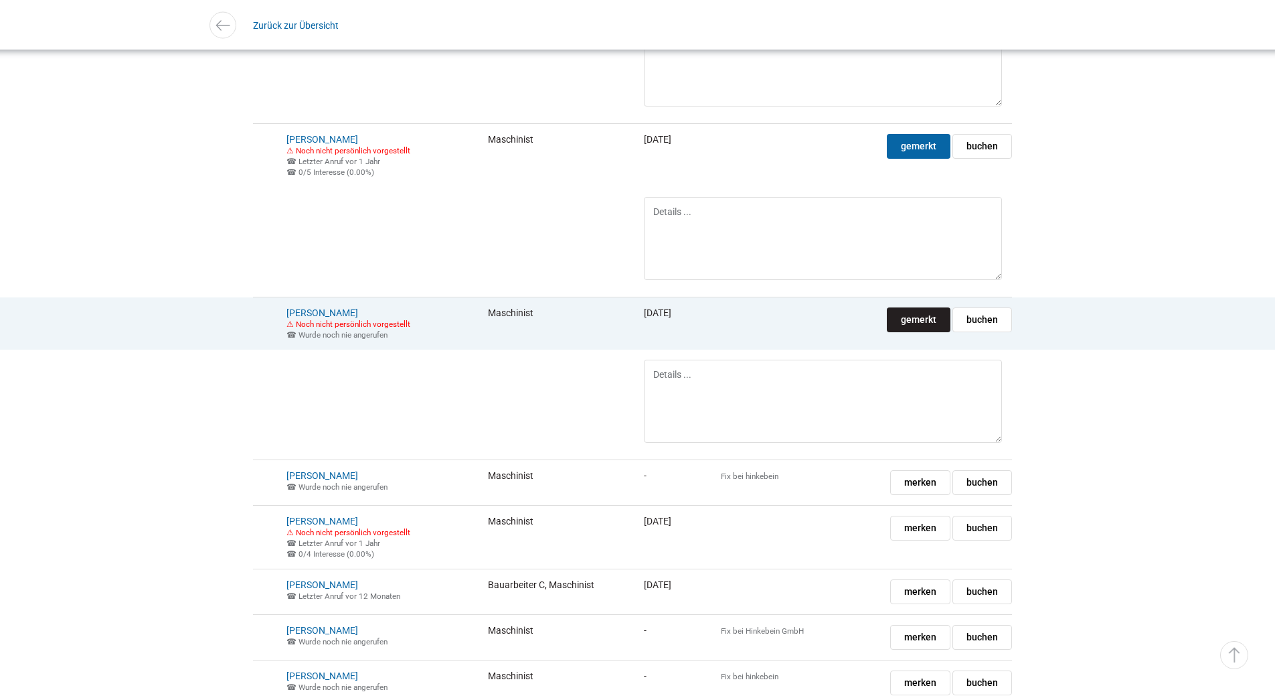
scroll to position [4887, 0]
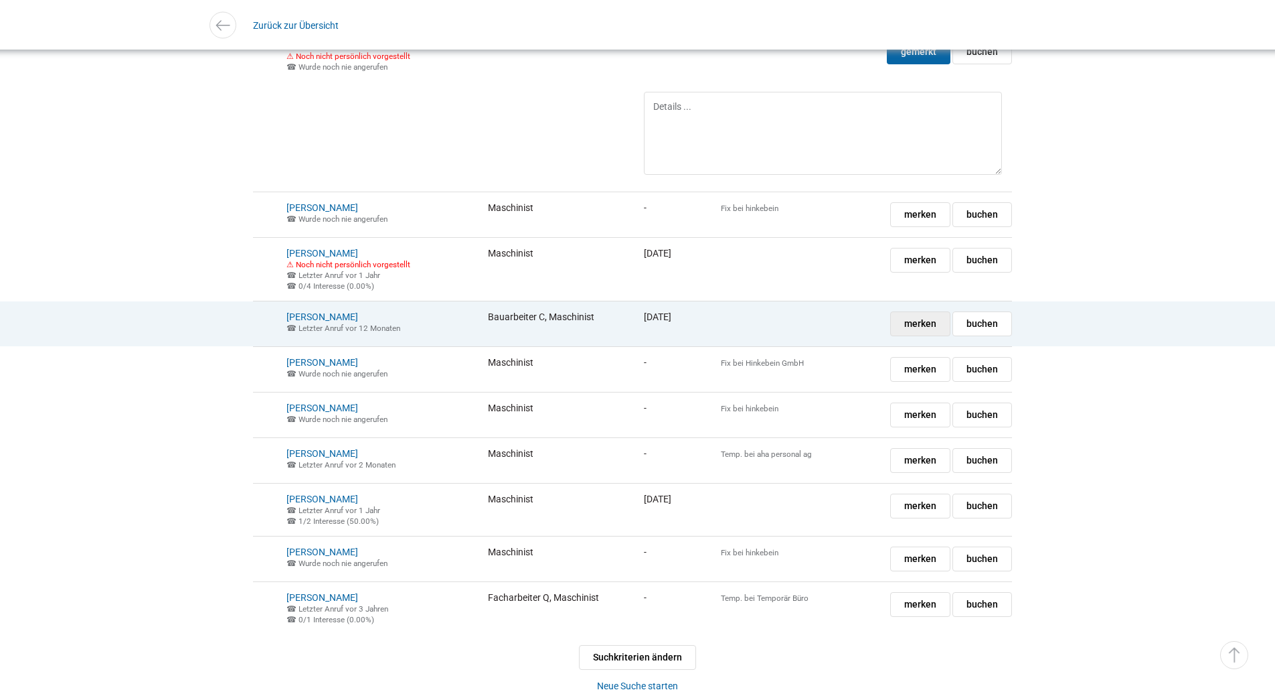
click at [911, 335] on span "merken" at bounding box center [920, 323] width 32 height 23
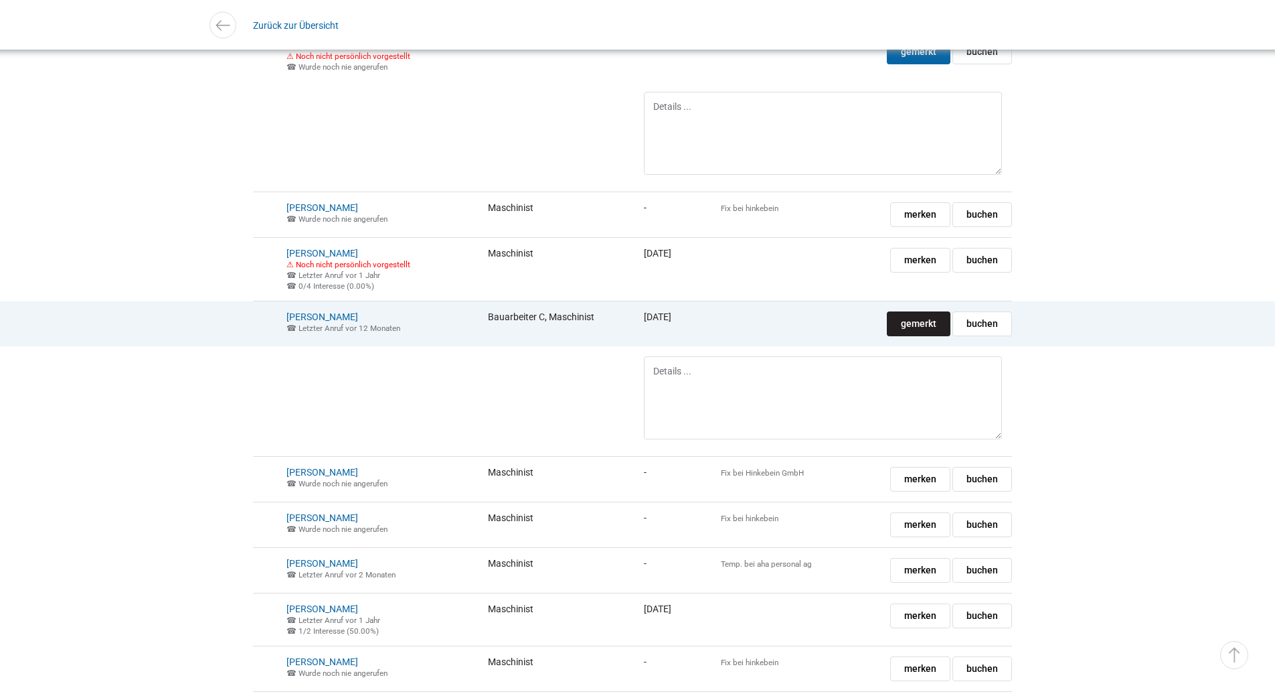
scroll to position [5155, 0]
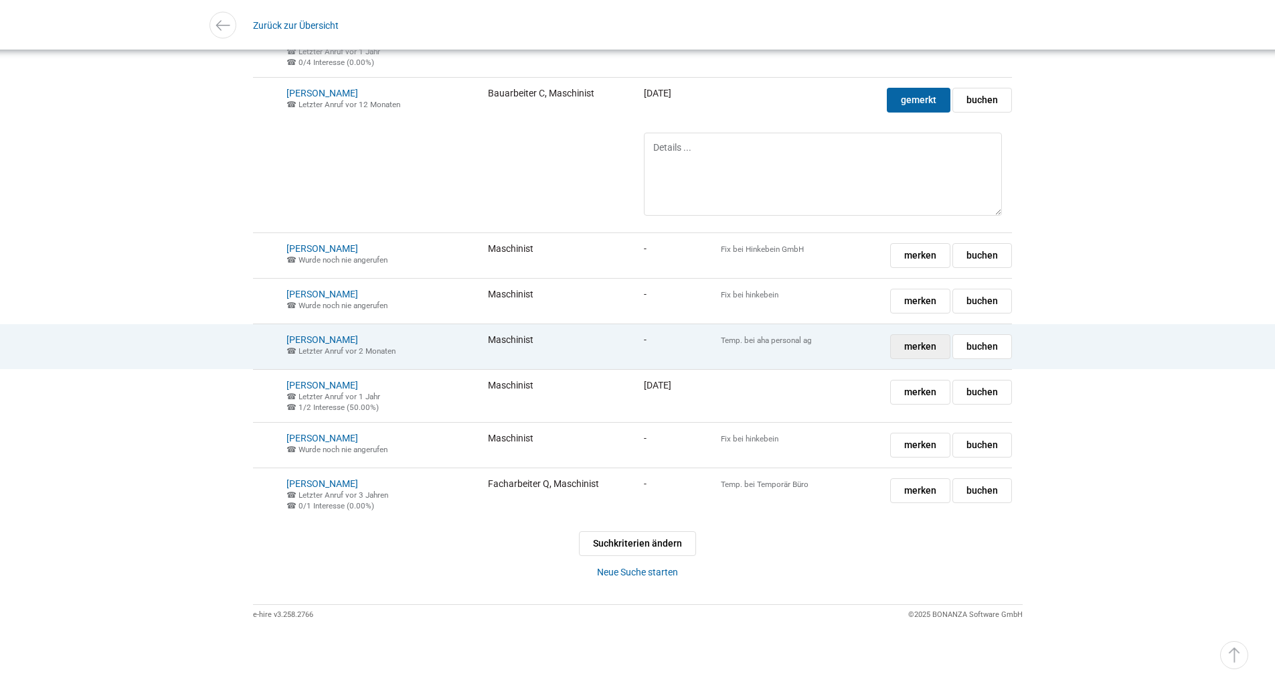
click at [925, 358] on span "merken" at bounding box center [920, 346] width 32 height 23
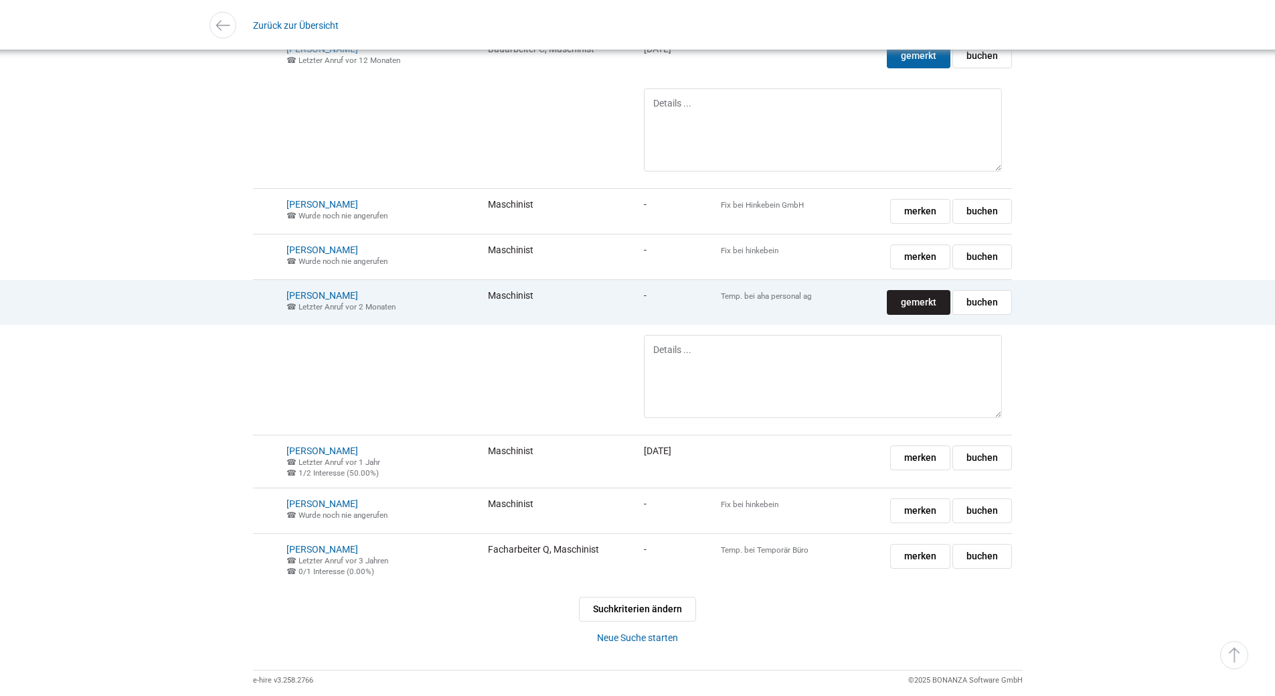
scroll to position [5403, 0]
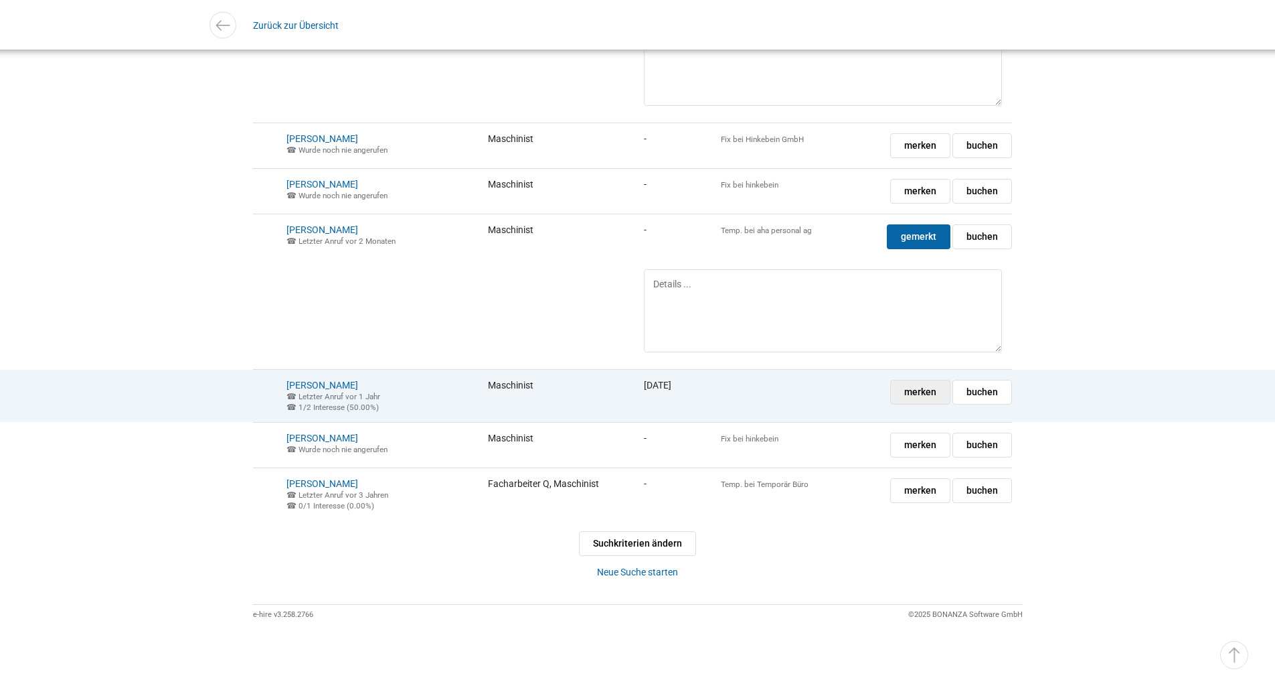
click at [932, 389] on span "merken" at bounding box center [920, 391] width 32 height 23
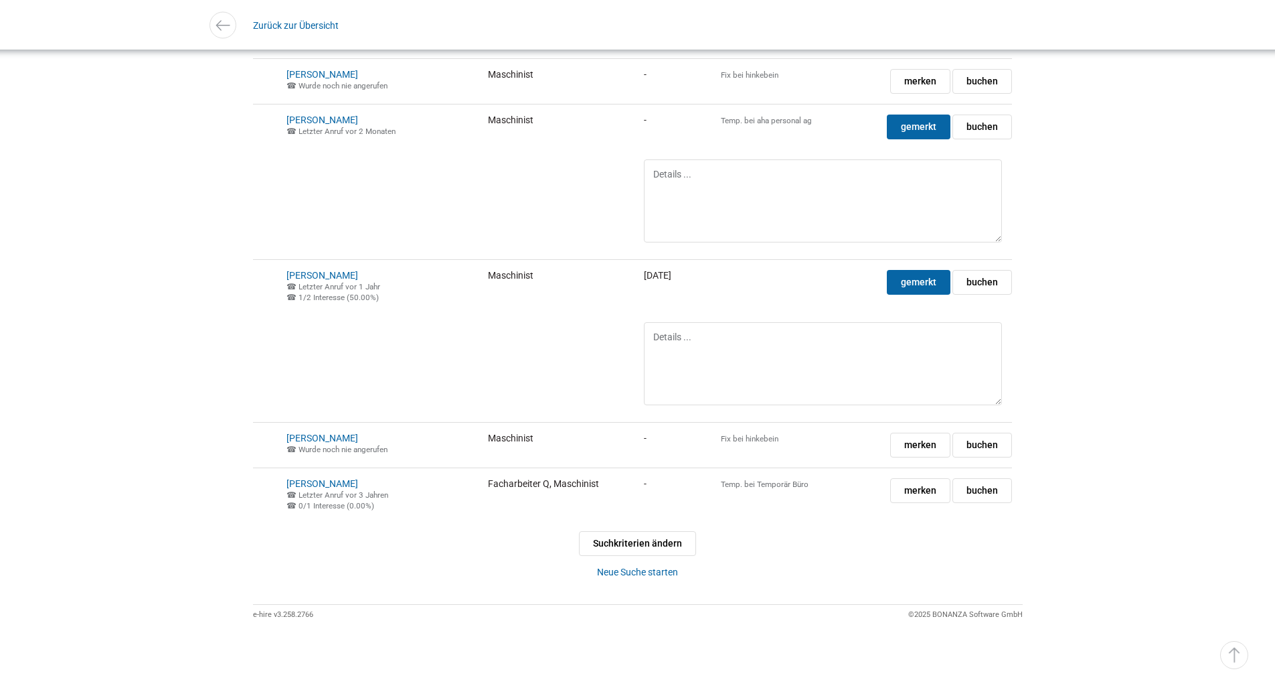
scroll to position [5517, 0]
click at [290, 25] on link "Zurück zur Übersicht" at bounding box center [296, 25] width 86 height 30
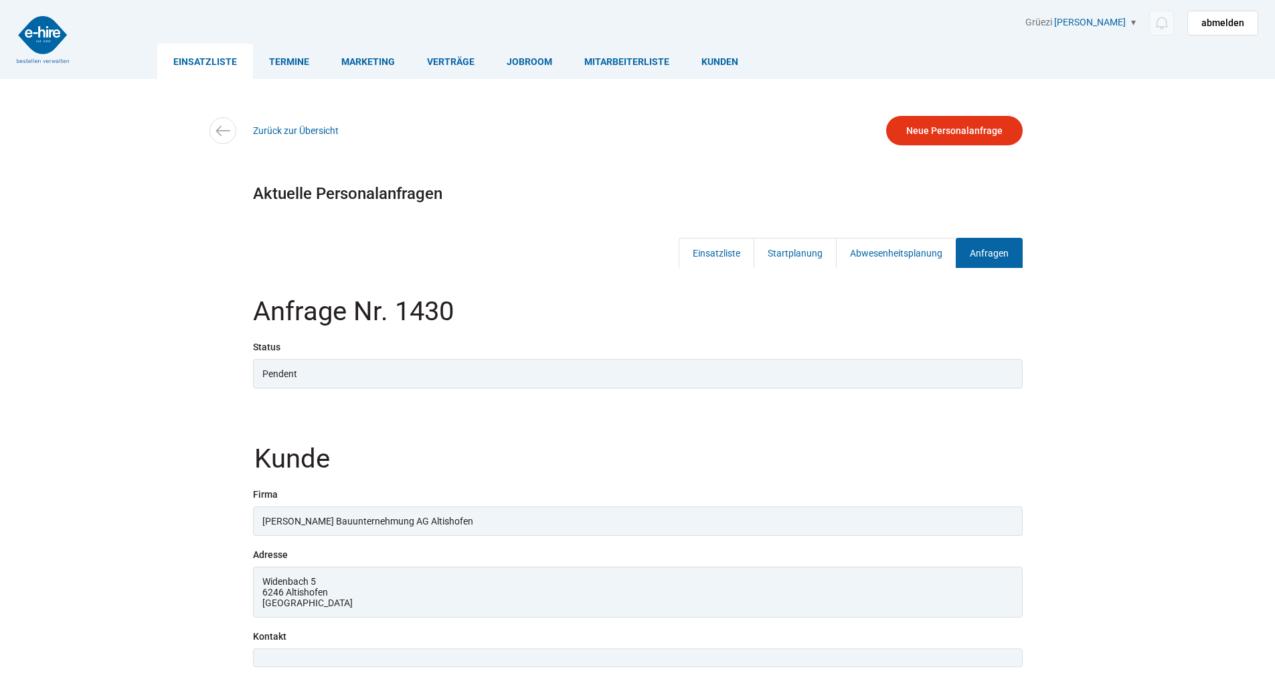
click at [200, 59] on link "Einsatzliste" at bounding box center [205, 61] width 96 height 35
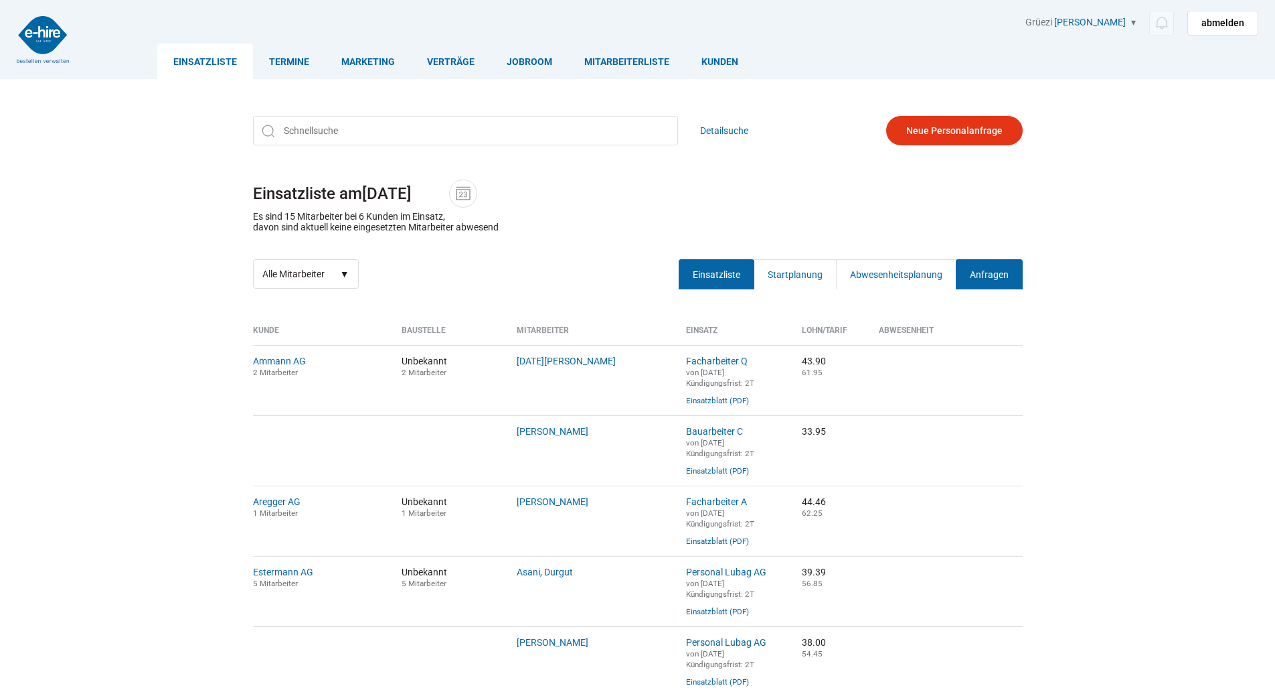
click at [1017, 281] on link "Anfragen" at bounding box center [989, 274] width 67 height 30
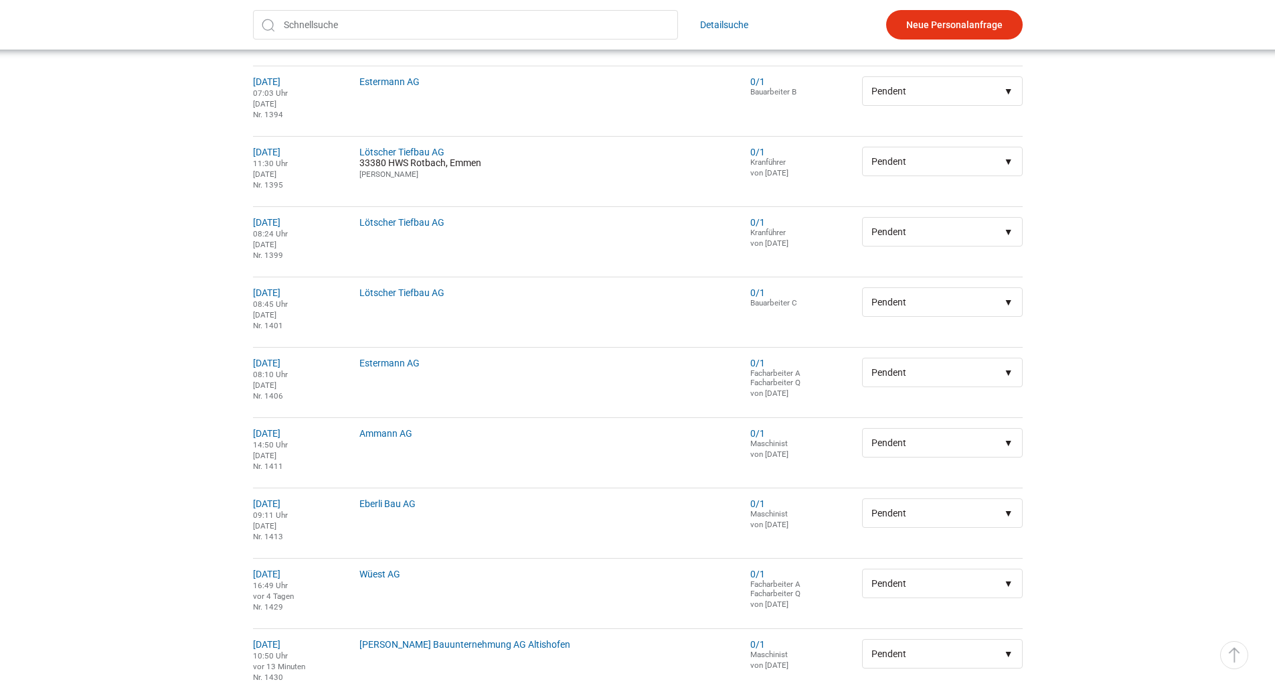
scroll to position [666, 0]
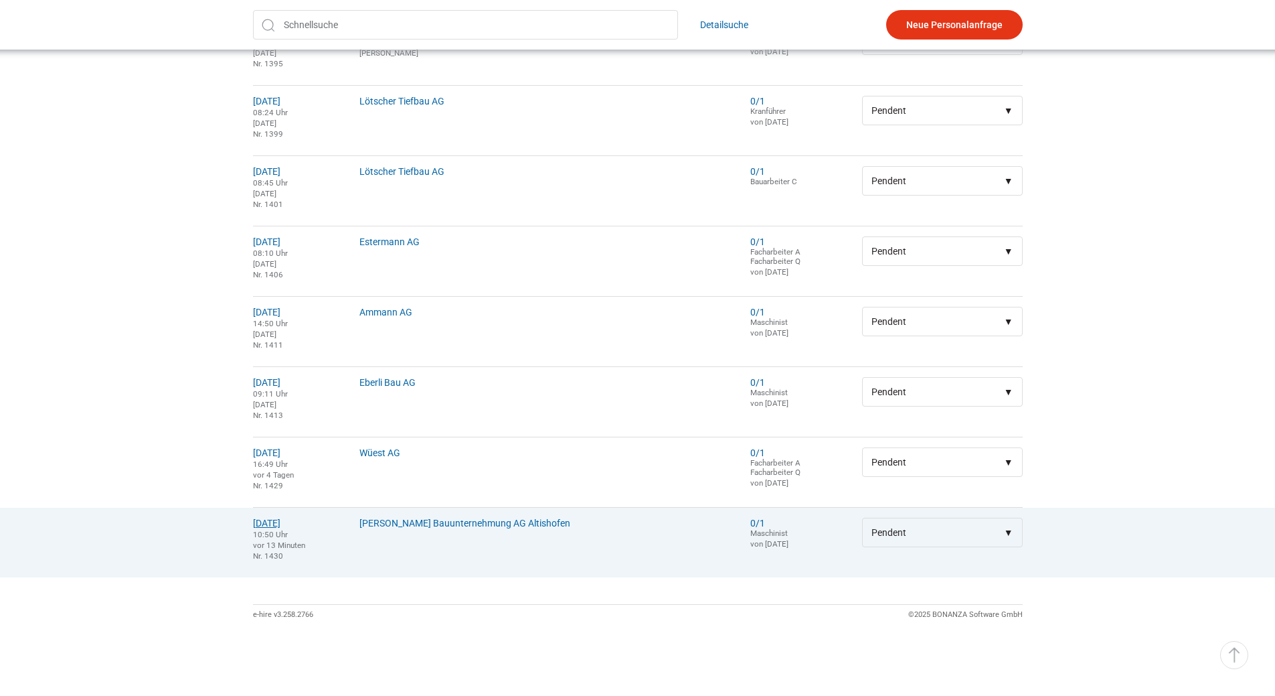
click at [268, 517] on link "26.08.2025" at bounding box center [266, 522] width 27 height 11
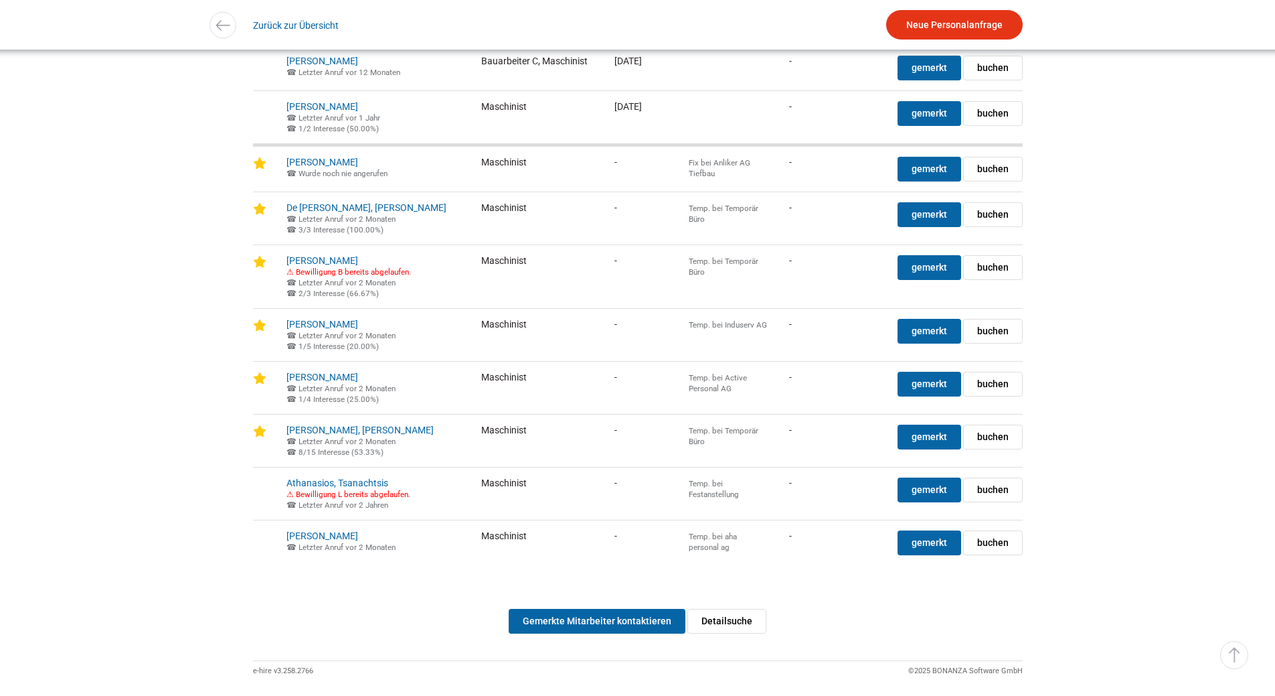
scroll to position [3507, 0]
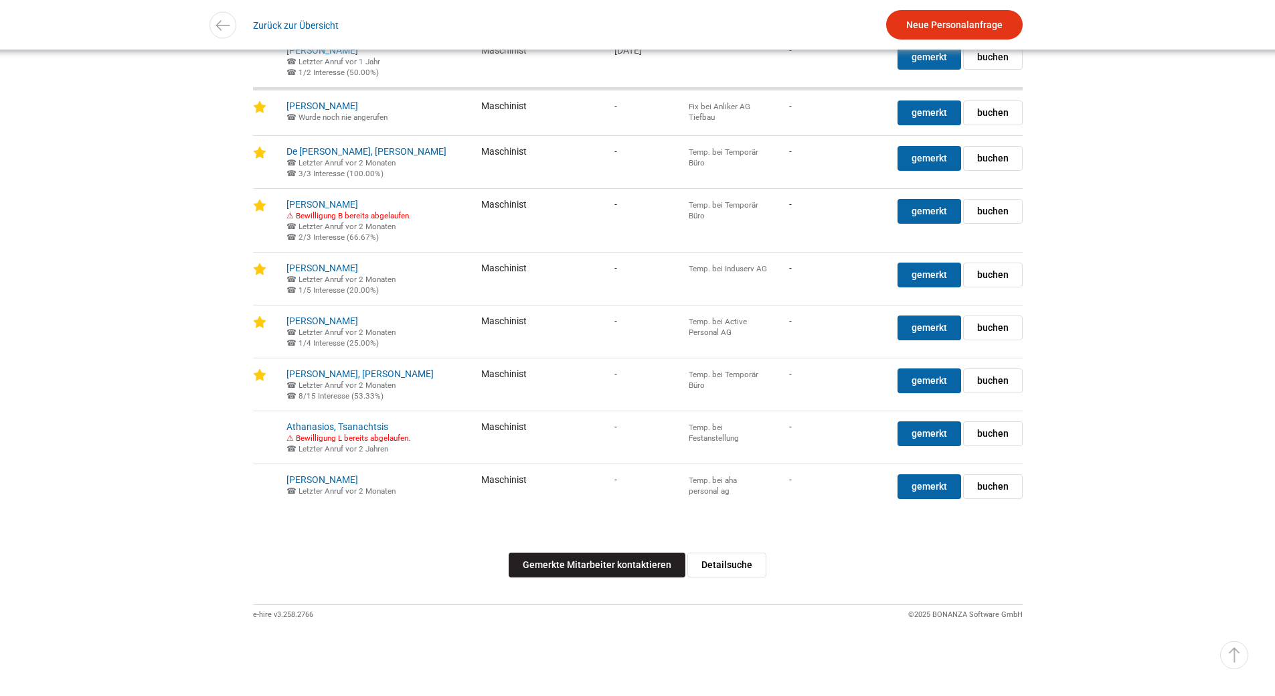
click at [586, 562] on link "Gemerkte Mitarbeiter kontaktieren" at bounding box center [597, 564] width 177 height 25
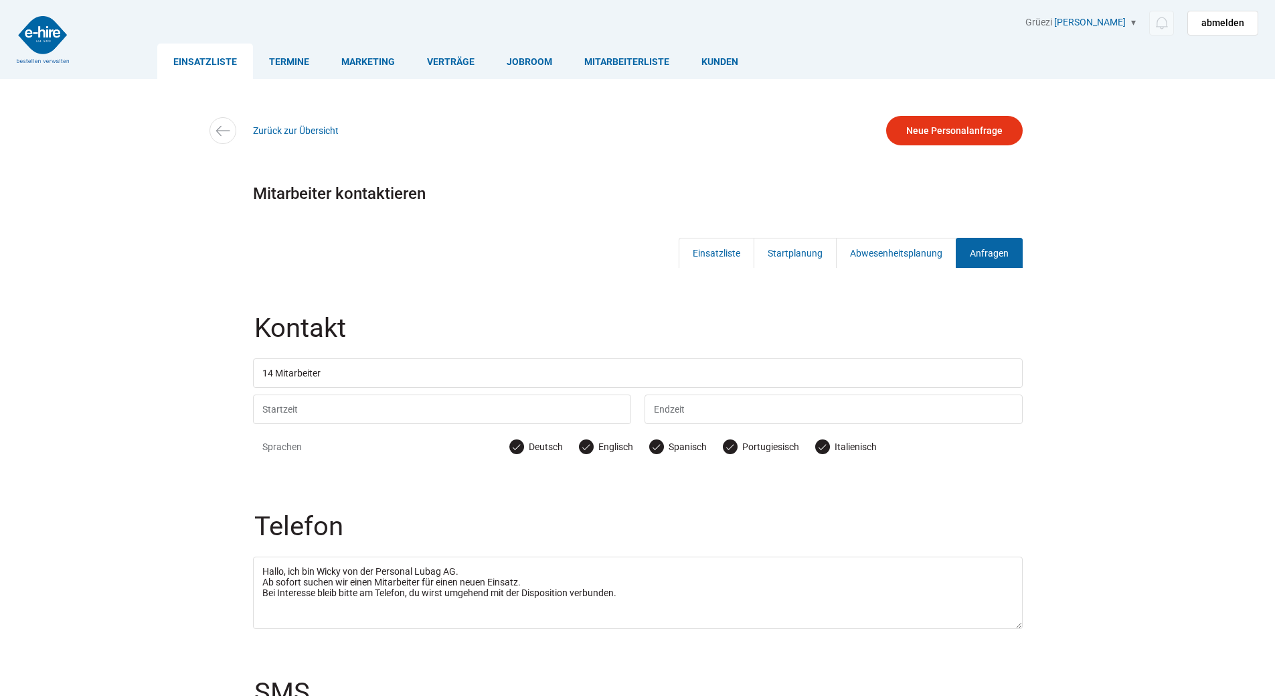
scroll to position [251, 0]
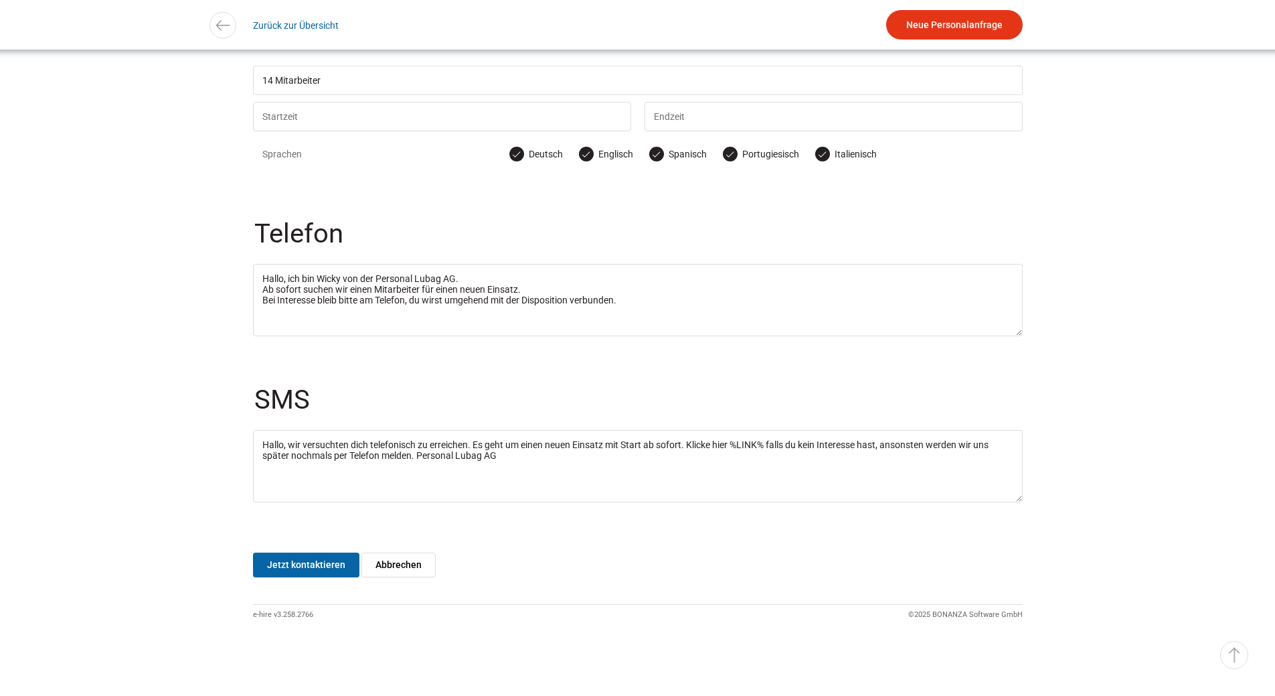
click at [1057, 414] on div "Einsatzliste Termine Marketing Verträge Jobroom Mitarbeiterliste [PERSON_NAME] …" at bounding box center [637, 227] width 1275 height 938
click at [336, 561] on input "Jetzt kontaktieren" at bounding box center [306, 564] width 106 height 25
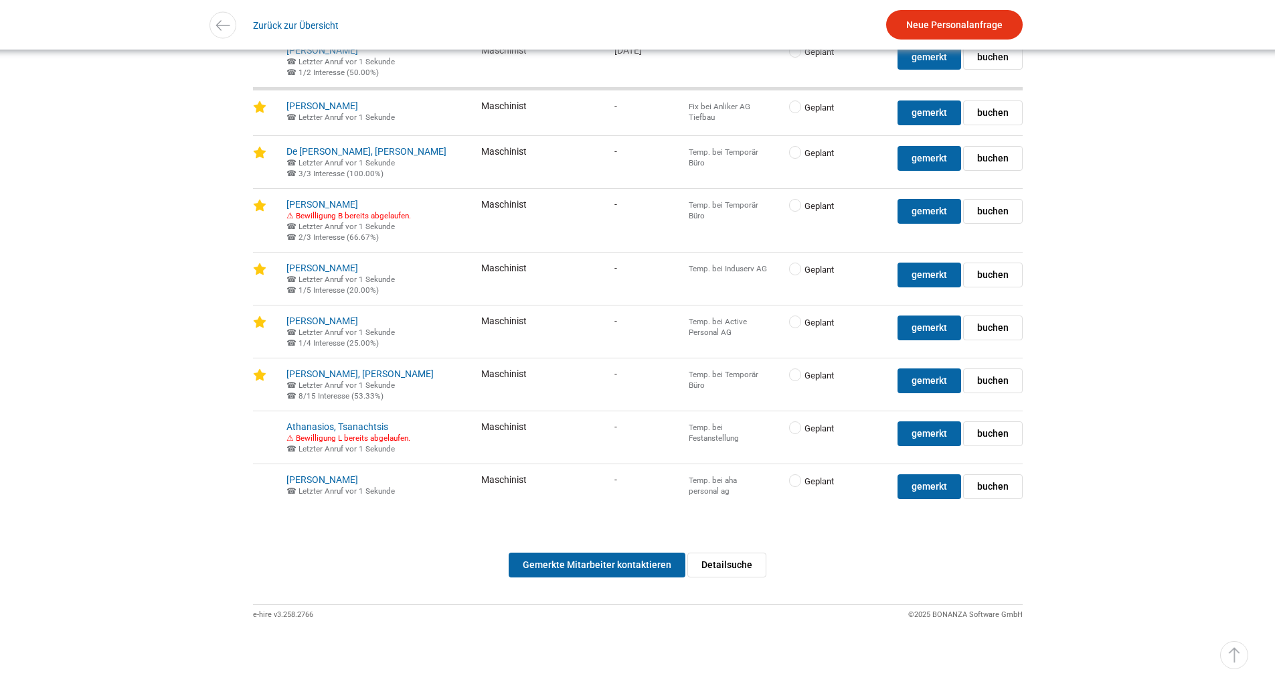
scroll to position [3373, 0]
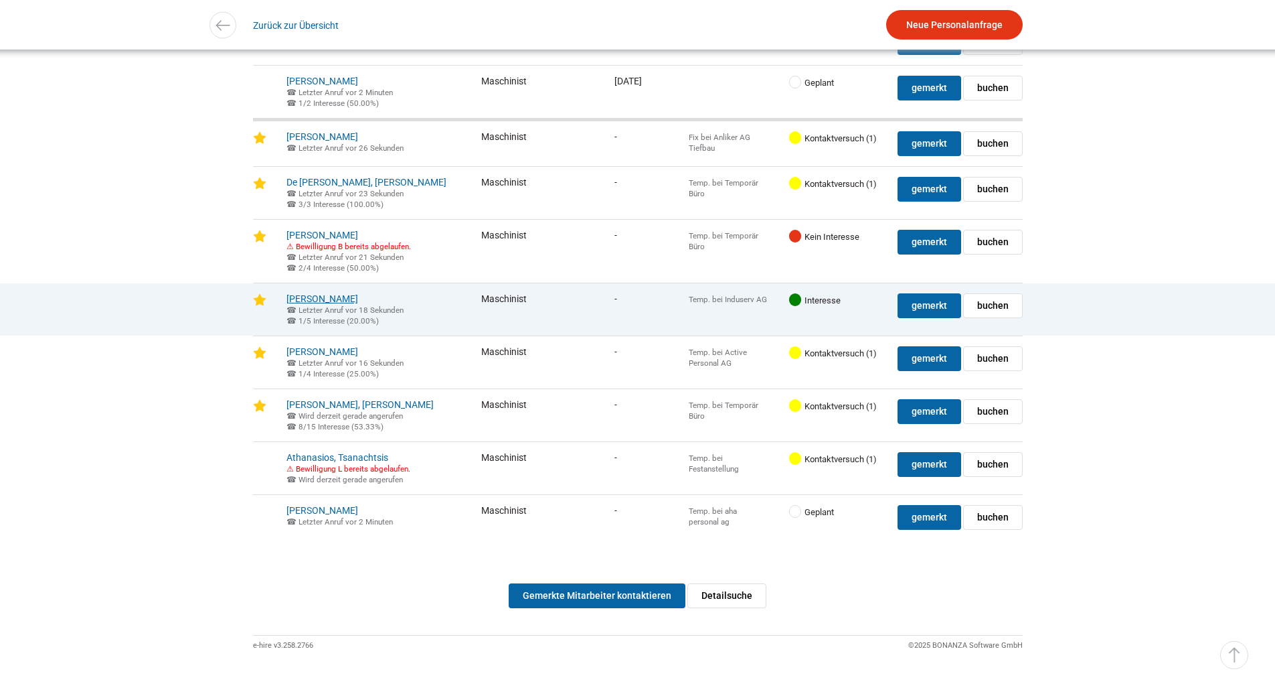
click at [331, 304] on link "Kaingu Kombe, Jackie" at bounding box center [323, 298] width 72 height 11
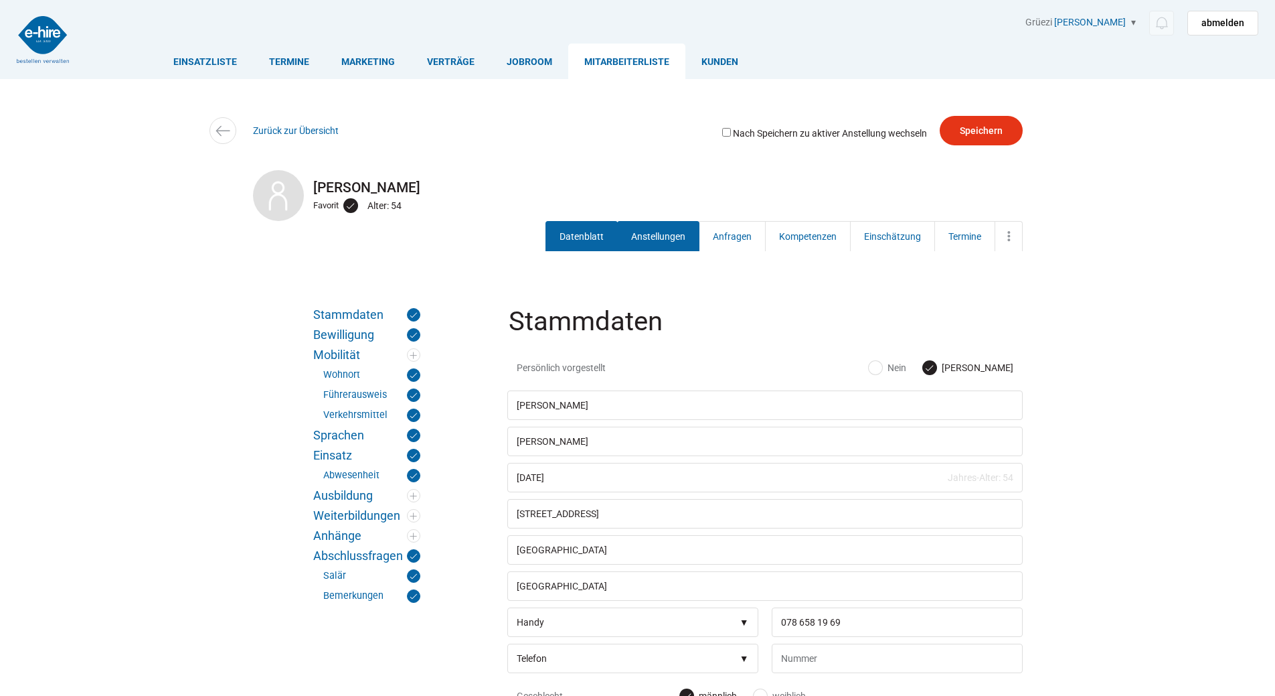
click at [647, 242] on link "Anstellungen" at bounding box center [658, 236] width 82 height 30
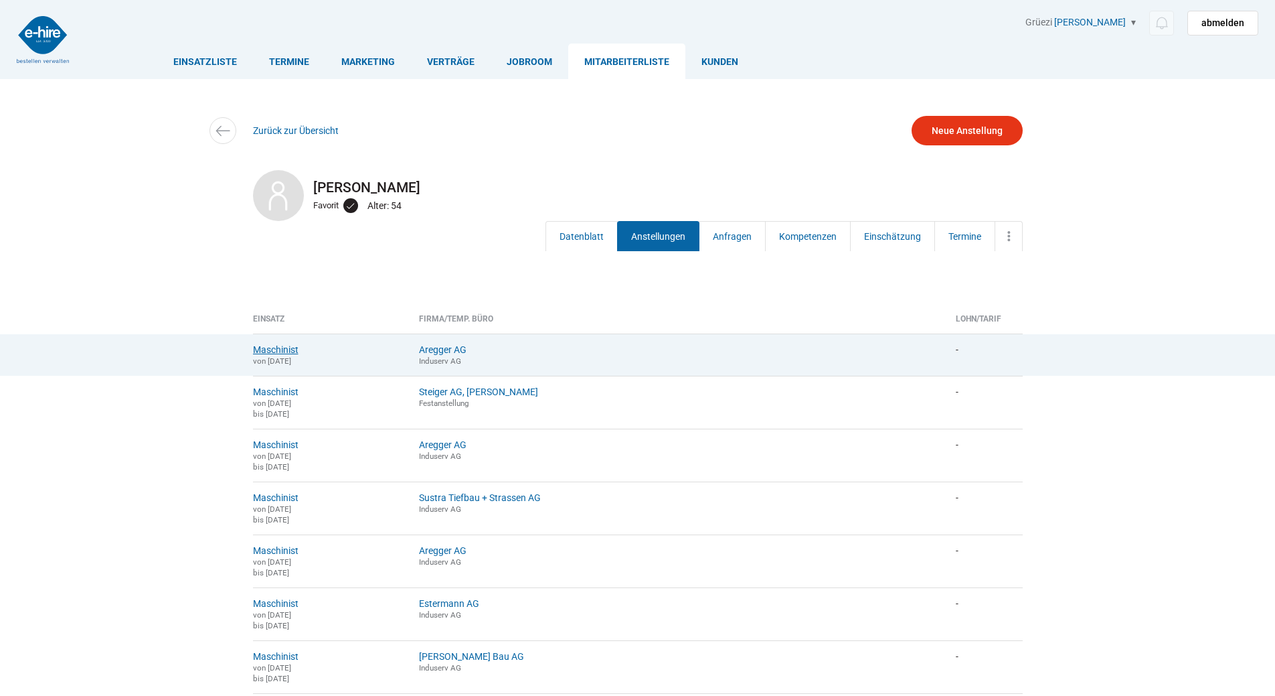
click at [267, 347] on link "Maschinist" at bounding box center [276, 349] width 46 height 11
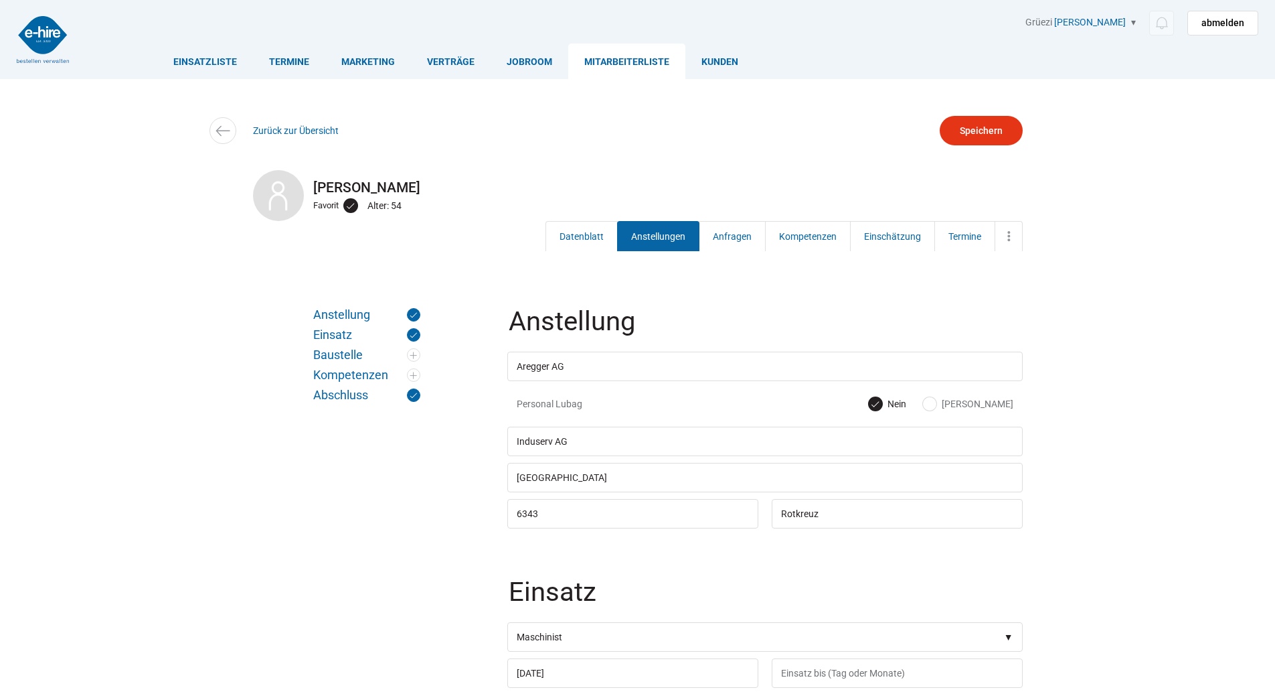
scroll to position [201, 0]
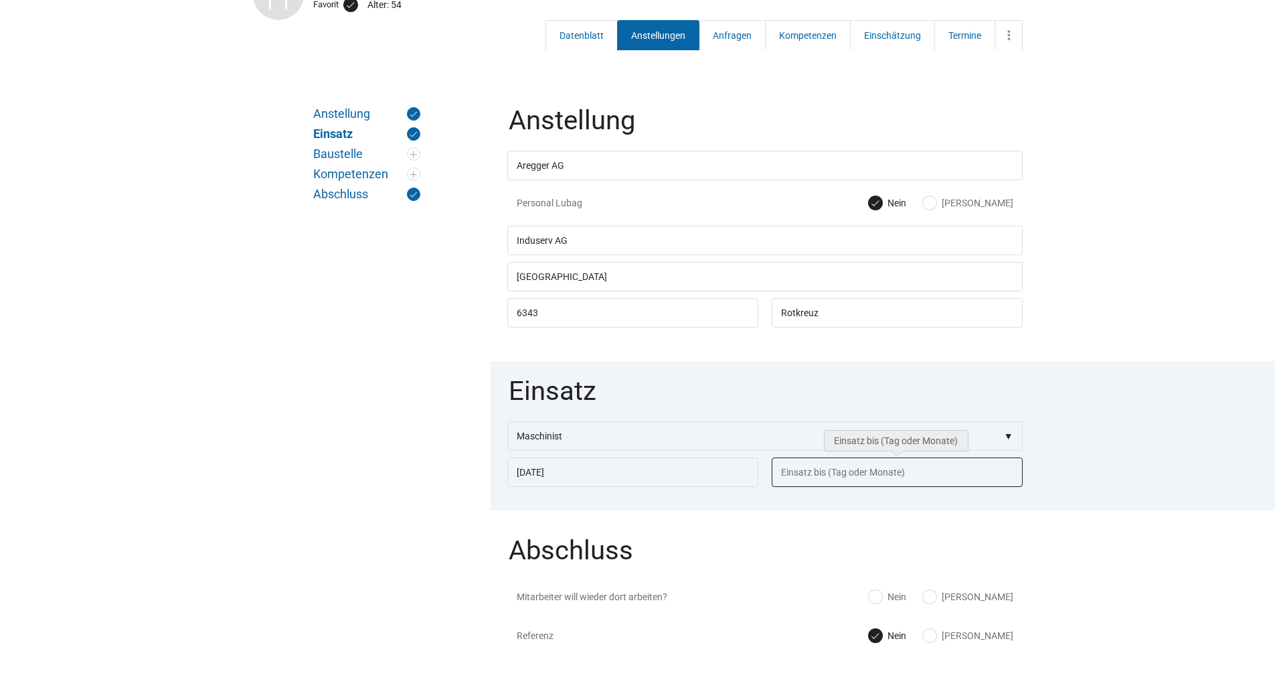
click at [805, 476] on input "text" at bounding box center [897, 471] width 251 height 29
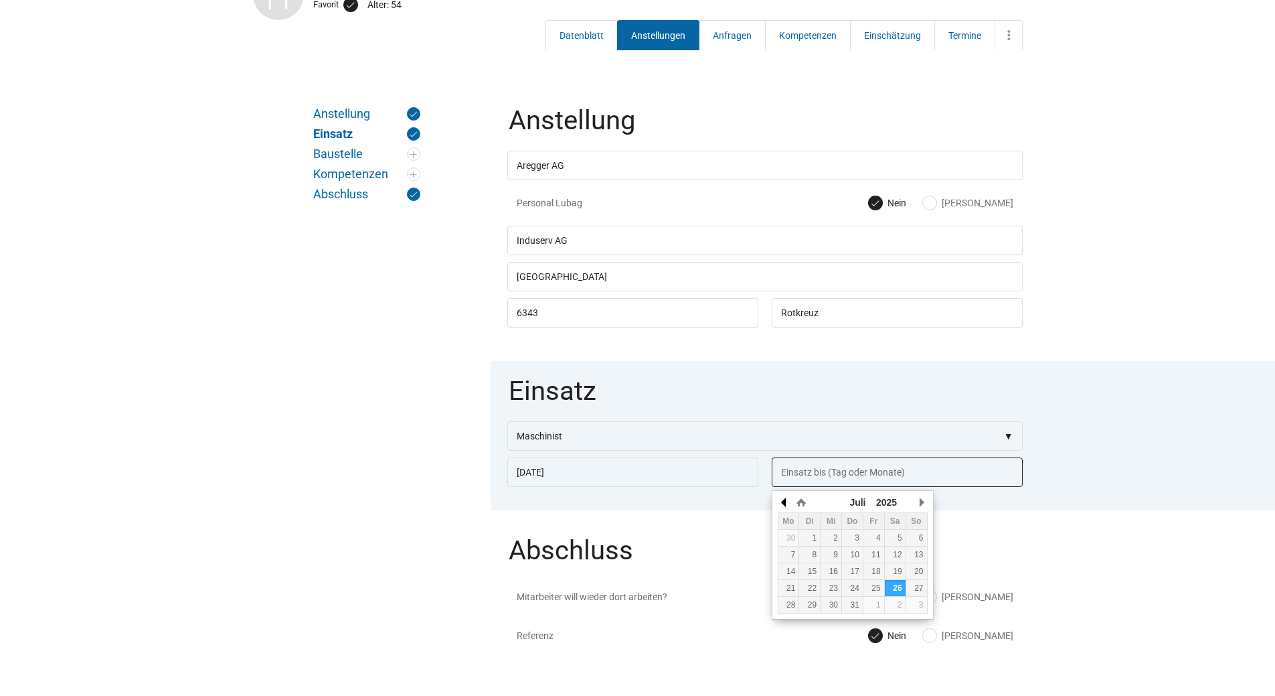
click at [783, 500] on button "button" at bounding box center [784, 502] width 13 height 20
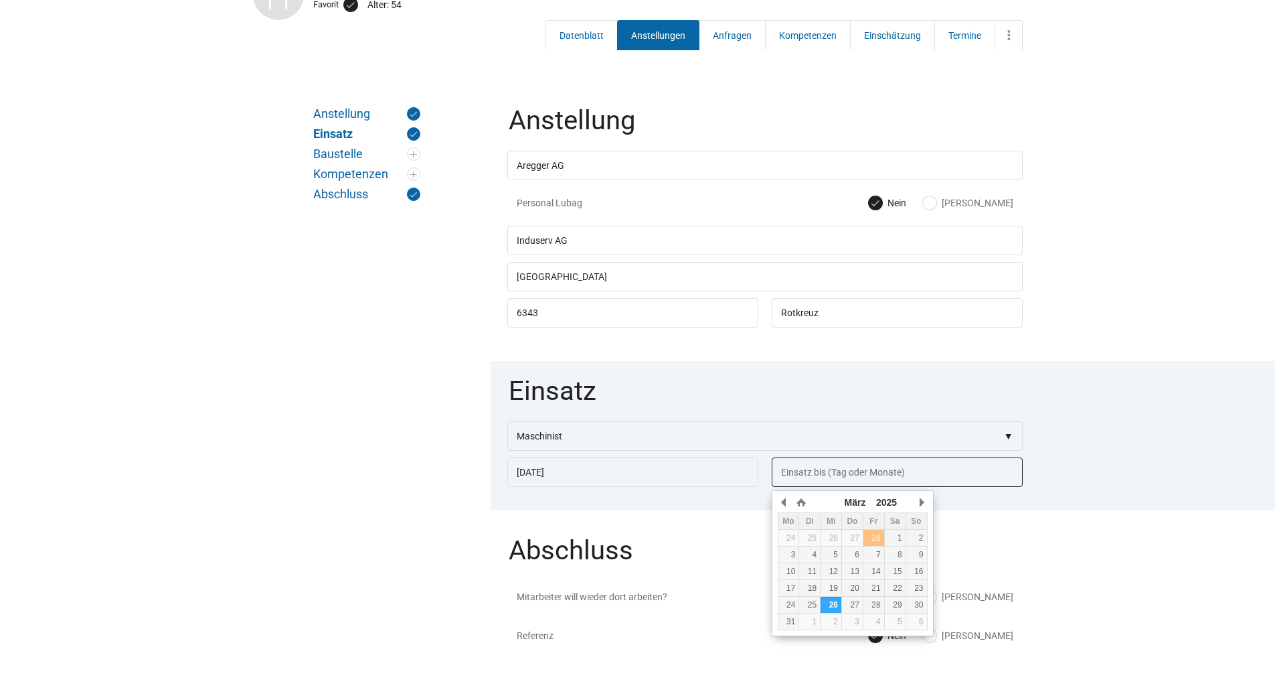
click at [878, 536] on div "28" at bounding box center [874, 537] width 21 height 9
type input "28.02.2025"
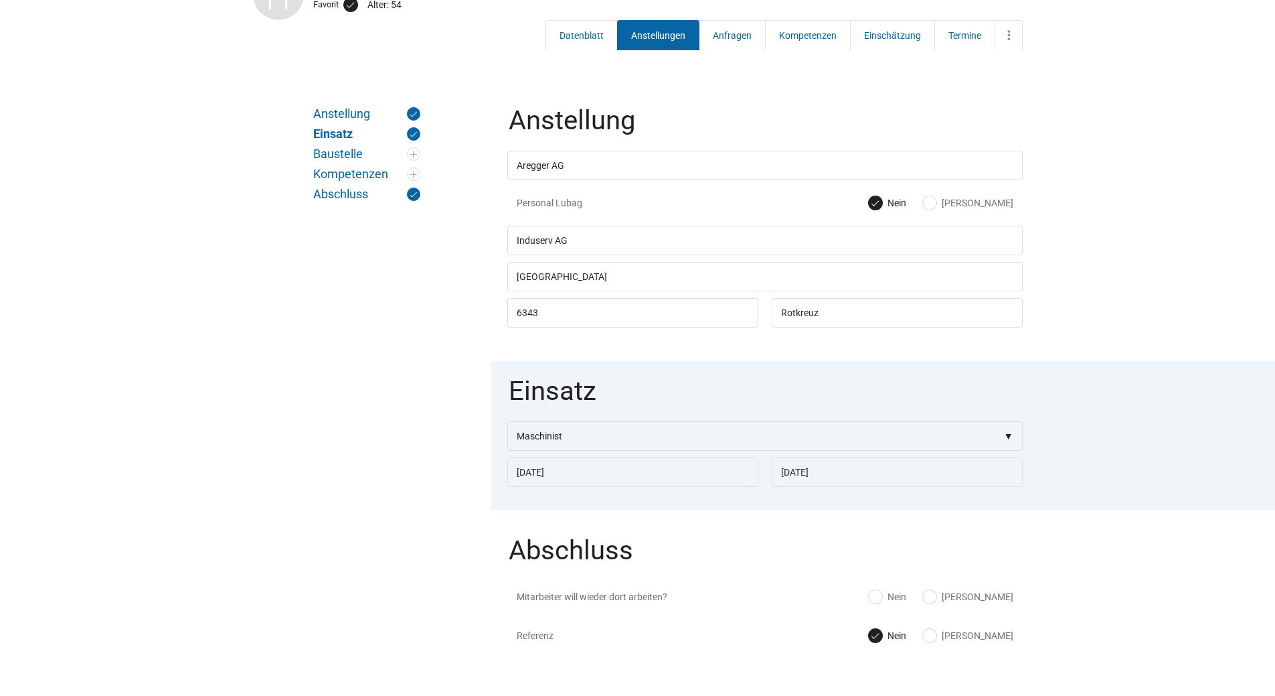
scroll to position [389, 0]
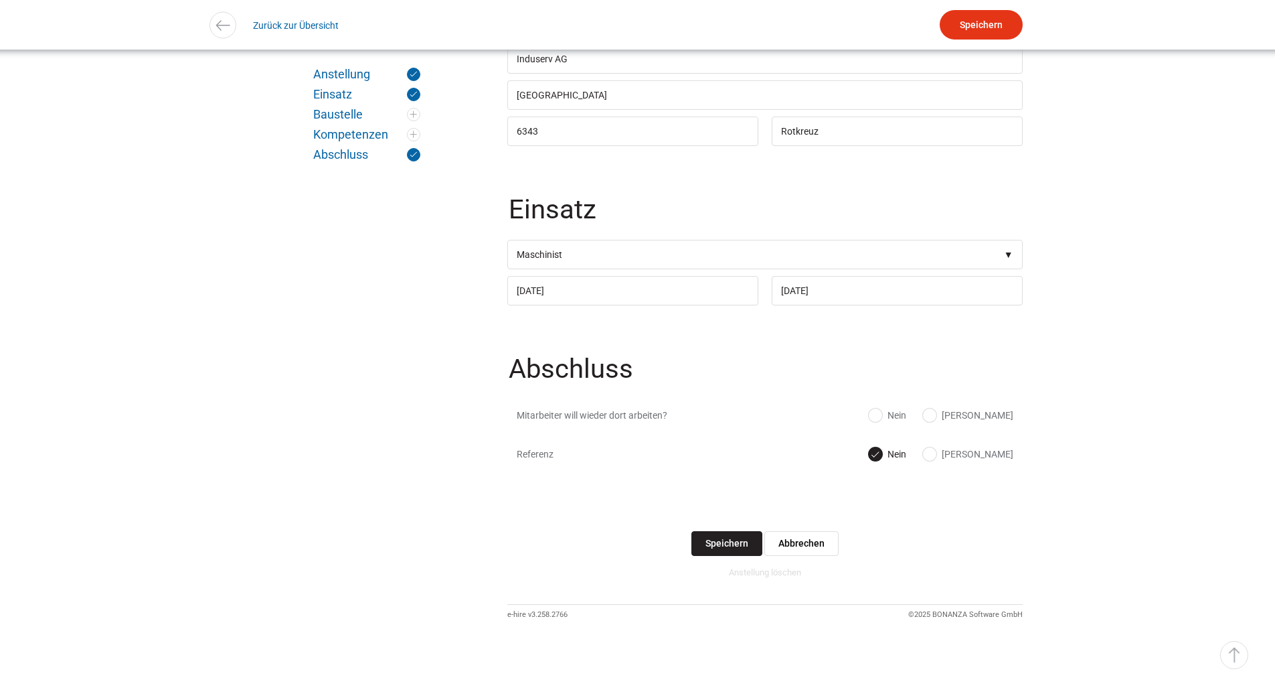
click at [721, 544] on input "Speichern" at bounding box center [727, 543] width 71 height 25
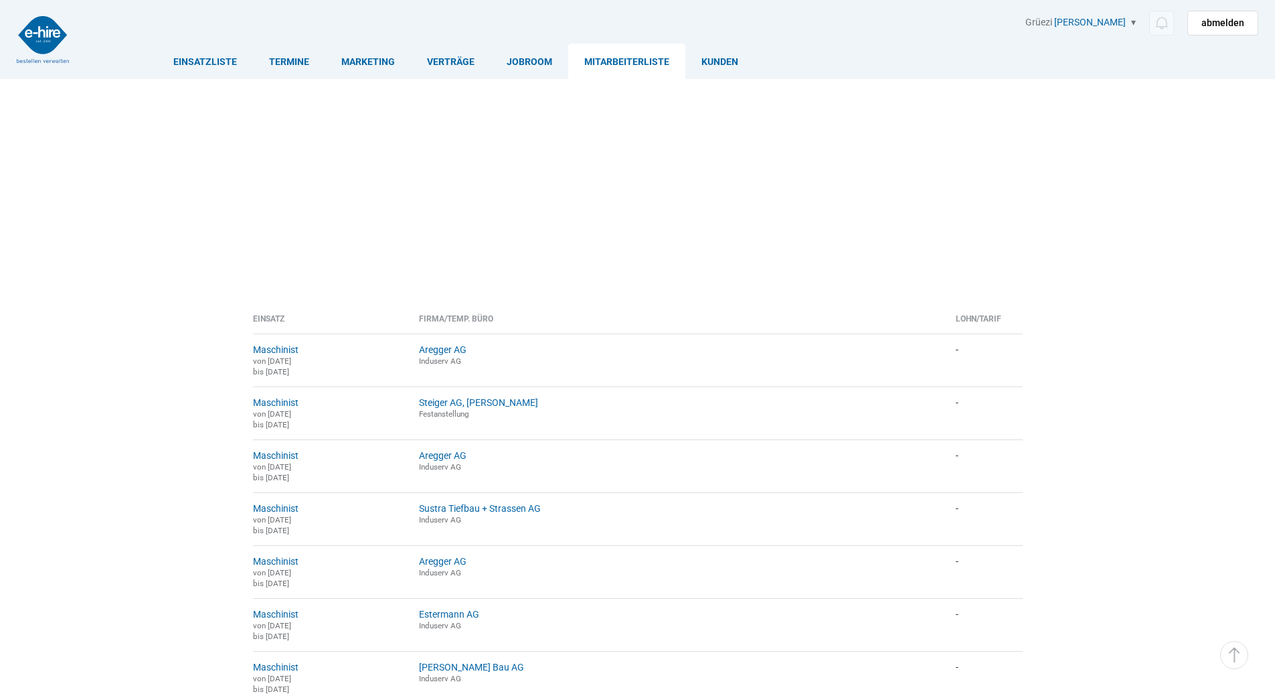
scroll to position [251, 0]
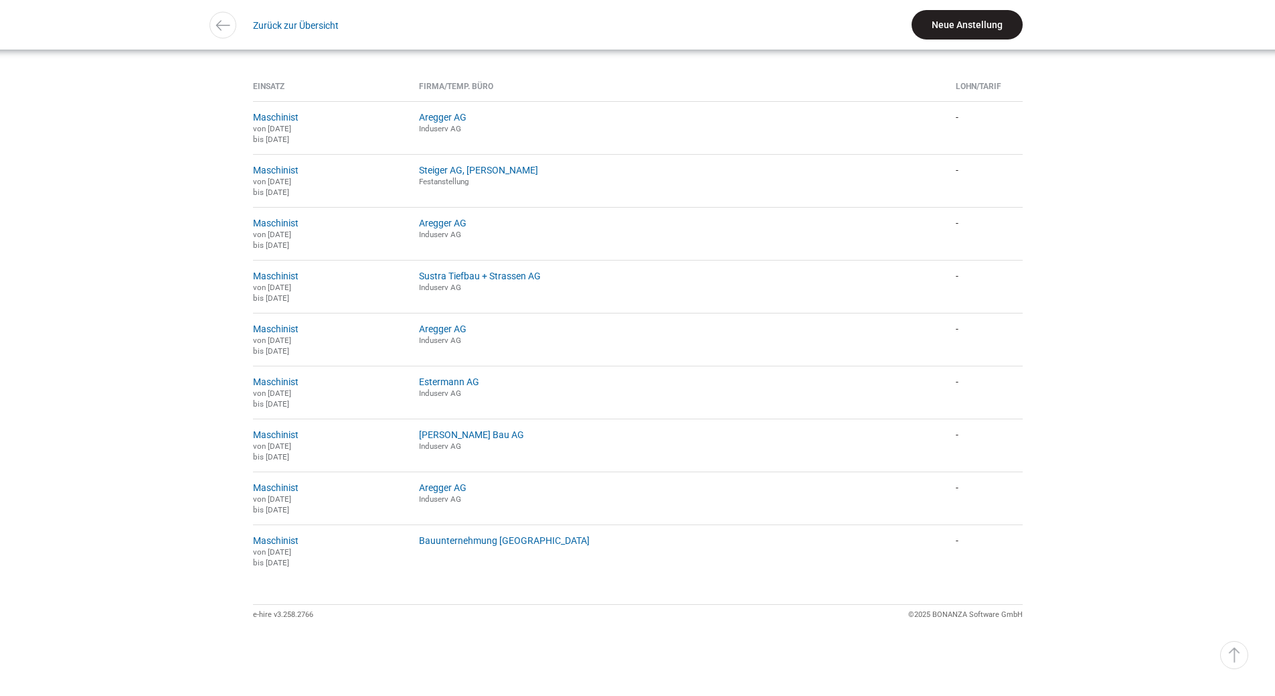
click at [959, 27] on link "Neue Anstellung" at bounding box center [967, 24] width 111 height 29
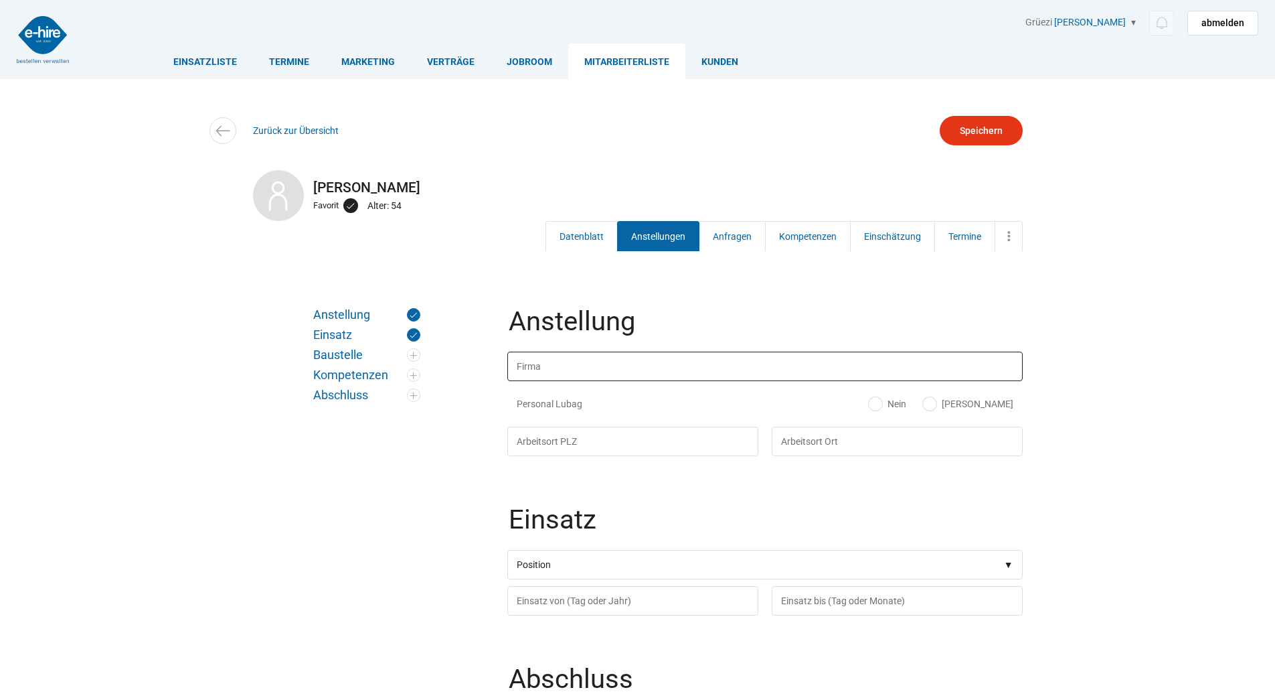
click at [566, 376] on input "text" at bounding box center [764, 365] width 515 height 29
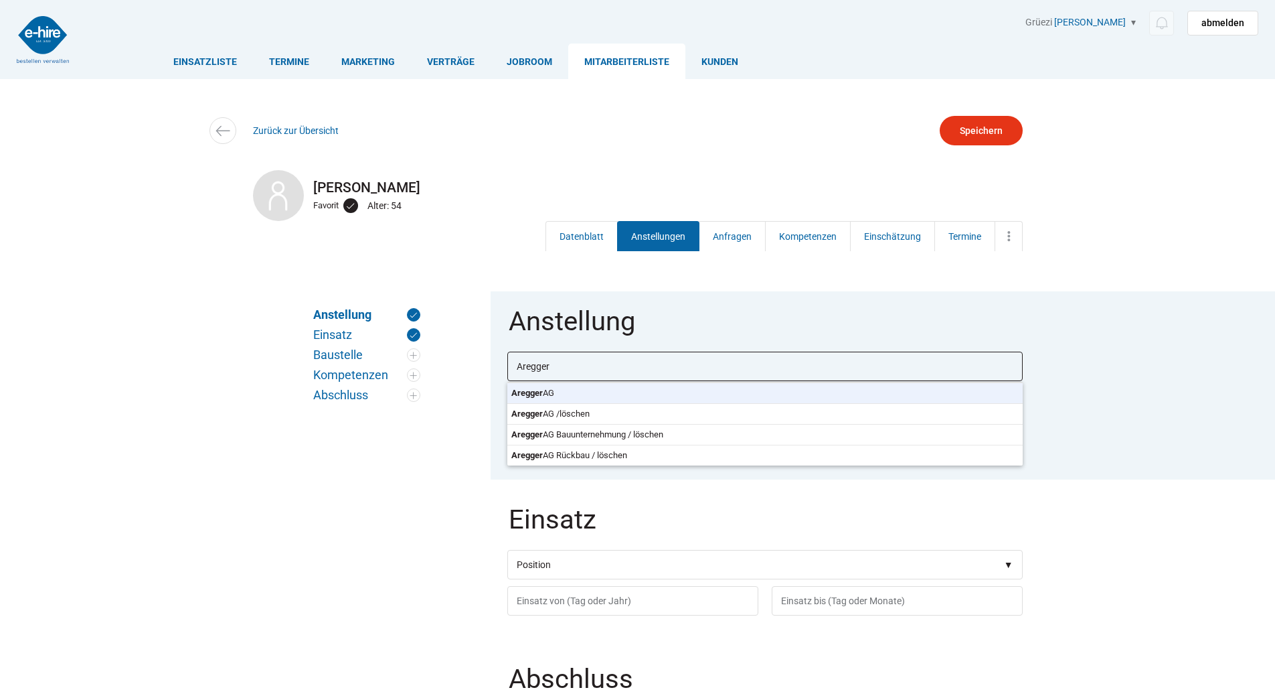
type input "Aregger AG"
type input "6018"
type input "Buttisholz"
click at [566, 392] on body "Einsatzliste Termine Marketing Verträge Jobroom Mitarbeiterliste Kunden Grüezi …" at bounding box center [637, 348] width 1275 height 696
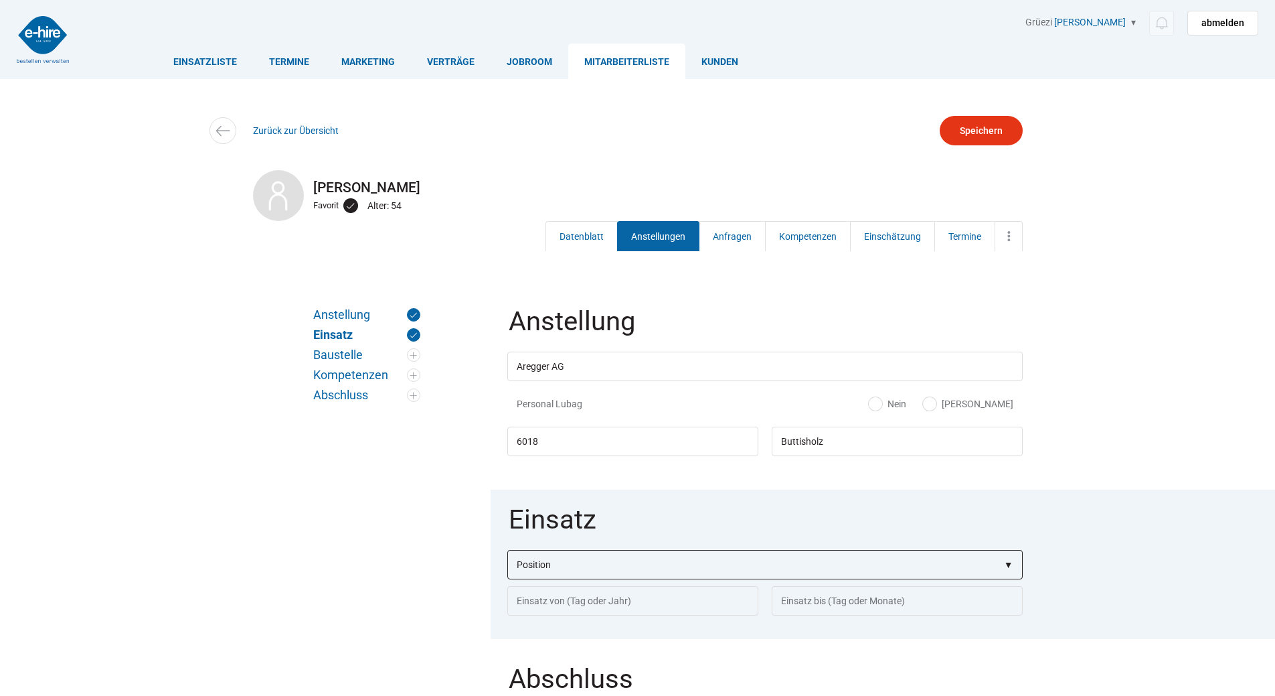
click at [542, 564] on select"] "Position Bauarbeiter C Bauarbeiter B Facharbeiter A Facharbeiter Q Vorarbeiter …" at bounding box center [764, 564] width 515 height 29
select select"] "Maschinist"
click at [507, 551] on select"] "Position Bauarbeiter C Bauarbeiter B Facharbeiter A Facharbeiter Q Vorarbeiter …" at bounding box center [764, 564] width 515 height 29
click at [554, 613] on input "text" at bounding box center [632, 600] width 251 height 29
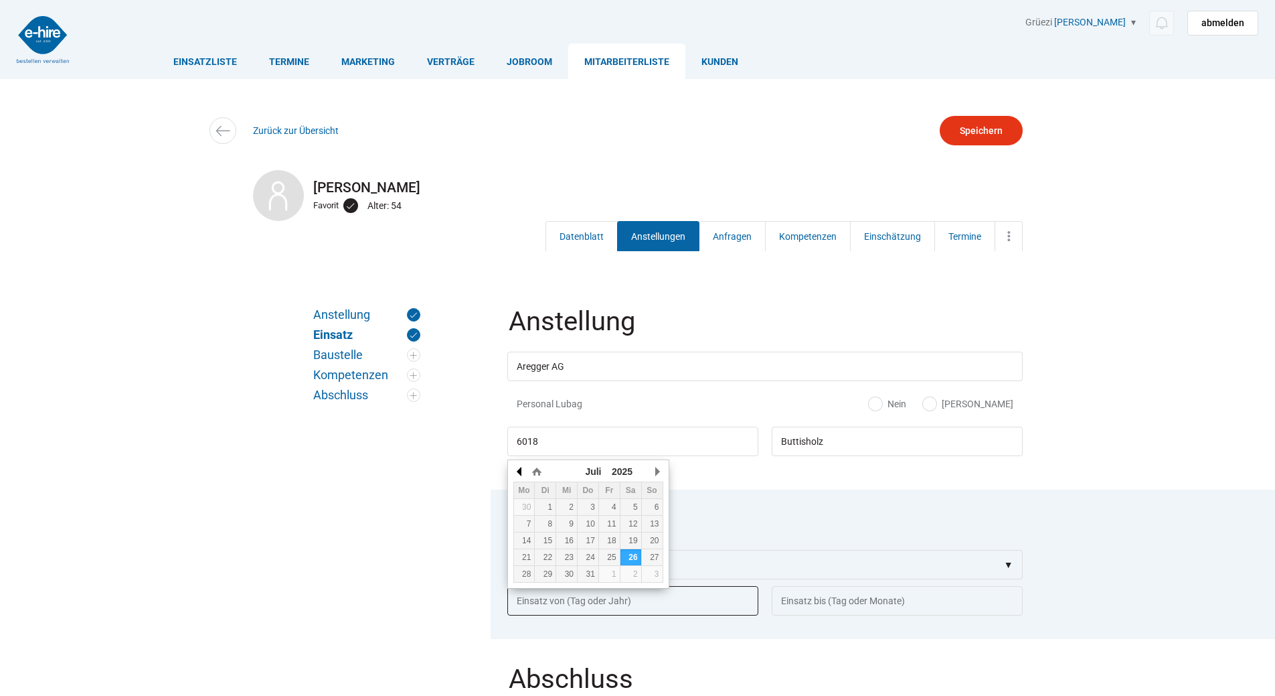
click at [517, 467] on button "button" at bounding box center [519, 471] width 13 height 20
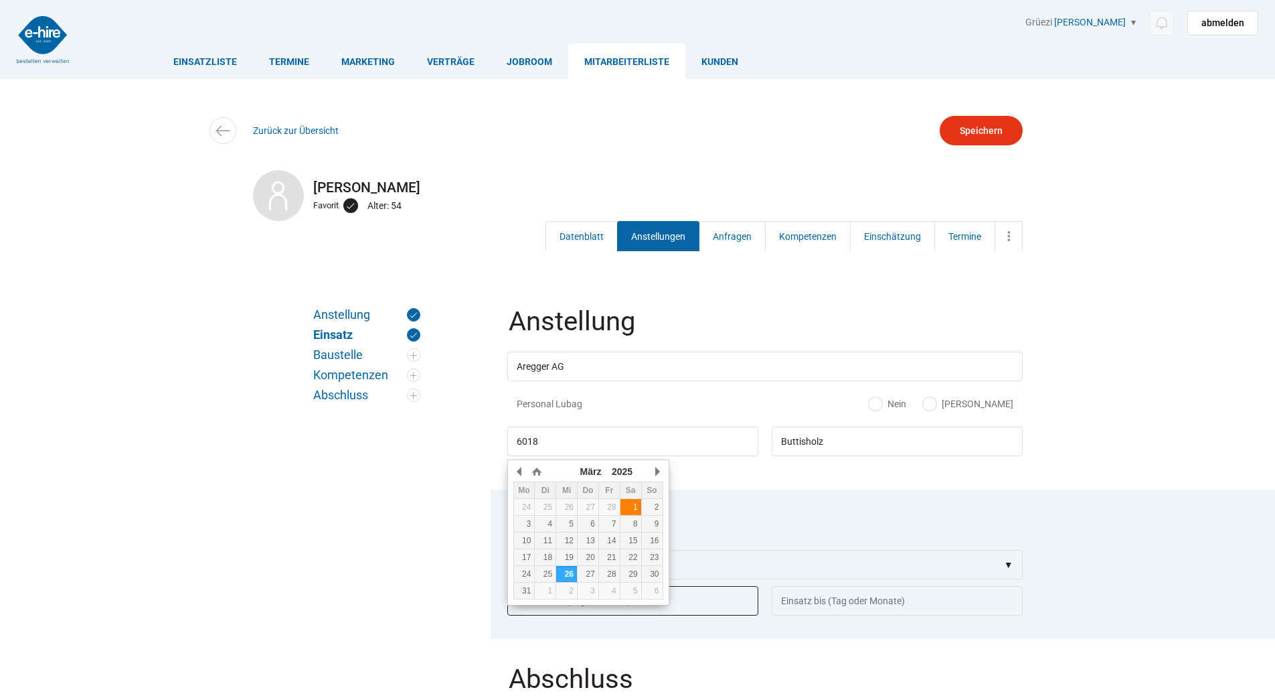
click at [636, 503] on div "1" at bounding box center [631, 506] width 21 height 9
type input "01.03.2025"
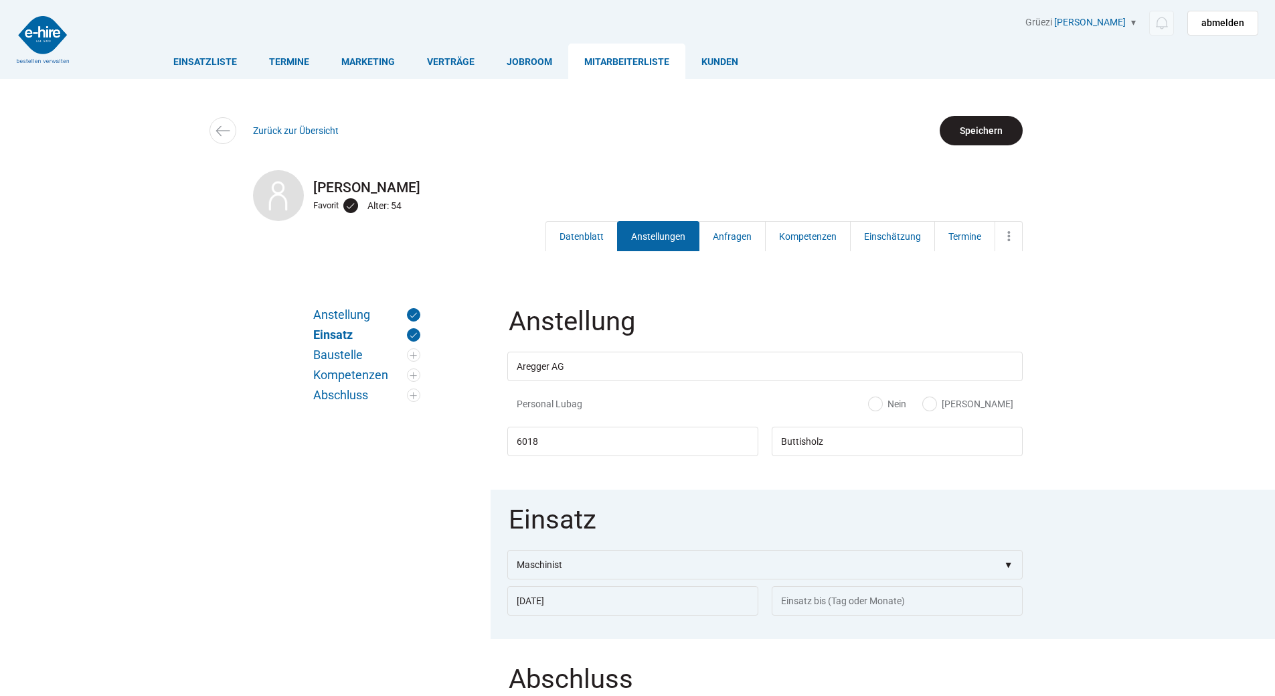
click at [990, 135] on input "Speichern" at bounding box center [981, 130] width 83 height 29
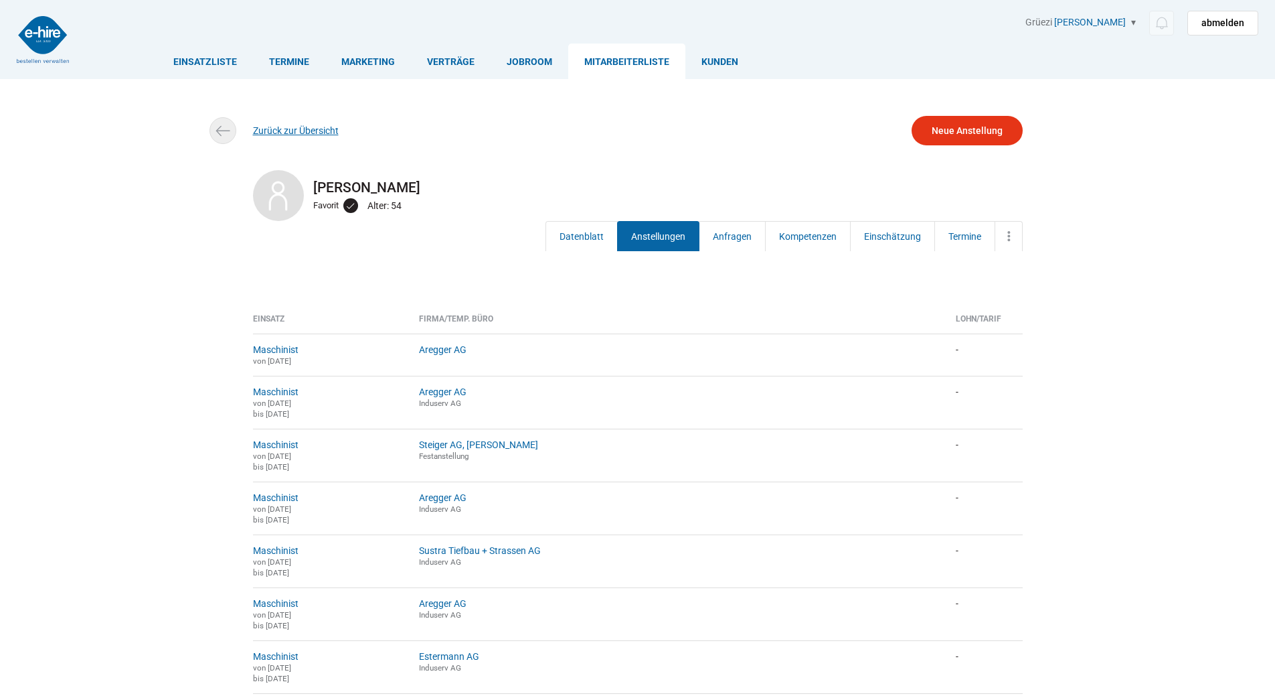
click at [280, 127] on link "Zurück zur Übersicht" at bounding box center [296, 130] width 86 height 11
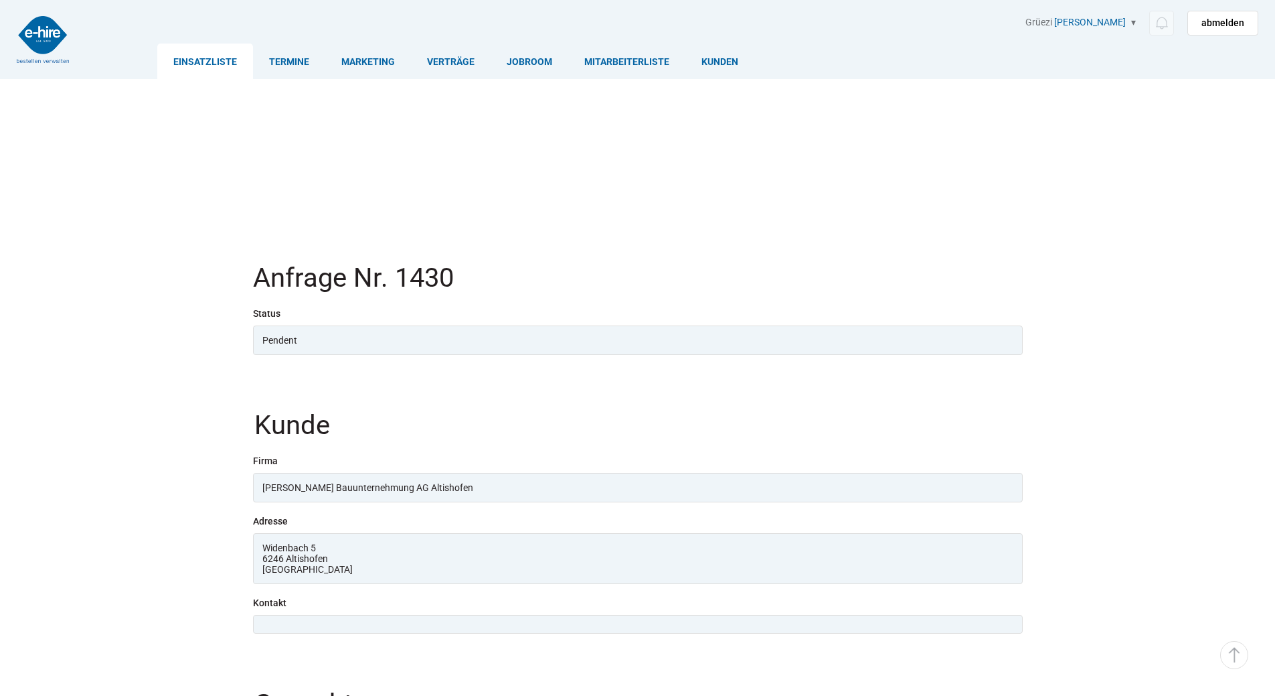
scroll to position [3373, 0]
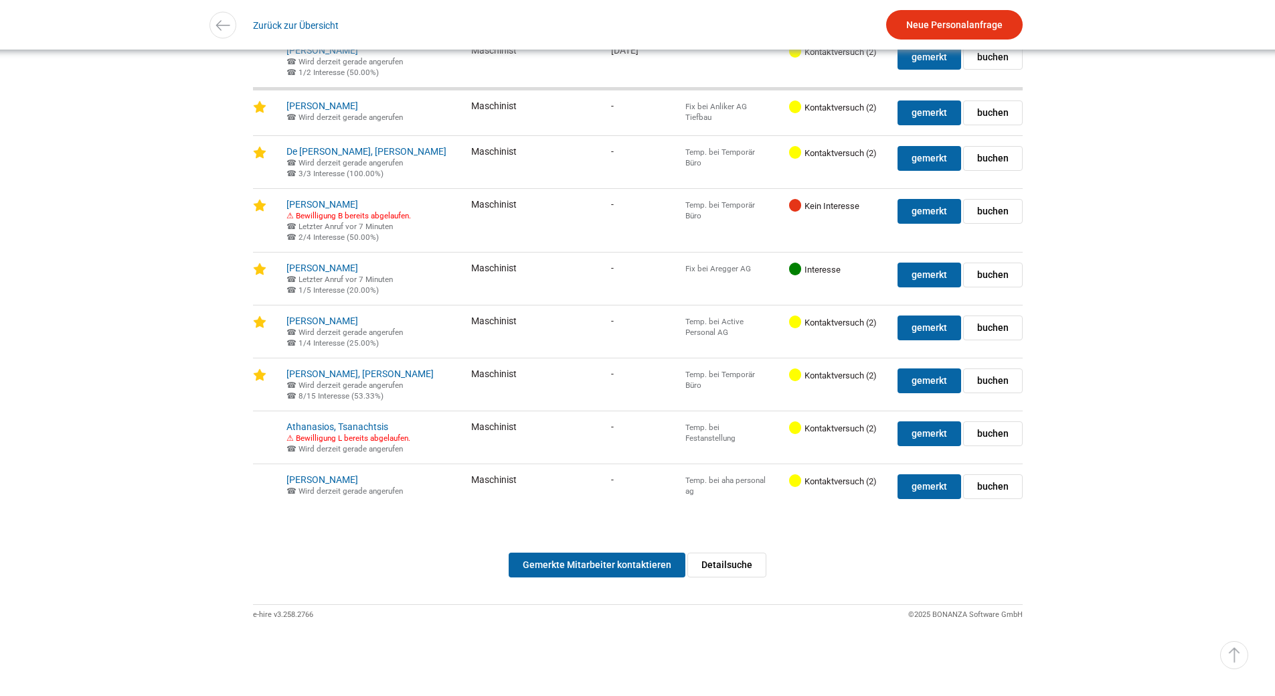
scroll to position [3452, 0]
